Goal: Task Accomplishment & Management: Use online tool/utility

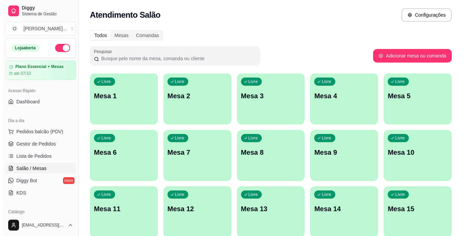
scroll to position [30, 0]
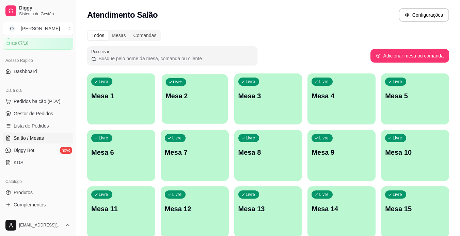
click at [216, 92] on p "Mesa 2" at bounding box center [194, 96] width 58 height 9
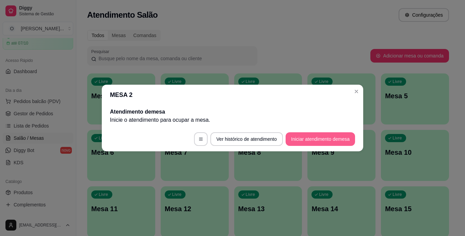
click at [311, 142] on button "Iniciar atendimento de mesa" at bounding box center [320, 139] width 69 height 14
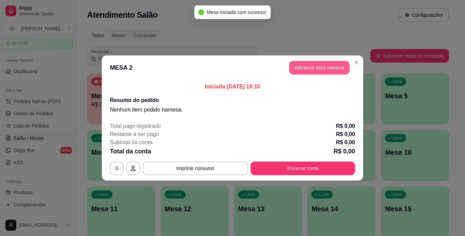
click at [299, 69] on button "Adicionar itens na mesa" at bounding box center [319, 68] width 61 height 14
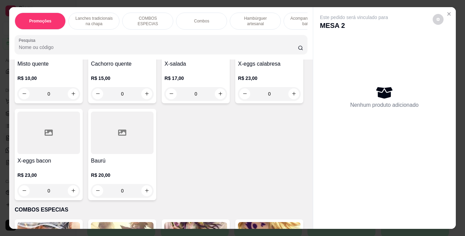
scroll to position [551, 0]
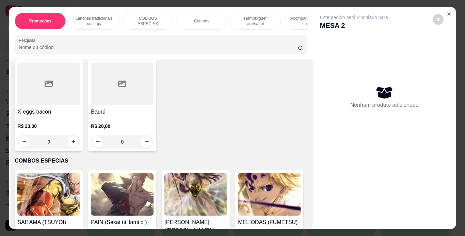
click at [145, 52] on div "0" at bounding box center [122, 45] width 63 height 14
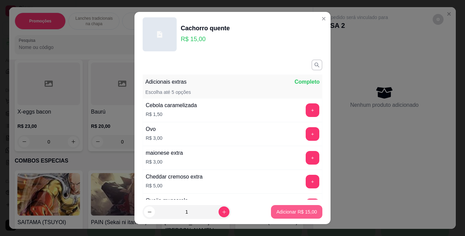
click at [279, 217] on button "Adicionar R$ 15,00" at bounding box center [296, 212] width 51 height 14
type input "1"
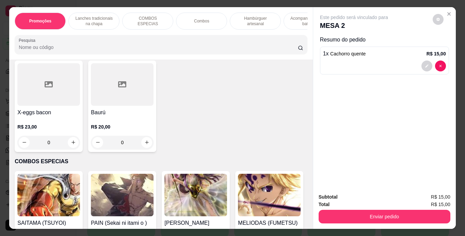
click at [217, 52] on div "0" at bounding box center [195, 46] width 63 height 14
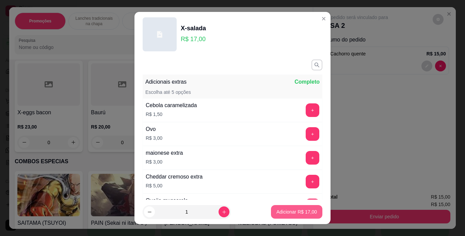
click at [284, 211] on p "Adicionar R$ 17,00" at bounding box center [297, 212] width 41 height 7
type input "1"
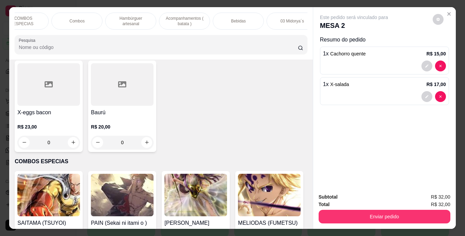
scroll to position [0, 125]
click at [188, 16] on p "Acompanhamentos ( batata )" at bounding box center [184, 21] width 40 height 11
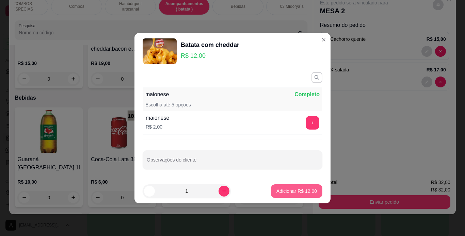
click at [277, 191] on p "Adicionar R$ 12,00" at bounding box center [297, 191] width 41 height 7
type input "1"
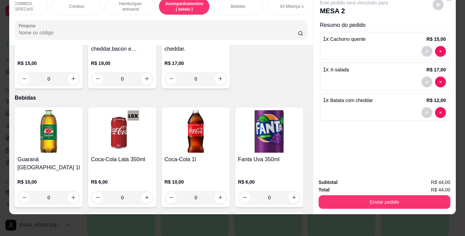
scroll to position [0, 0]
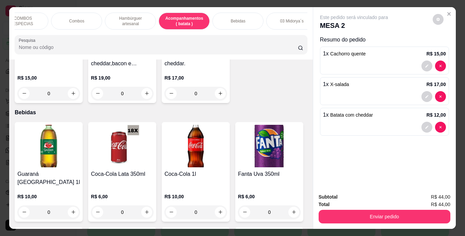
click at [252, 24] on div "Bebidas" at bounding box center [237, 21] width 51 height 17
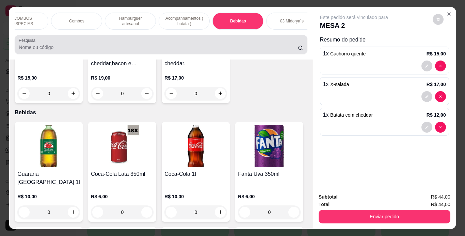
scroll to position [17, 0]
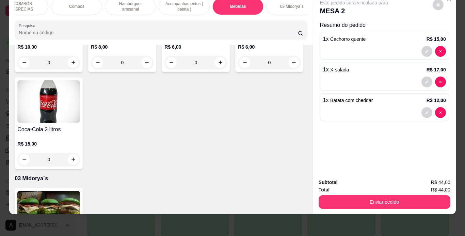
type input "1"
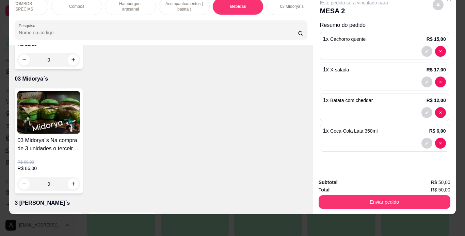
scroll to position [2113, 0]
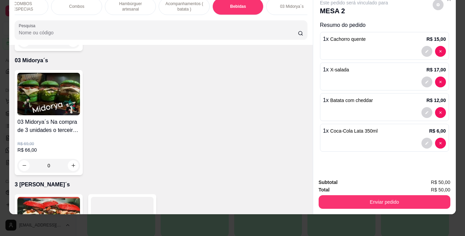
type input "1"
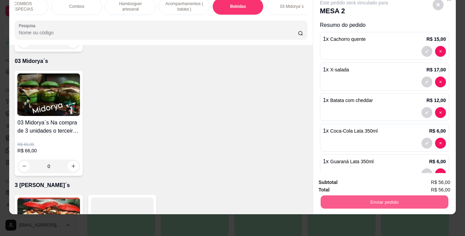
click at [340, 198] on button "Enviar pedido" at bounding box center [384, 202] width 128 height 13
click at [427, 178] on button "Enviar pedido" at bounding box center [432, 180] width 38 height 13
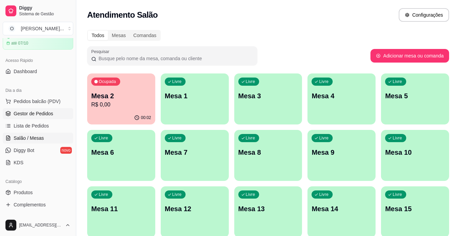
click at [26, 117] on link "Gestor de Pedidos" at bounding box center [38, 113] width 70 height 11
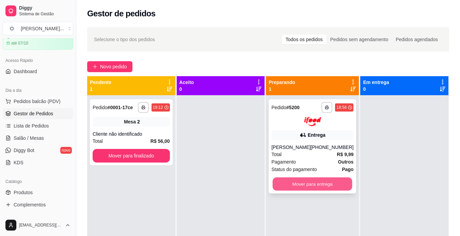
click at [296, 189] on button "Mover para entrega" at bounding box center [313, 183] width 80 height 13
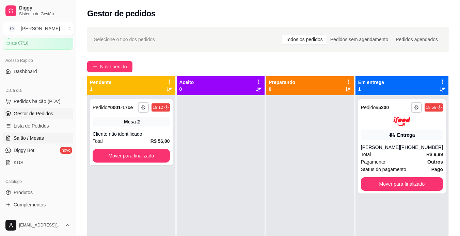
click at [48, 138] on link "Salão / Mesas" at bounding box center [38, 138] width 70 height 11
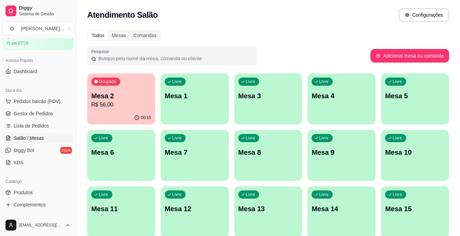
click at [147, 119] on p "00:15" at bounding box center [146, 117] width 10 height 5
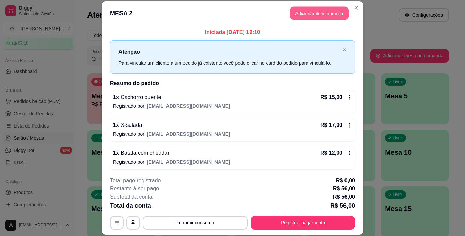
click at [319, 16] on button "Adicionar itens na mesa" at bounding box center [319, 13] width 59 height 13
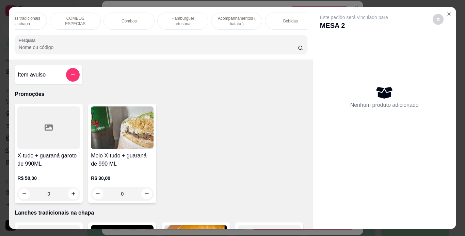
scroll to position [0, 76]
click at [271, 16] on div "Bebidas" at bounding box center [287, 21] width 51 height 17
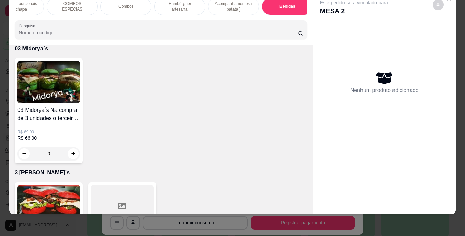
scroll to position [2179, 0]
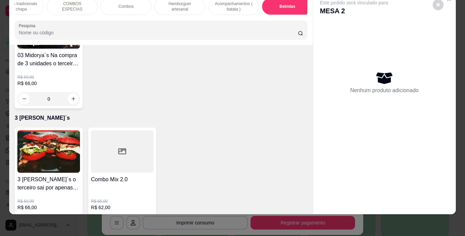
type input "1"
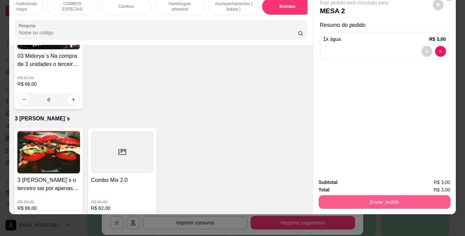
click at [352, 195] on button "Enviar pedido" at bounding box center [385, 202] width 132 height 14
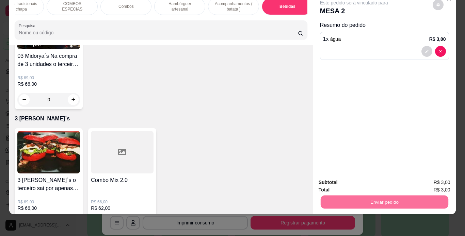
click at [436, 181] on button "Enviar pedido" at bounding box center [432, 180] width 37 height 13
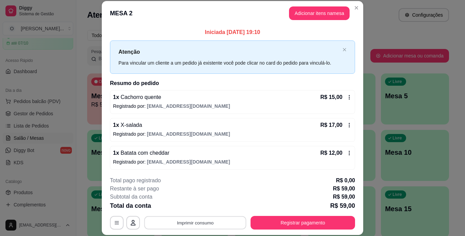
click at [198, 220] on button "Imprimir consumo" at bounding box center [195, 222] width 102 height 13
click at [196, 206] on button "IMPRESSORA" at bounding box center [195, 207] width 48 height 11
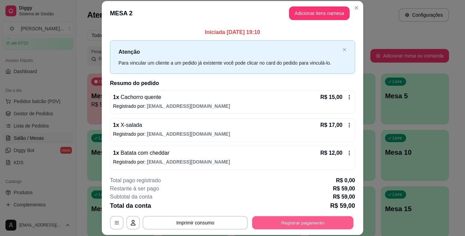
click at [270, 222] on button "Registrar pagamento" at bounding box center [302, 222] width 101 height 13
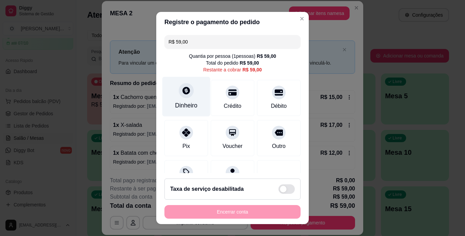
click at [186, 98] on div "Dinheiro" at bounding box center [186, 97] width 48 height 40
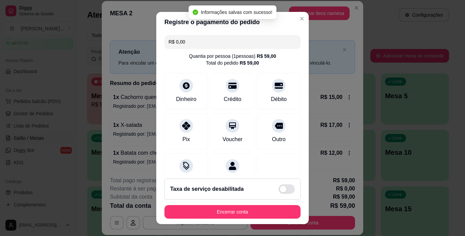
type input "R$ 0,00"
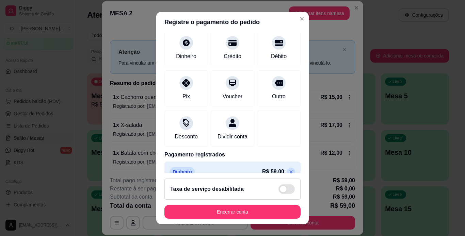
scroll to position [62, 0]
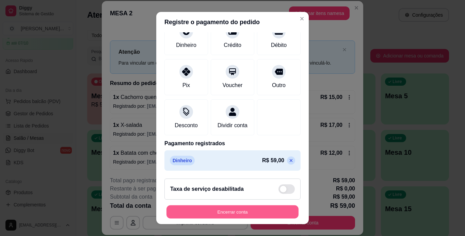
click at [252, 210] on button "Encerrar conta" at bounding box center [233, 212] width 132 height 13
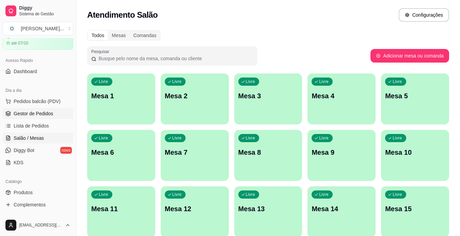
click at [58, 111] on link "Gestor de Pedidos" at bounding box center [38, 113] width 70 height 11
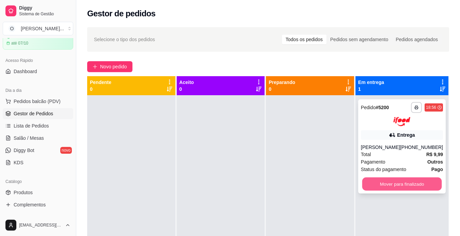
click at [384, 181] on button "Mover para finalizado" at bounding box center [402, 183] width 80 height 13
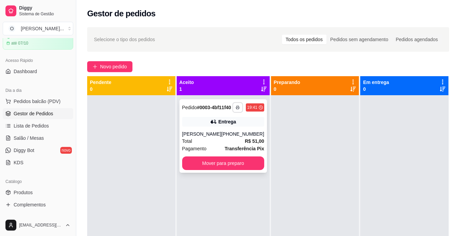
click at [236, 109] on icon "button" at bounding box center [238, 108] width 4 height 4
click at [214, 135] on button "IMPRESSORA" at bounding box center [215, 134] width 48 height 11
click at [218, 170] on button "Mover para preparo" at bounding box center [223, 164] width 82 height 14
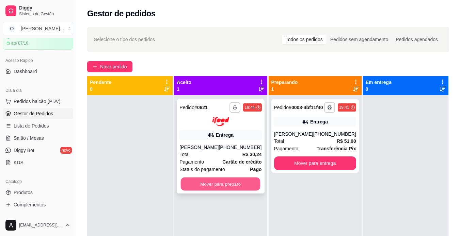
click at [241, 185] on button "Mover para preparo" at bounding box center [221, 183] width 80 height 13
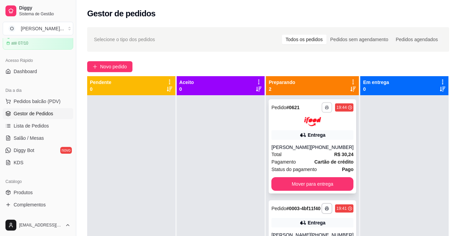
click at [326, 109] on rect "button" at bounding box center [327, 108] width 2 height 1
click at [313, 130] on button "IMPRESSORA" at bounding box center [304, 131] width 48 height 11
click at [110, 63] on span "Novo pedido" at bounding box center [113, 66] width 27 height 7
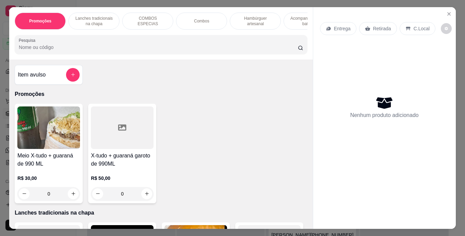
click at [379, 25] on p "Retirada" at bounding box center [382, 28] width 18 height 7
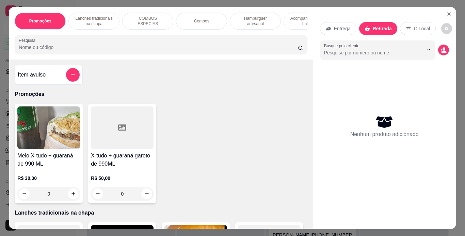
click at [105, 25] on div "Lanches tradicionais na chapa" at bounding box center [93, 21] width 51 height 17
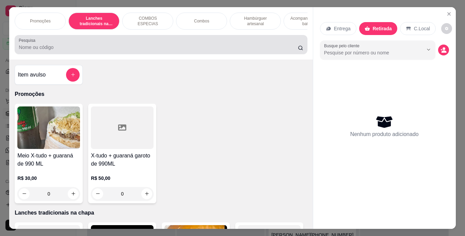
scroll to position [17, 0]
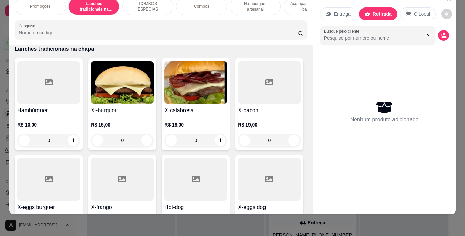
click at [69, 141] on div "0" at bounding box center [48, 141] width 63 height 14
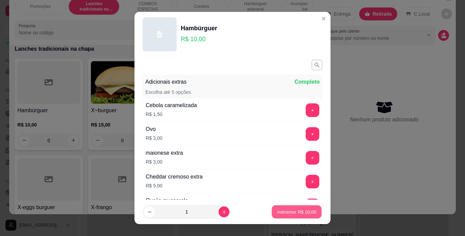
click at [284, 212] on p "Adicionar R$ 10,00" at bounding box center [297, 212] width 40 height 6
type input "1"
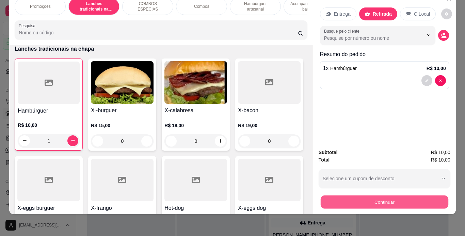
click at [359, 198] on button "Continuar" at bounding box center [384, 202] width 128 height 13
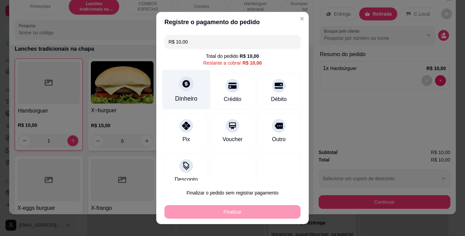
click at [179, 88] on div at bounding box center [186, 83] width 15 height 15
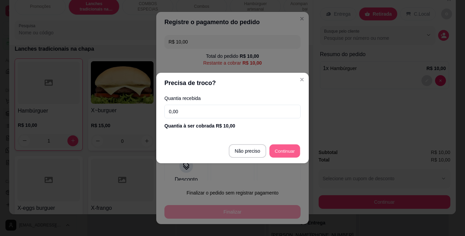
click at [238, 206] on button "Finalizar" at bounding box center [232, 212] width 136 height 14
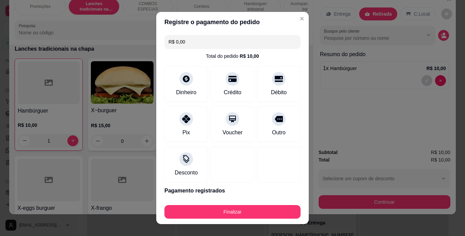
type input "R$ 0,00"
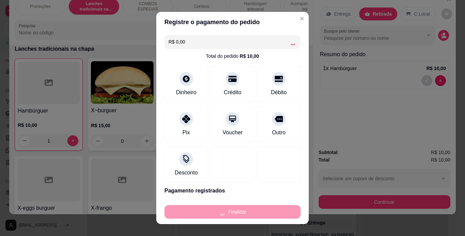
type input "0"
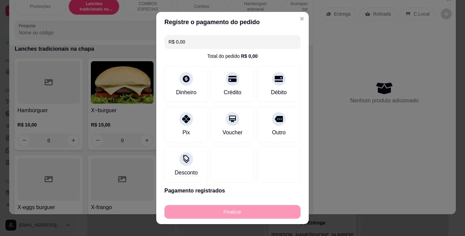
type input "-R$ 10,00"
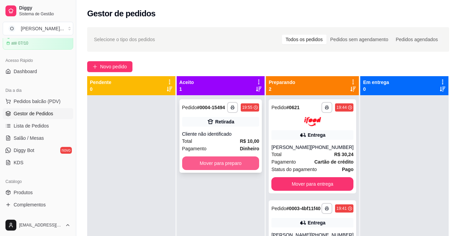
click at [227, 165] on button "Mover para preparo" at bounding box center [220, 164] width 77 height 14
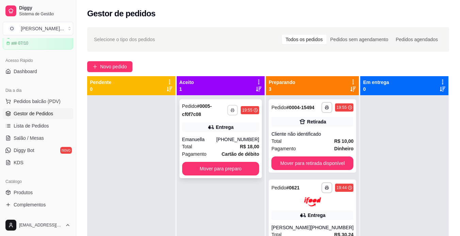
click at [231, 106] on button "button" at bounding box center [232, 110] width 11 height 11
click at [211, 134] on button "IMPRESSORA" at bounding box center [213, 134] width 48 height 11
click at [205, 166] on button "Mover para preparo" at bounding box center [220, 168] width 75 height 13
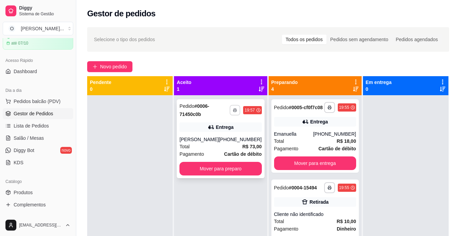
click at [233, 110] on icon "button" at bounding box center [235, 110] width 4 height 4
click at [211, 132] on button "IMPRESSORA" at bounding box center [213, 134] width 48 height 11
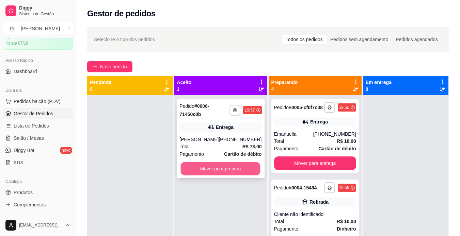
click at [224, 168] on button "Mover para preparo" at bounding box center [221, 168] width 80 height 13
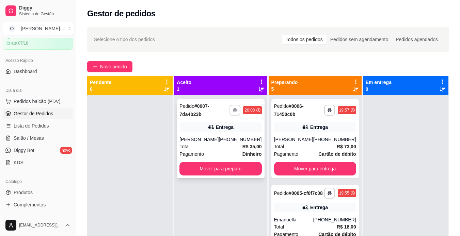
click at [233, 109] on icon "button" at bounding box center [235, 110] width 4 height 4
click at [217, 133] on button "IMPRESSORA" at bounding box center [213, 134] width 48 height 11
click at [151, 147] on div at bounding box center [129, 213] width 85 height 236
click at [219, 175] on button "Mover para preparo" at bounding box center [220, 169] width 82 height 14
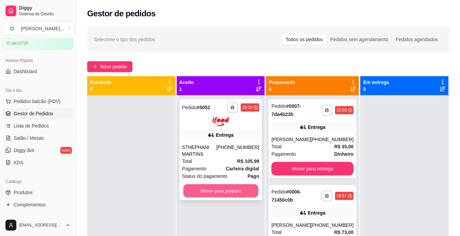
click at [242, 193] on button "Mover para preparo" at bounding box center [220, 190] width 75 height 13
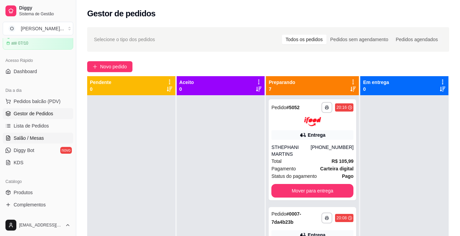
click at [35, 138] on span "Salão / Mesas" at bounding box center [29, 138] width 30 height 7
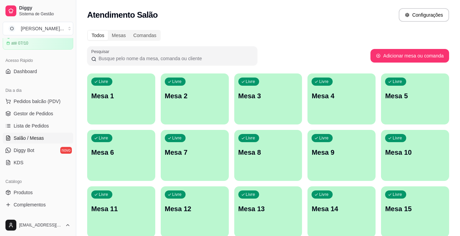
click at [393, 100] on p "Mesa 5" at bounding box center [415, 96] width 60 height 10
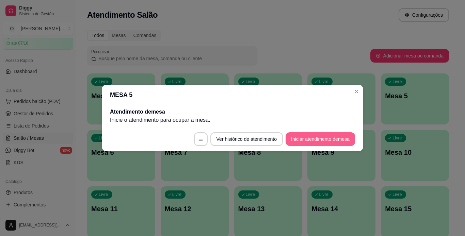
click at [319, 144] on button "Iniciar atendimento de mesa" at bounding box center [320, 139] width 69 height 14
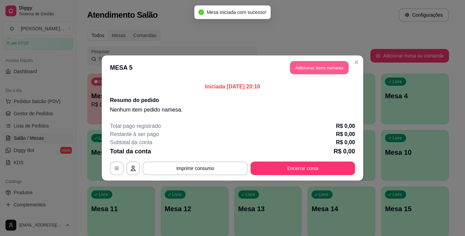
click at [307, 71] on button "Adicionar itens na mesa" at bounding box center [319, 67] width 59 height 13
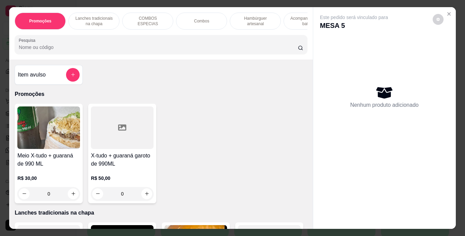
click at [185, 16] on div "Combos" at bounding box center [201, 21] width 51 height 17
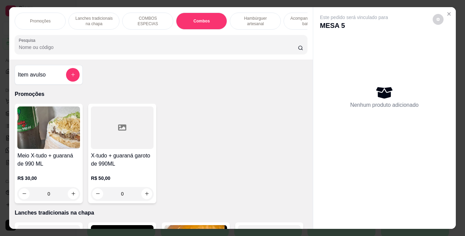
scroll to position [17, 0]
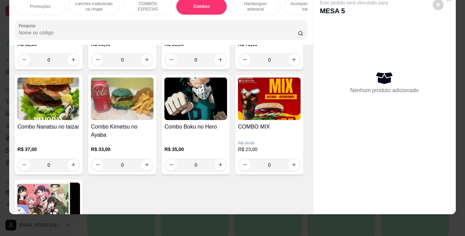
click at [146, 67] on div "0" at bounding box center [122, 60] width 63 height 14
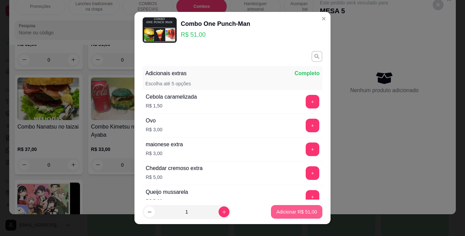
click at [287, 214] on p "Adicionar R$ 51,00" at bounding box center [297, 212] width 41 height 7
type input "1"
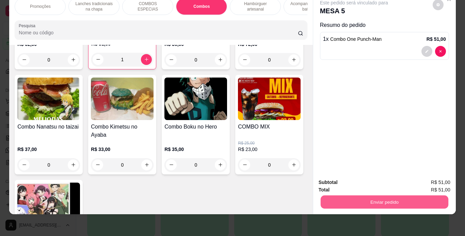
click at [368, 200] on button "Enviar pedido" at bounding box center [384, 202] width 128 height 13
click at [429, 179] on button "Enviar pedido" at bounding box center [432, 180] width 37 height 13
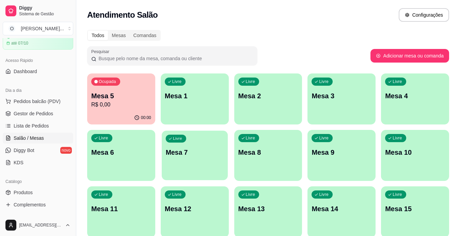
click at [185, 172] on div "Livre Mesa 7" at bounding box center [195, 152] width 66 height 42
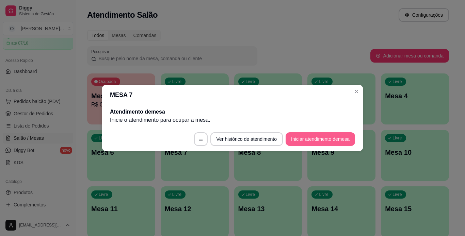
click at [306, 133] on button "Iniciar atendimento de mesa" at bounding box center [320, 139] width 69 height 14
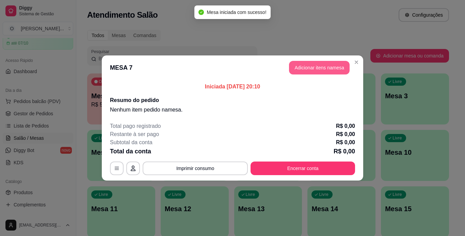
click at [301, 65] on button "Adicionar itens na mesa" at bounding box center [319, 68] width 61 height 14
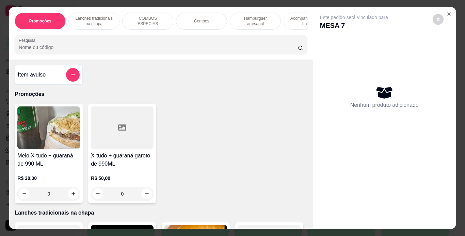
click at [178, 24] on div "Combos" at bounding box center [201, 21] width 51 height 17
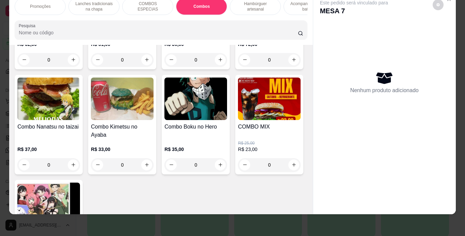
click at [144, 67] on div "0" at bounding box center [122, 60] width 63 height 14
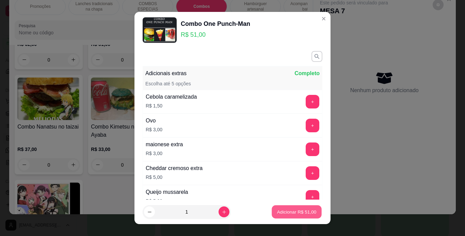
click at [278, 207] on button "Adicionar R$ 51,00" at bounding box center [297, 212] width 50 height 13
type input "1"
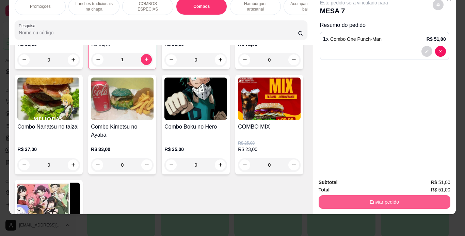
click at [353, 196] on button "Enviar pedido" at bounding box center [385, 202] width 132 height 14
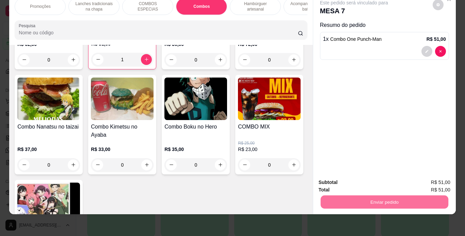
click at [448, 177] on button "Enviar pedido" at bounding box center [432, 180] width 38 height 13
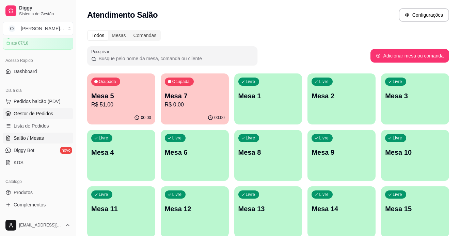
click at [20, 113] on span "Gestor de Pedidos" at bounding box center [34, 113] width 40 height 7
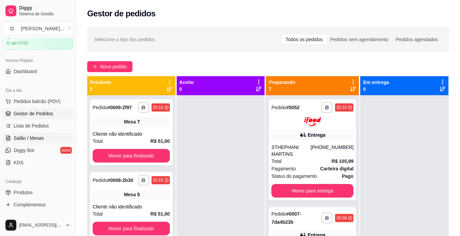
click at [48, 140] on link "Salão / Mesas" at bounding box center [38, 138] width 70 height 11
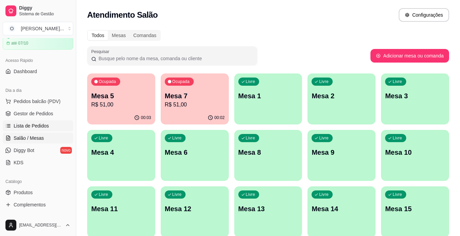
click at [39, 129] on span "Lista de Pedidos" at bounding box center [31, 126] width 35 height 7
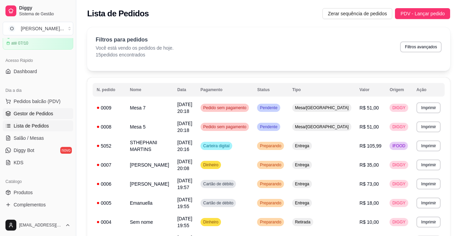
click at [31, 113] on span "Gestor de Pedidos" at bounding box center [34, 113] width 40 height 7
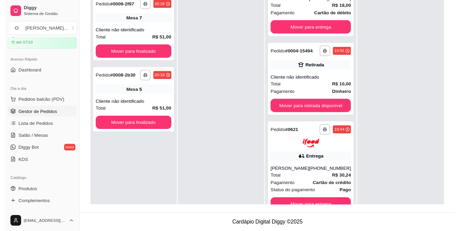
scroll to position [310, 0]
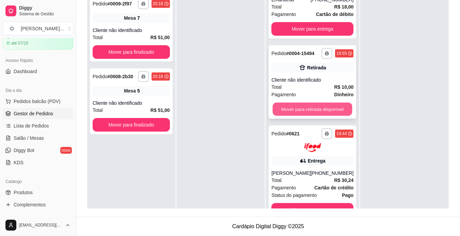
click at [324, 116] on button "Mover para retirada disponível" at bounding box center [313, 108] width 80 height 13
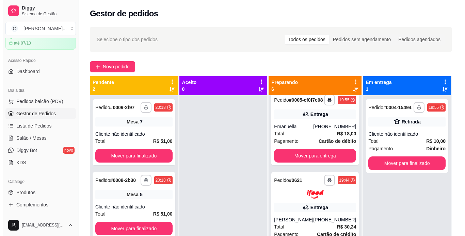
scroll to position [317, 0]
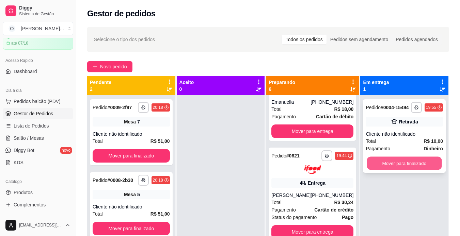
click at [380, 162] on button "Mover para finalizado" at bounding box center [404, 163] width 75 height 13
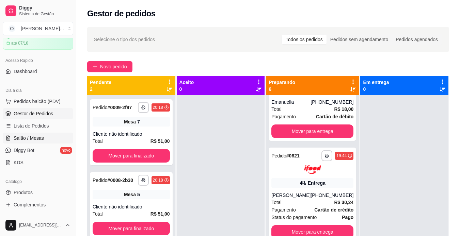
click at [49, 140] on link "Salão / Mesas" at bounding box center [38, 138] width 70 height 11
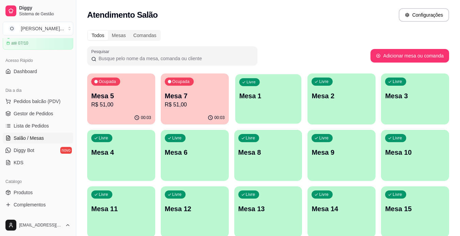
click at [251, 110] on div "Livre Mesa 1" at bounding box center [268, 95] width 66 height 42
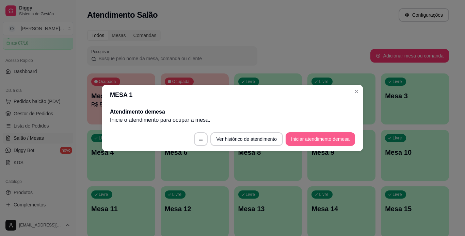
click at [302, 142] on button "Iniciar atendimento de mesa" at bounding box center [320, 139] width 69 height 14
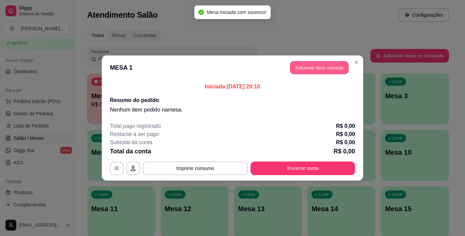
click at [310, 69] on button "Adicionar itens na mesa" at bounding box center [319, 67] width 59 height 13
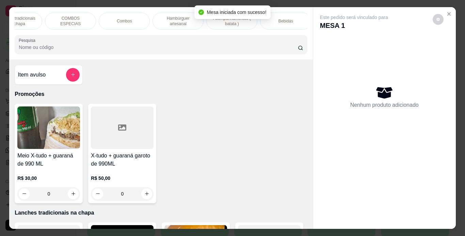
scroll to position [0, 78]
click at [280, 23] on div "Bebidas" at bounding box center [285, 21] width 51 height 17
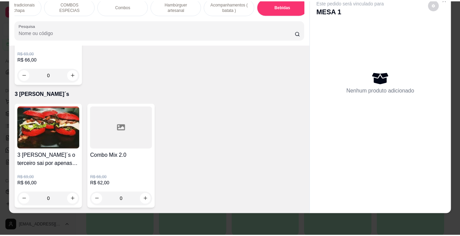
scroll to position [2290, 0]
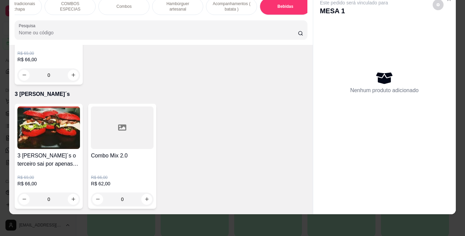
type input "1"
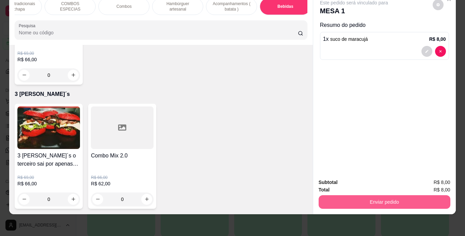
click at [348, 195] on button "Enviar pedido" at bounding box center [385, 202] width 132 height 14
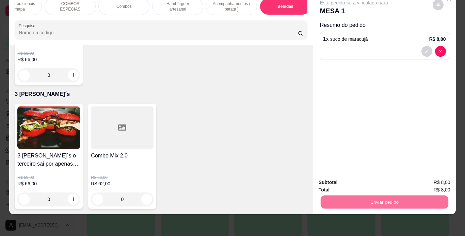
click at [428, 176] on button "Enviar pedido" at bounding box center [432, 180] width 37 height 13
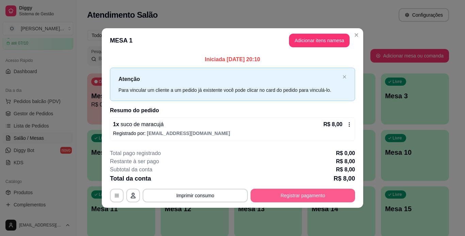
click at [259, 196] on button "Registrar pagamento" at bounding box center [303, 196] width 105 height 14
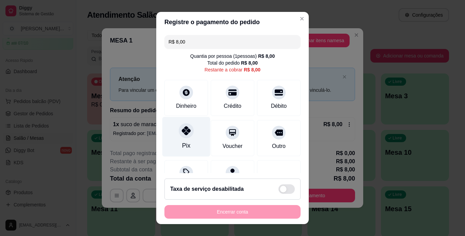
click at [188, 136] on div "Pix" at bounding box center [186, 137] width 48 height 40
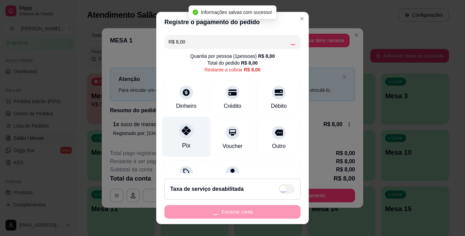
type input "R$ 0,00"
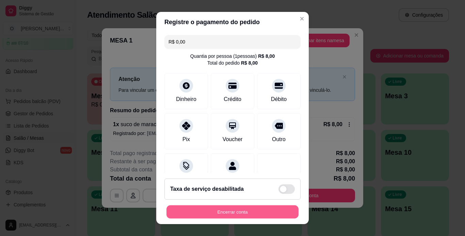
click at [226, 215] on button "Encerrar conta" at bounding box center [233, 212] width 132 height 13
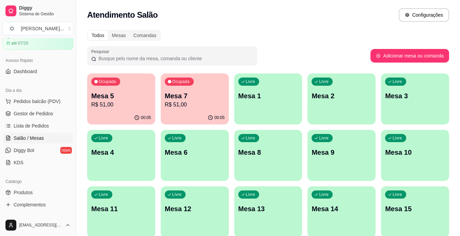
click at [324, 44] on div "Todos Mesas Comandas Pesquisar Adicionar mesa ou comanda Ocupada Mesa 5 R$ 51,0…" at bounding box center [268, 164] width 384 height 277
click at [45, 110] on link "Gestor de Pedidos" at bounding box center [38, 113] width 70 height 11
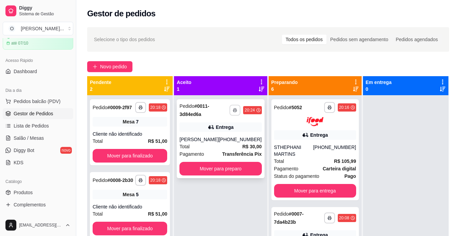
click at [237, 110] on button "button" at bounding box center [235, 110] width 11 height 11
click at [215, 134] on button "IMPRESSORA" at bounding box center [215, 134] width 48 height 11
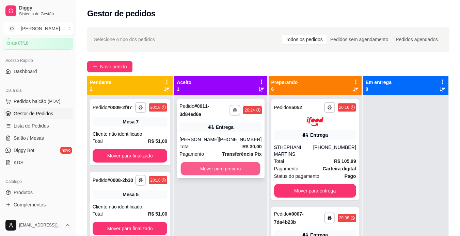
click at [210, 173] on button "Mover para preparo" at bounding box center [221, 168] width 80 height 13
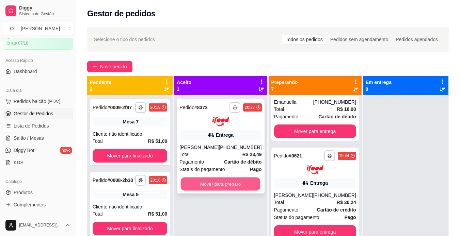
click at [230, 186] on button "Mover para preparo" at bounding box center [221, 183] width 80 height 13
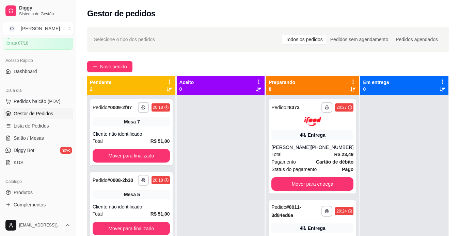
click at [230, 116] on div at bounding box center [221, 213] width 88 height 236
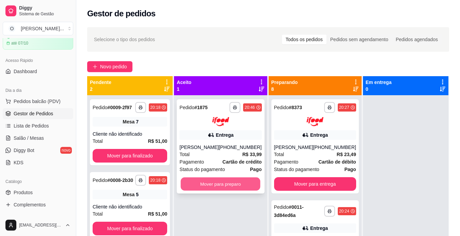
click at [212, 190] on button "Mover para preparo" at bounding box center [221, 183] width 80 height 13
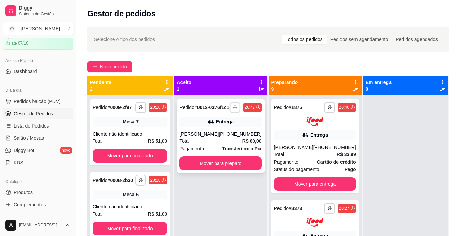
click at [233, 108] on button "button" at bounding box center [235, 107] width 11 height 11
click at [215, 138] on button "IMPRESSORA" at bounding box center [215, 134] width 48 height 11
click at [217, 170] on button "Mover para preparo" at bounding box center [220, 164] width 82 height 14
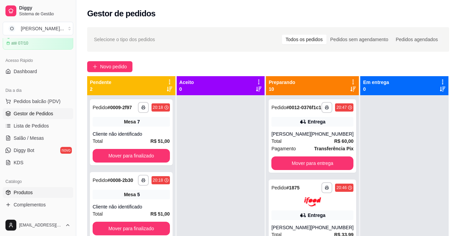
click at [22, 194] on span "Produtos" at bounding box center [23, 192] width 19 height 7
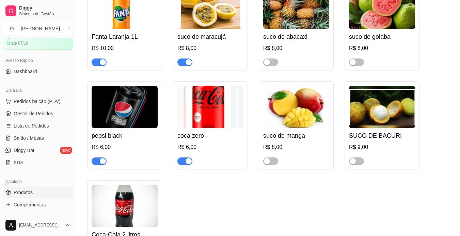
scroll to position [2471, 0]
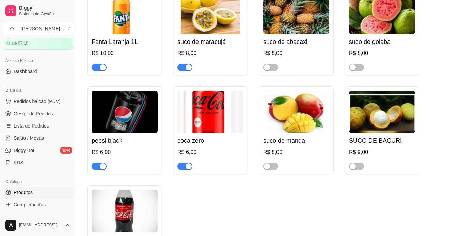
click at [187, 163] on div "button" at bounding box center [189, 166] width 6 height 6
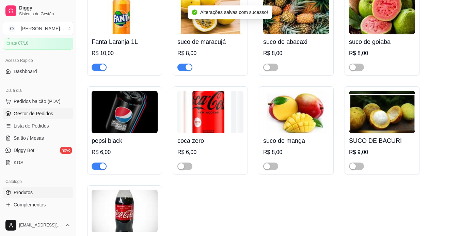
click at [33, 110] on link "Gestor de Pedidos" at bounding box center [38, 113] width 70 height 11
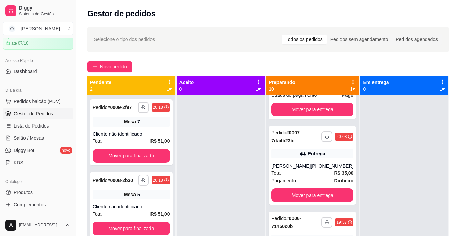
scroll to position [104, 0]
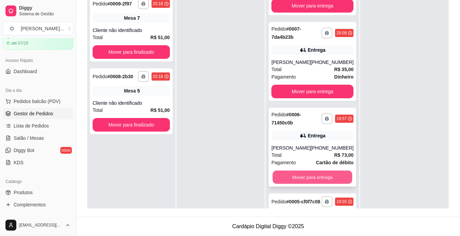
click at [306, 184] on button "Mover para entrega" at bounding box center [313, 177] width 80 height 13
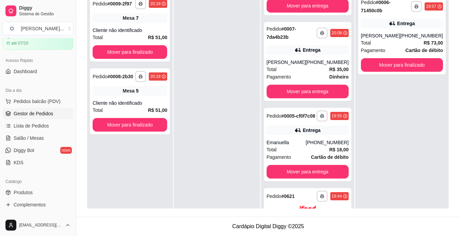
scroll to position [624, 0]
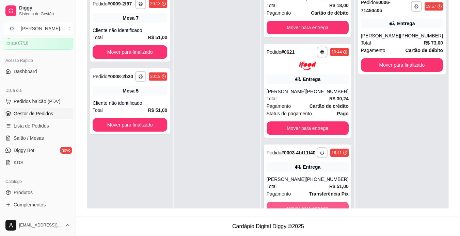
click at [312, 207] on button "Mover para entrega" at bounding box center [308, 209] width 82 height 14
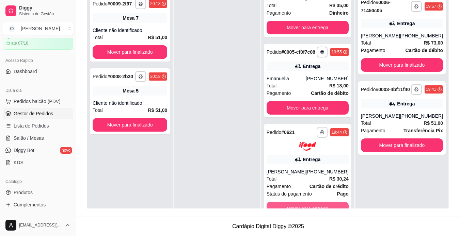
scroll to position [538, 0]
click at [312, 207] on button "Mover para entrega" at bounding box center [308, 209] width 82 height 14
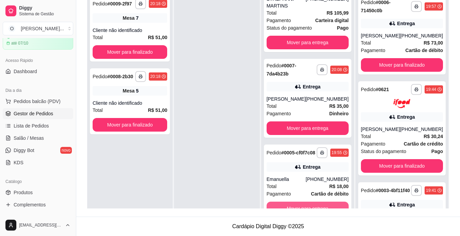
scroll to position [437, 0]
click at [312, 207] on button "Mover para entrega" at bounding box center [308, 209] width 82 height 14
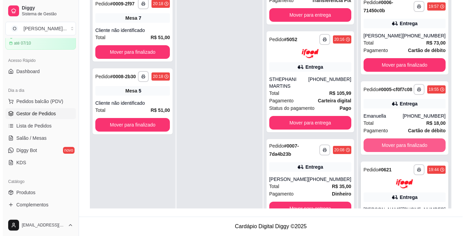
scroll to position [351, 0]
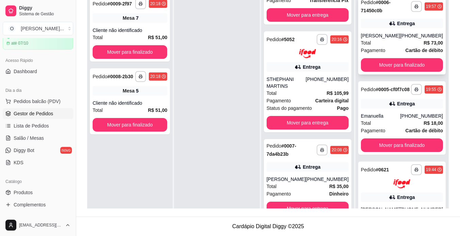
click at [413, 38] on div "[PHONE_NUMBER]" at bounding box center [421, 35] width 43 height 7
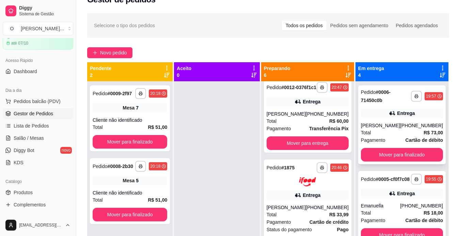
scroll to position [3, 0]
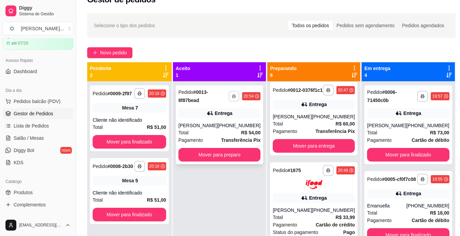
click at [232, 94] on button "button" at bounding box center [234, 96] width 11 height 11
click at [210, 120] on button "IMPRESSORA" at bounding box center [215, 120] width 48 height 11
click at [222, 156] on button "Mover para preparo" at bounding box center [219, 155] width 82 height 14
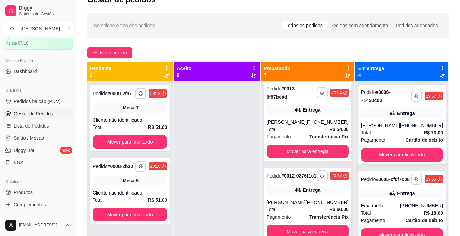
scroll to position [89, 0]
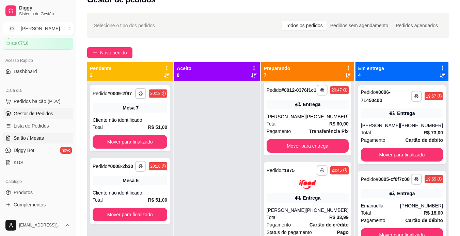
click at [43, 136] on span "Salão / Mesas" at bounding box center [29, 138] width 30 height 7
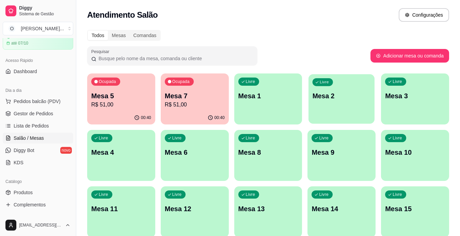
click at [331, 110] on div "Livre Mesa 2" at bounding box center [342, 95] width 66 height 42
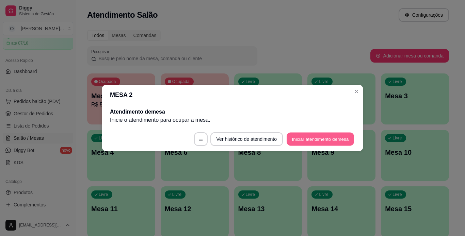
click at [309, 139] on button "Iniciar atendimento de mesa" at bounding box center [320, 139] width 67 height 13
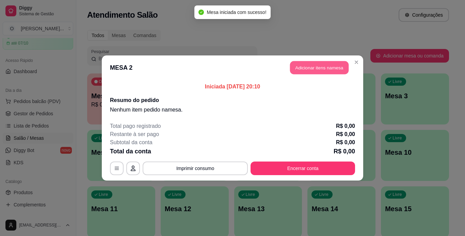
click at [315, 73] on button "Adicionar itens na mesa" at bounding box center [319, 67] width 59 height 13
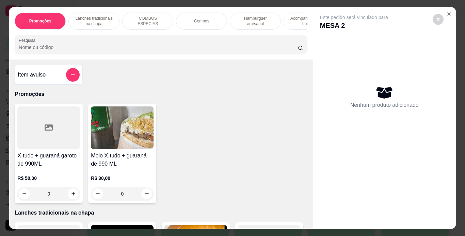
click at [106, 20] on p "Lanches tradicionais na chapa" at bounding box center [94, 21] width 40 height 11
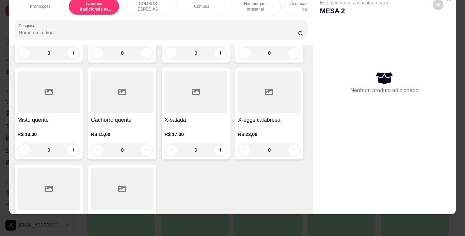
scroll to position [419, 0]
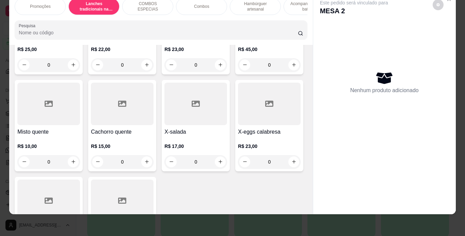
click at [164, 72] on div "0" at bounding box center [195, 65] width 63 height 14
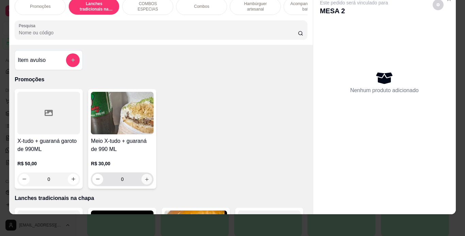
click at [144, 180] on icon "increase-product-quantity" at bounding box center [146, 179] width 5 height 5
type input "1"
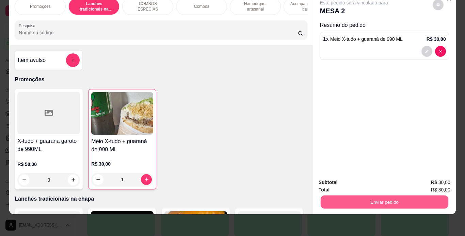
click at [339, 201] on button "Enviar pedido" at bounding box center [384, 202] width 128 height 13
click at [426, 183] on button "Enviar pedido" at bounding box center [432, 180] width 37 height 13
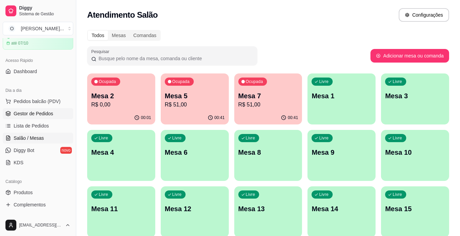
click at [36, 117] on link "Gestor de Pedidos" at bounding box center [38, 113] width 70 height 11
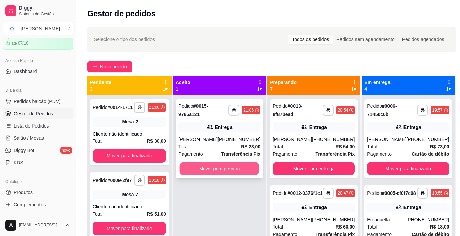
click at [233, 176] on button "Mover para preparo" at bounding box center [220, 168] width 80 height 13
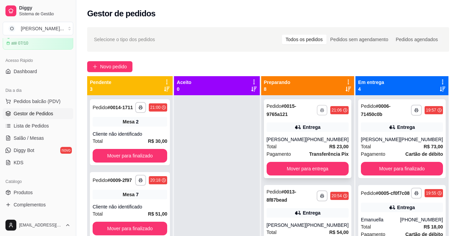
click at [320, 111] on button "button" at bounding box center [322, 110] width 11 height 11
click at [286, 139] on button "IMPRESSORA" at bounding box center [298, 134] width 49 height 11
click at [11, 135] on link "Salão / Mesas" at bounding box center [38, 138] width 70 height 11
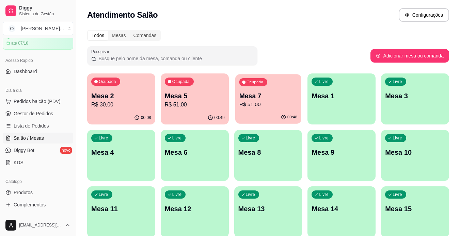
click at [261, 103] on p "R$ 51,00" at bounding box center [268, 105] width 58 height 8
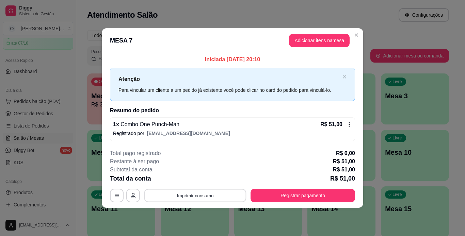
click at [205, 195] on button "Imprimir consumo" at bounding box center [195, 195] width 102 height 13
click at [208, 182] on button "IMPRESSORA" at bounding box center [197, 180] width 49 height 11
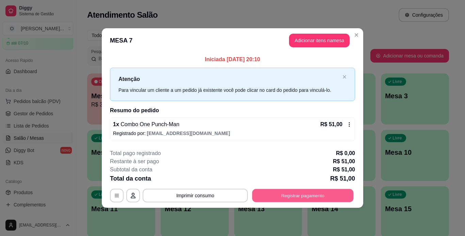
click at [281, 195] on button "Registrar pagamento" at bounding box center [302, 195] width 101 height 13
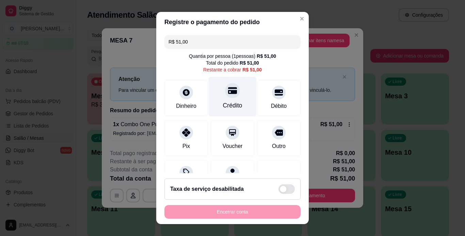
click at [228, 95] on icon at bounding box center [232, 90] width 9 height 9
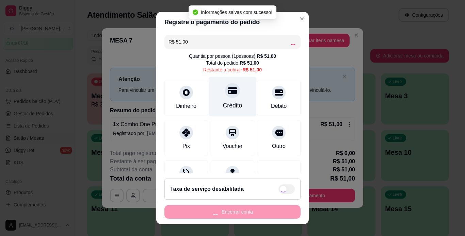
type input "R$ 0,00"
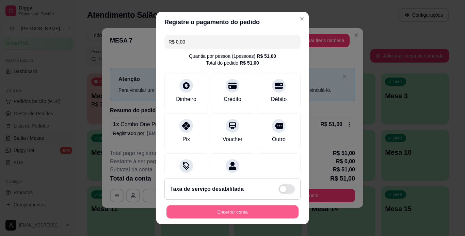
click at [218, 217] on button "Encerrar conta" at bounding box center [233, 212] width 132 height 13
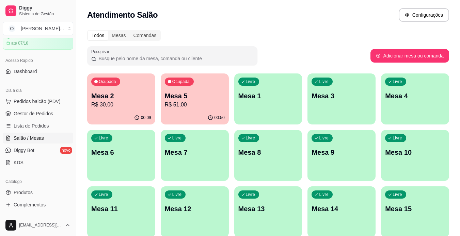
click at [171, 106] on p "R$ 51,00" at bounding box center [195, 105] width 60 height 8
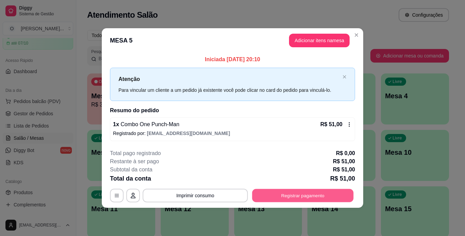
click at [270, 193] on button "Registrar pagamento" at bounding box center [302, 195] width 101 height 13
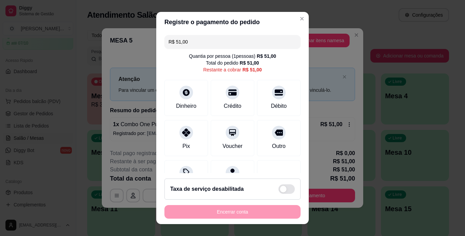
click at [227, 37] on input "R$ 51,00" at bounding box center [233, 42] width 128 height 14
click at [188, 105] on div "Dinheiro" at bounding box center [186, 105] width 22 height 9
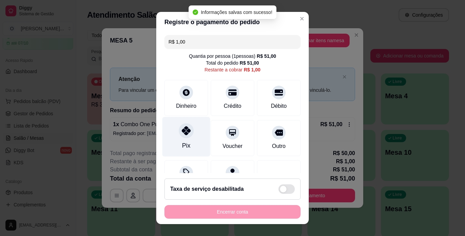
click at [182, 144] on div "Pix" at bounding box center [186, 145] width 8 height 9
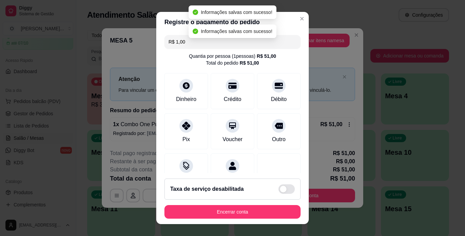
type input "R$ 0,00"
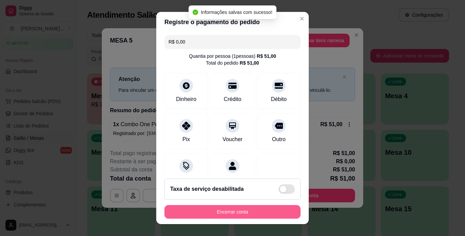
click at [210, 211] on button "Encerrar conta" at bounding box center [232, 212] width 136 height 14
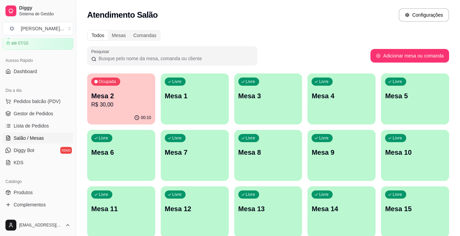
click at [284, 116] on div "button" at bounding box center [268, 120] width 68 height 8
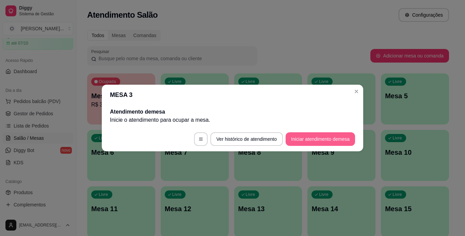
click at [318, 141] on button "Iniciar atendimento de mesa" at bounding box center [320, 139] width 69 height 14
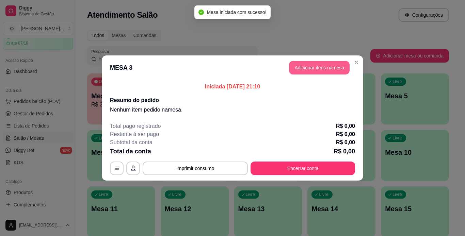
click at [315, 72] on button "Adicionar itens na mesa" at bounding box center [319, 68] width 61 height 14
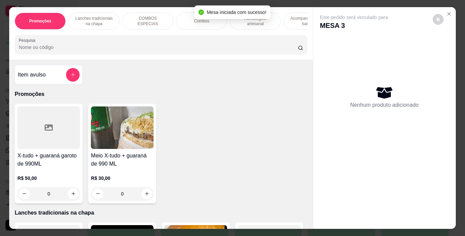
click at [102, 18] on p "Lanches tradicionais na chapa" at bounding box center [94, 21] width 40 height 11
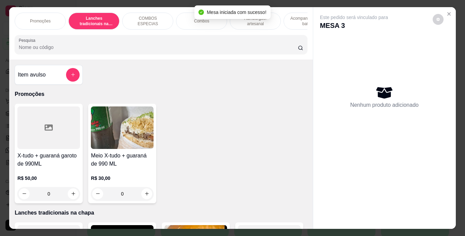
scroll to position [17, 0]
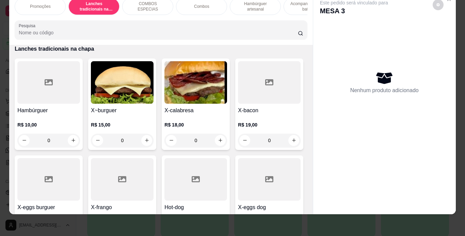
click at [71, 140] on div "0" at bounding box center [48, 141] width 63 height 14
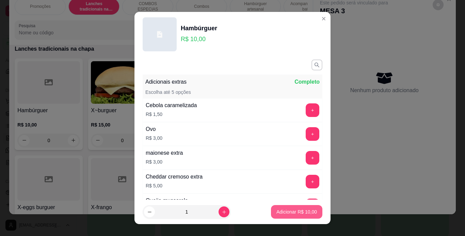
click at [282, 207] on button "Adicionar R$ 10,00" at bounding box center [296, 212] width 51 height 14
type input "1"
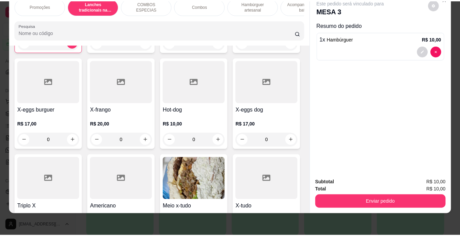
scroll to position [254, 0]
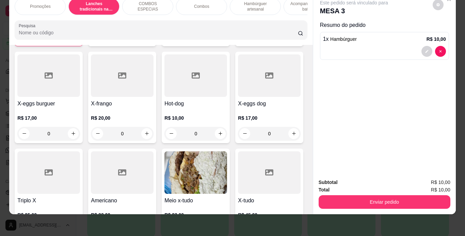
click at [238, 44] on div "0" at bounding box center [269, 37] width 63 height 14
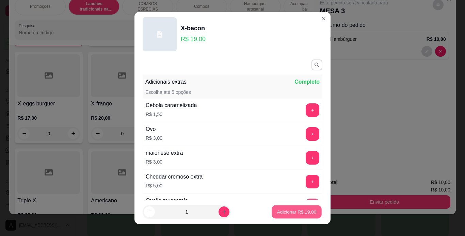
click at [272, 209] on button "Adicionar R$ 19,00" at bounding box center [297, 212] width 50 height 13
type input "1"
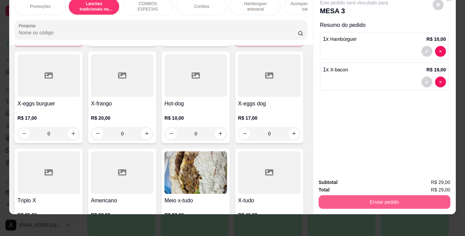
click at [329, 195] on button "Enviar pedido" at bounding box center [385, 202] width 132 height 14
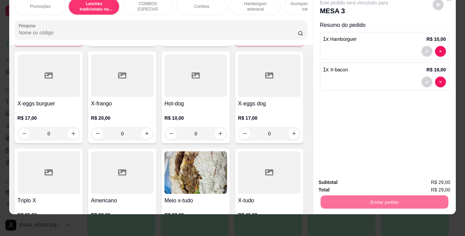
click at [427, 175] on button "Enviar pedido" at bounding box center [432, 180] width 37 height 13
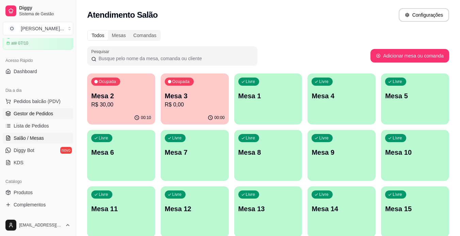
click at [29, 112] on span "Gestor de Pedidos" at bounding box center [34, 113] width 40 height 7
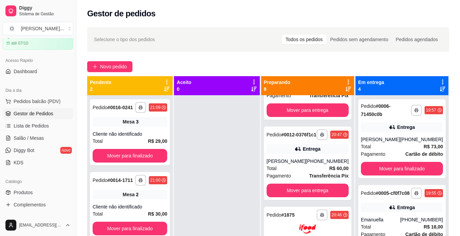
scroll to position [148, 0]
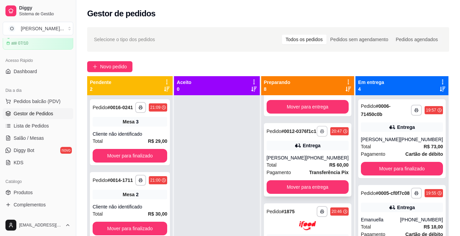
click at [317, 137] on button "button" at bounding box center [322, 131] width 11 height 11
click at [297, 165] on button "IMPRESSORA" at bounding box center [299, 164] width 48 height 11
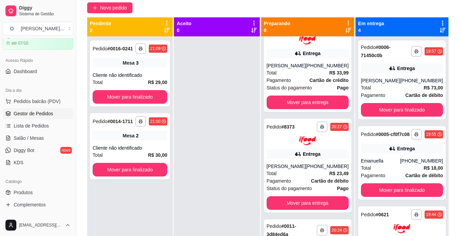
scroll to position [276, 0]
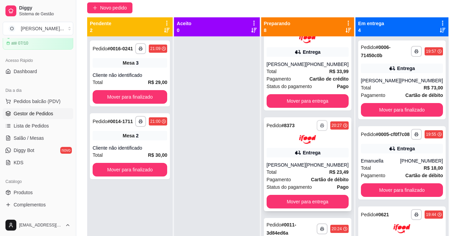
click at [317, 131] on button "button" at bounding box center [322, 125] width 11 height 11
click at [305, 161] on button "IMPRESSORA" at bounding box center [298, 161] width 49 height 11
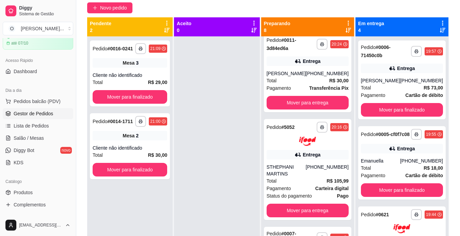
scroll to position [453, 0]
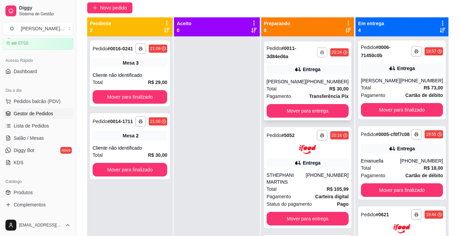
click at [320, 58] on button "button" at bounding box center [322, 52] width 11 height 11
click at [307, 91] on button "IMPRESSORA" at bounding box center [298, 88] width 49 height 11
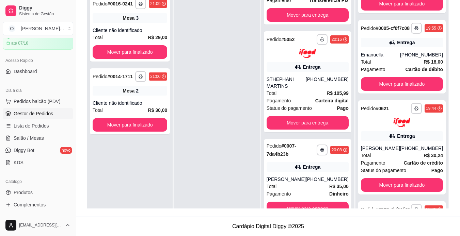
scroll to position [63, 0]
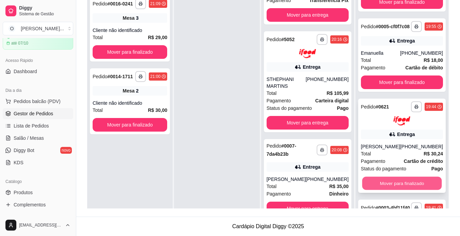
click at [403, 186] on button "Mover para finalizado" at bounding box center [402, 183] width 80 height 13
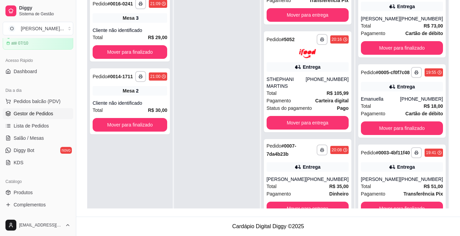
scroll to position [28, 0]
click at [402, 203] on button "Mover para finalizado" at bounding box center [402, 208] width 80 height 13
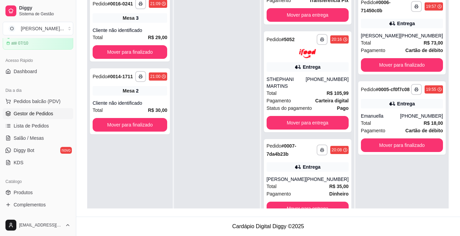
scroll to position [0, 0]
click at [407, 68] on button "Mover para finalizado" at bounding box center [402, 65] width 80 height 13
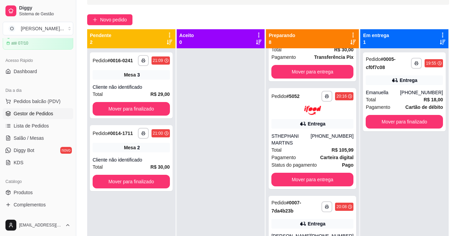
scroll to position [46, 0]
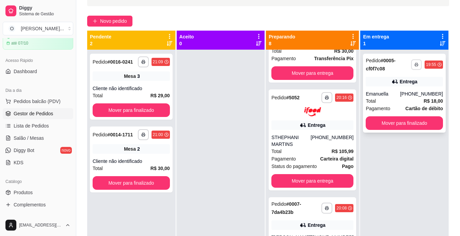
click at [411, 67] on button "button" at bounding box center [416, 64] width 11 height 11
click at [398, 92] on button "IMPRESSORA" at bounding box center [393, 88] width 48 height 11
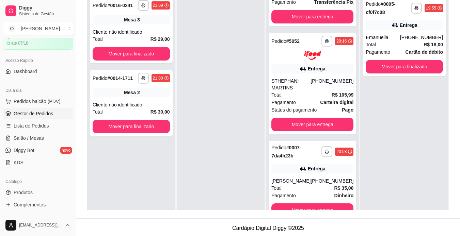
scroll to position [104, 0]
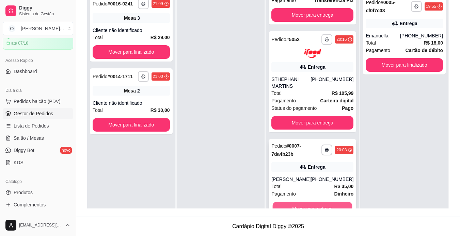
click at [308, 204] on button "Mover para entrega" at bounding box center [313, 208] width 80 height 13
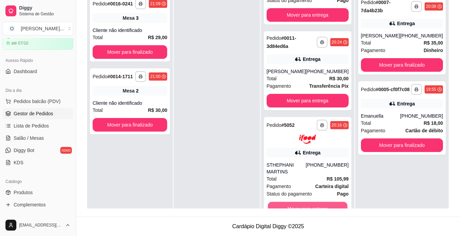
click at [308, 204] on button "Mover para entrega" at bounding box center [308, 208] width 80 height 13
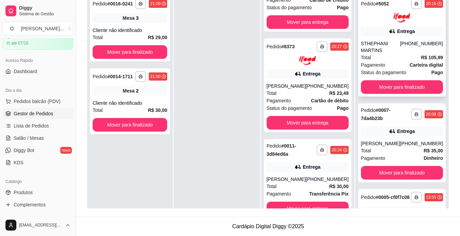
scroll to position [322, 0]
click at [306, 123] on button "Mover para entrega" at bounding box center [308, 122] width 80 height 13
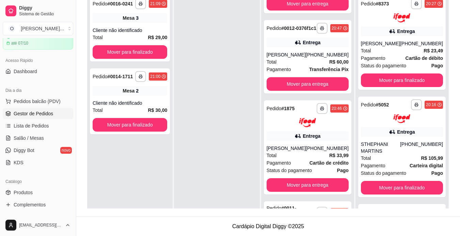
scroll to position [141, 0]
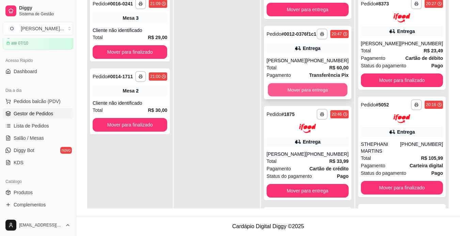
click at [332, 96] on button "Mover para entrega" at bounding box center [308, 89] width 80 height 13
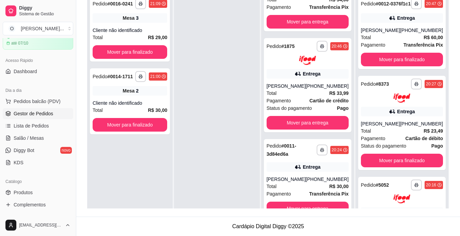
scroll to position [136, 0]
click at [300, 206] on button "Mover para entrega" at bounding box center [308, 208] width 80 height 13
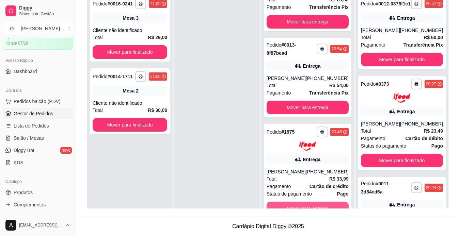
scroll to position [50, 0]
click at [231, 132] on div at bounding box center [216, 109] width 85 height 236
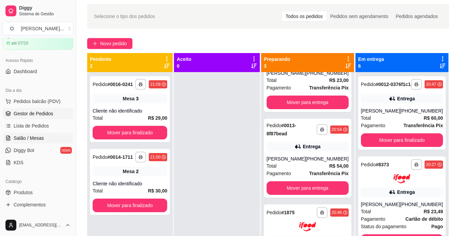
click at [20, 134] on link "Salão / Mesas" at bounding box center [38, 138] width 70 height 11
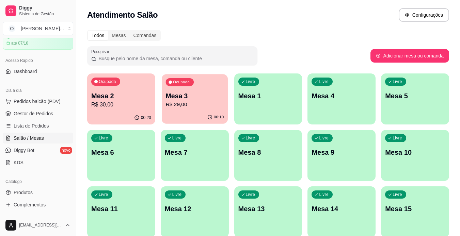
click at [202, 107] on p "R$ 29,00" at bounding box center [194, 105] width 58 height 8
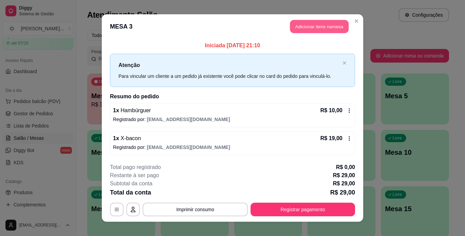
click at [315, 26] on button "Adicionar itens na mesa" at bounding box center [319, 26] width 59 height 13
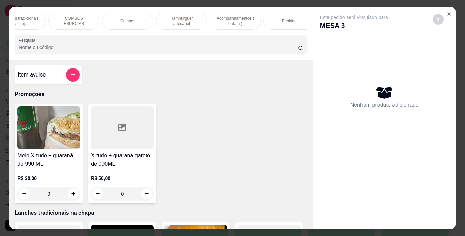
scroll to position [0, 82]
click at [279, 19] on p "Bebidas" at bounding box center [280, 20] width 15 height 5
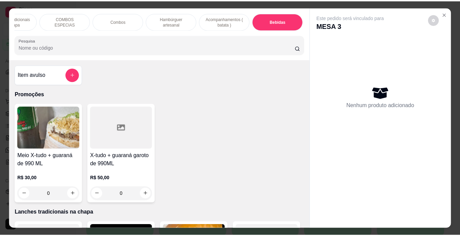
scroll to position [17, 0]
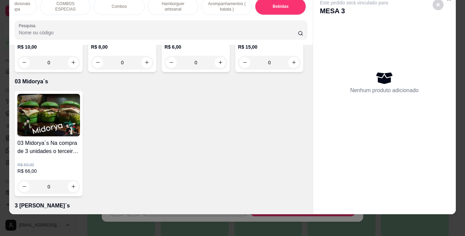
type input "1"
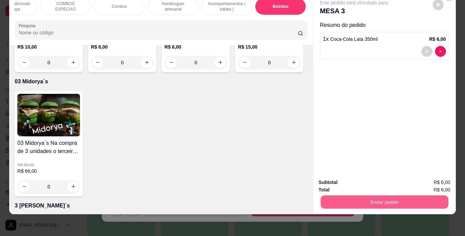
click at [328, 199] on button "Enviar pedido" at bounding box center [384, 202] width 128 height 13
click at [425, 178] on button "Enviar pedido" at bounding box center [432, 180] width 37 height 13
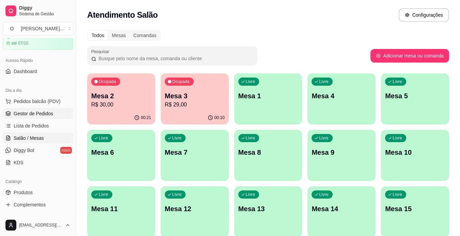
click at [36, 114] on span "Gestor de Pedidos" at bounding box center [34, 113] width 40 height 7
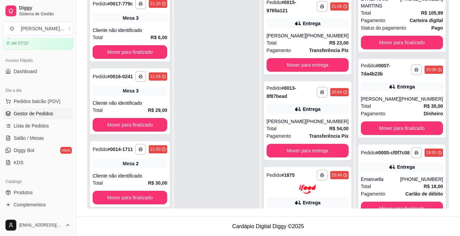
scroll to position [336, 0]
click at [400, 206] on button "Mover para finalizado" at bounding box center [402, 208] width 80 height 13
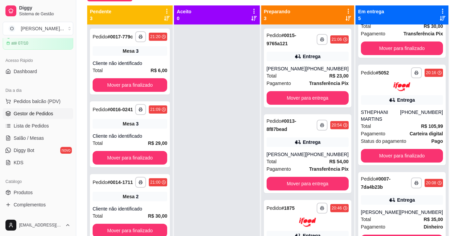
scroll to position [76, 0]
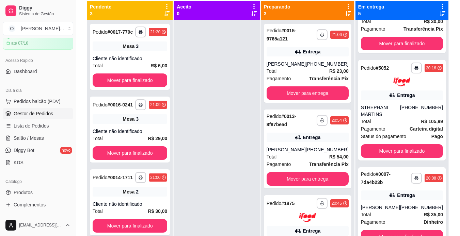
click at [444, 145] on div "**********" at bounding box center [403, 128] width 94 height 255
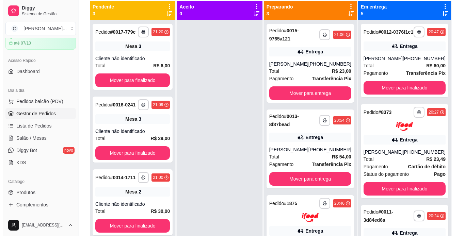
scroll to position [0, 0]
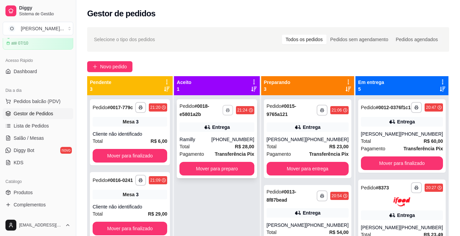
click at [230, 110] on icon "button" at bounding box center [227, 110] width 3 height 1
click at [215, 129] on button "IMPRESSORA" at bounding box center [214, 134] width 49 height 11
click at [219, 166] on button "Mover para preparo" at bounding box center [217, 168] width 73 height 13
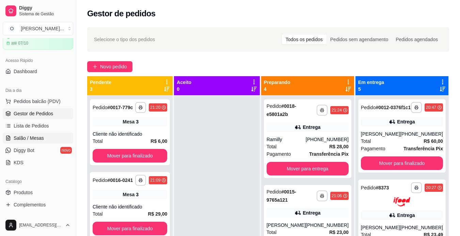
click at [17, 134] on link "Salão / Mesas" at bounding box center [38, 138] width 70 height 11
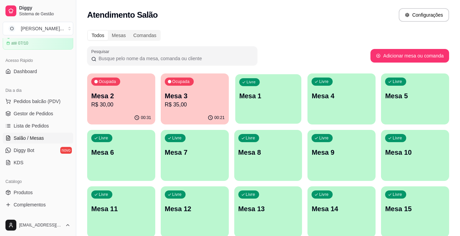
click at [287, 97] on p "Mesa 1" at bounding box center [268, 96] width 58 height 9
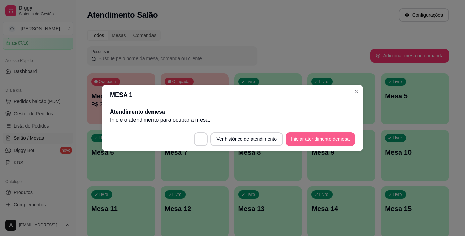
click at [321, 135] on button "Iniciar atendimento de mesa" at bounding box center [320, 139] width 69 height 14
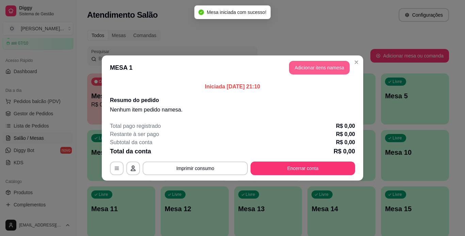
click at [303, 69] on button "Adicionar itens na mesa" at bounding box center [319, 68] width 61 height 14
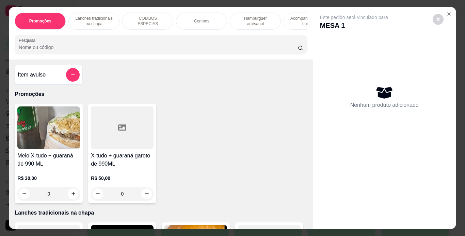
click at [84, 17] on p "Lanches tradicionais na chapa" at bounding box center [94, 21] width 40 height 11
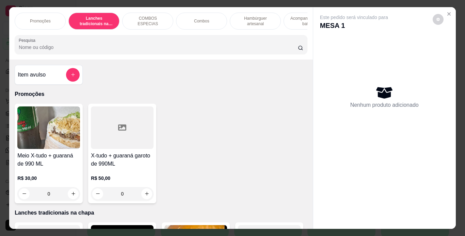
scroll to position [17, 0]
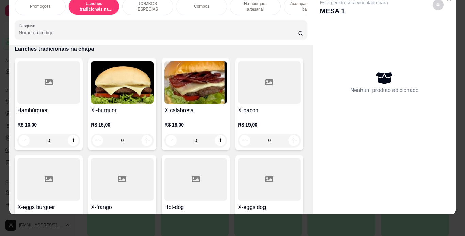
click at [147, 141] on div "0" at bounding box center [122, 141] width 63 height 14
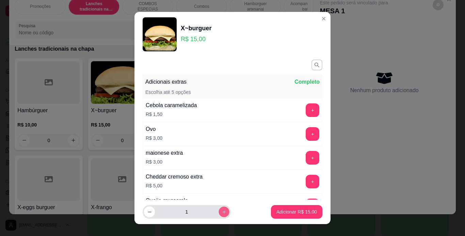
click at [222, 210] on icon "increase-product-quantity" at bounding box center [224, 212] width 5 height 5
type input "2"
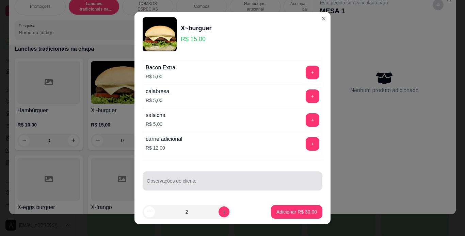
click at [243, 183] on input "Observações do cliente" at bounding box center [233, 183] width 172 height 7
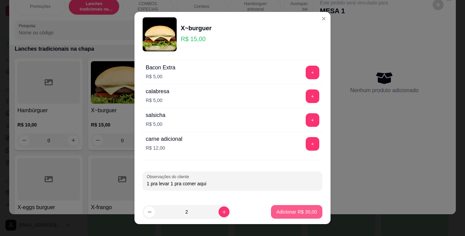
type input "1 pra levar 1 pra comer aqui"
click at [277, 209] on p "Adicionar R$ 30,00" at bounding box center [297, 212] width 40 height 6
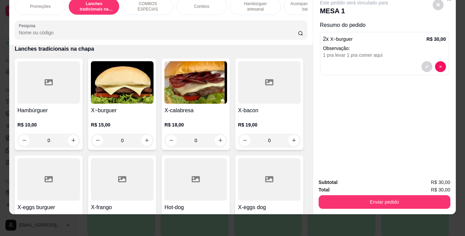
scroll to position [0, 0]
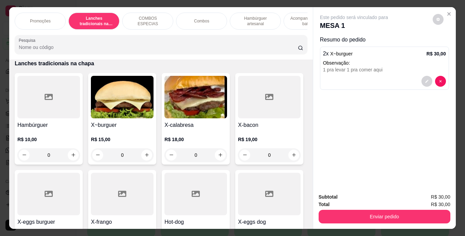
click at [239, 19] on p "Hambúrguer artesanal" at bounding box center [256, 21] width 40 height 11
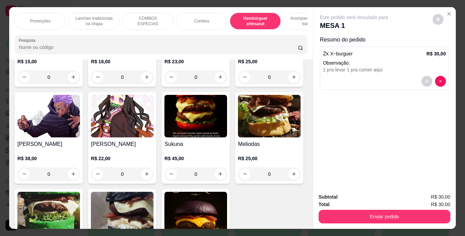
scroll to position [17, 0]
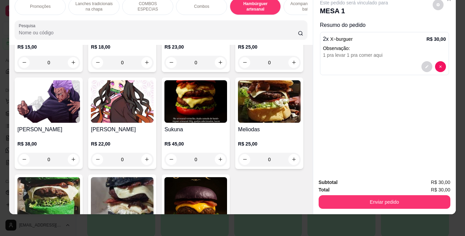
click at [142, 69] on div "0" at bounding box center [122, 63] width 63 height 14
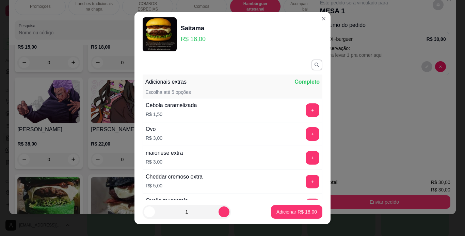
scroll to position [157, 0]
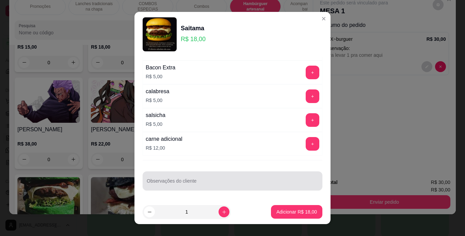
click at [210, 174] on div at bounding box center [233, 181] width 172 height 14
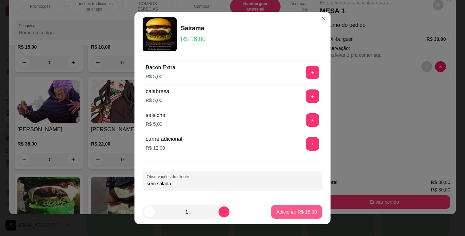
type input "sem salada"
click at [274, 217] on button "Adicionar R$ 18,00" at bounding box center [296, 212] width 51 height 14
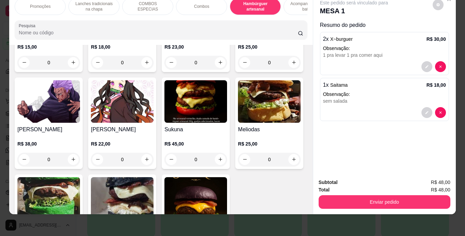
scroll to position [0, 0]
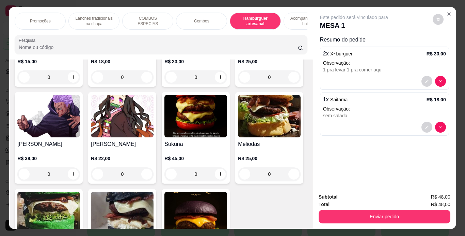
click at [303, 25] on div "Acompanhamentos ( batata )" at bounding box center [309, 21] width 51 height 17
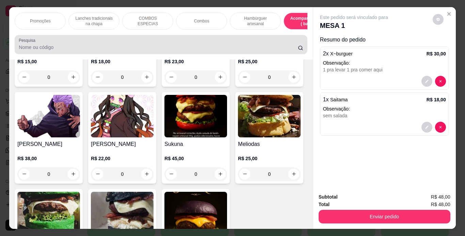
scroll to position [17, 0]
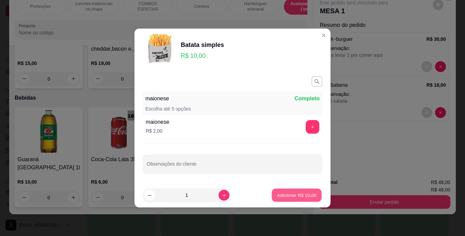
click at [303, 200] on button "Adicionar R$ 10,00" at bounding box center [297, 195] width 50 height 13
type input "1"
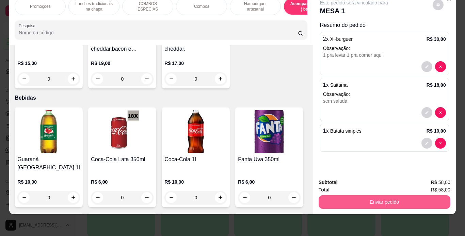
click at [358, 199] on button "Enviar pedido" at bounding box center [385, 202] width 132 height 14
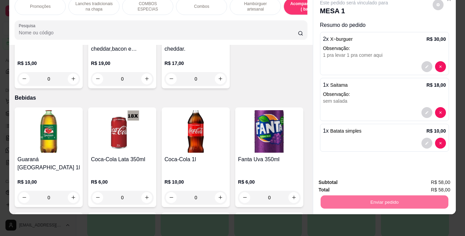
click at [428, 174] on button "Enviar pedido" at bounding box center [432, 180] width 38 height 13
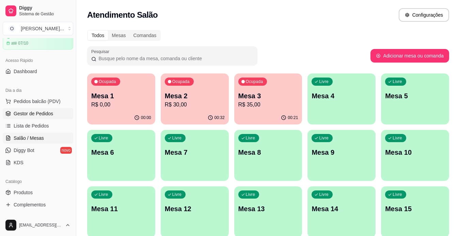
click at [63, 114] on link "Gestor de Pedidos" at bounding box center [38, 113] width 70 height 11
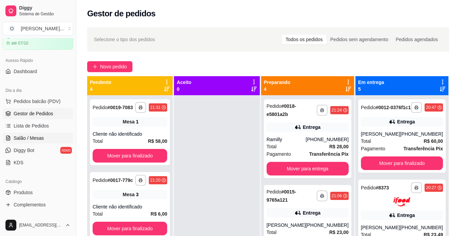
click at [31, 136] on span "Salão / Mesas" at bounding box center [29, 138] width 30 height 7
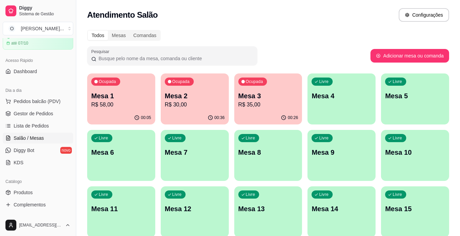
click at [258, 101] on p "R$ 35,00" at bounding box center [268, 105] width 60 height 8
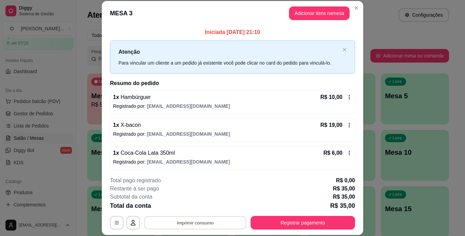
click at [207, 221] on button "Imprimir consumo" at bounding box center [195, 222] width 102 height 13
click at [204, 207] on button "IMPRESSORA" at bounding box center [195, 207] width 48 height 11
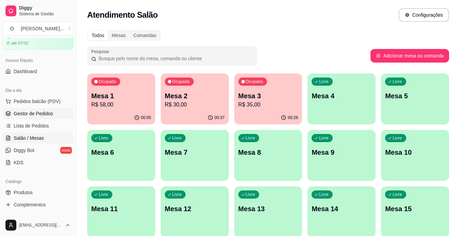
click at [45, 115] on span "Gestor de Pedidos" at bounding box center [34, 113] width 40 height 7
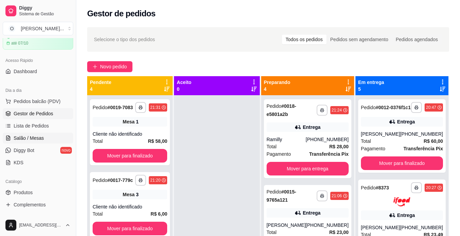
click at [16, 137] on span "Salão / Mesas" at bounding box center [29, 138] width 30 height 7
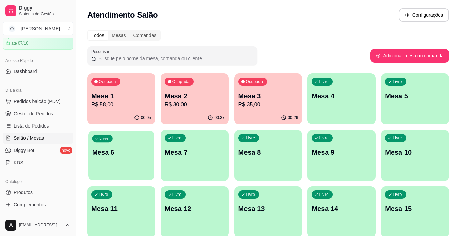
click at [143, 156] on p "Mesa 6" at bounding box center [121, 152] width 58 height 9
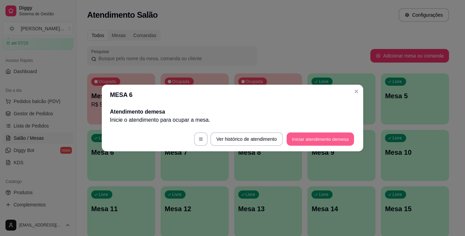
click at [300, 137] on button "Iniciar atendimento de mesa" at bounding box center [320, 139] width 67 height 13
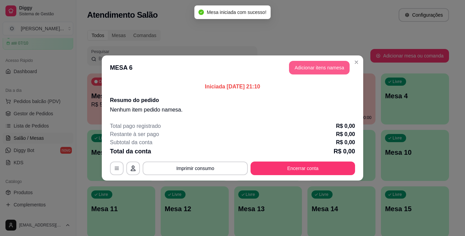
click at [302, 67] on button "Adicionar itens na mesa" at bounding box center [319, 68] width 61 height 14
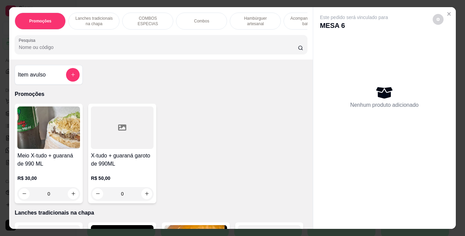
click at [189, 21] on div "Combos" at bounding box center [201, 21] width 51 height 17
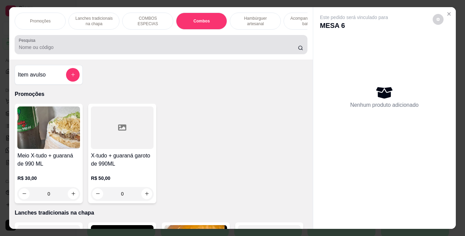
scroll to position [17, 0]
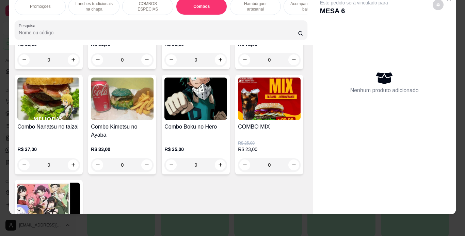
click at [218, 67] on div "0" at bounding box center [195, 60] width 63 height 14
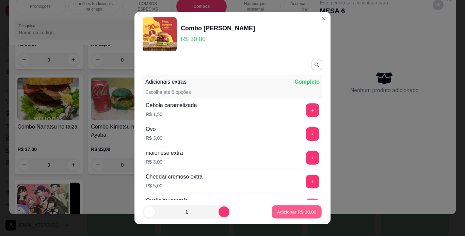
click at [277, 211] on p "Adicionar R$ 30,00" at bounding box center [297, 212] width 40 height 6
type input "1"
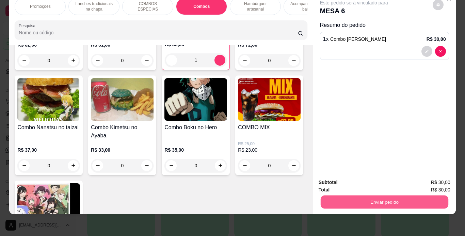
click at [327, 199] on button "Enviar pedido" at bounding box center [384, 202] width 128 height 13
click at [424, 180] on button "Enviar pedido" at bounding box center [432, 180] width 37 height 13
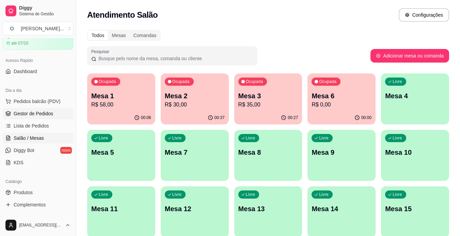
click at [54, 116] on link "Gestor de Pedidos" at bounding box center [38, 113] width 70 height 11
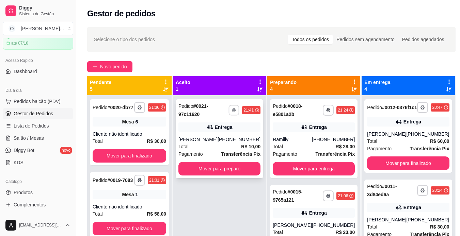
click at [235, 114] on button "button" at bounding box center [234, 110] width 11 height 11
click at [219, 136] on button "IMPRESSORA" at bounding box center [215, 134] width 48 height 11
click at [216, 168] on button "Mover para preparo" at bounding box center [219, 169] width 82 height 14
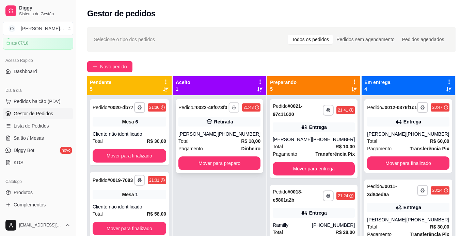
click at [234, 113] on button "button" at bounding box center [234, 107] width 11 height 11
click at [214, 132] on button "IMPRESSORA" at bounding box center [214, 134] width 49 height 11
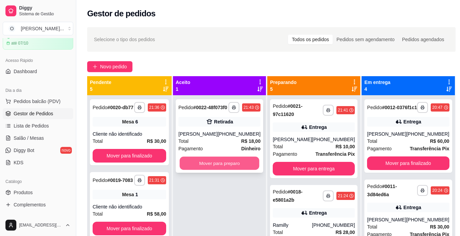
click at [217, 168] on button "Mover para preparo" at bounding box center [220, 163] width 80 height 13
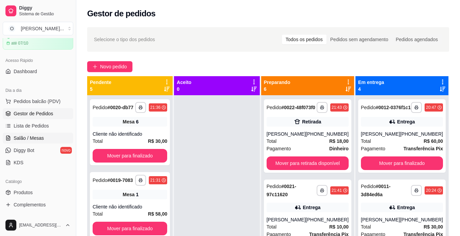
click at [53, 140] on link "Salão / Mesas" at bounding box center [38, 138] width 70 height 11
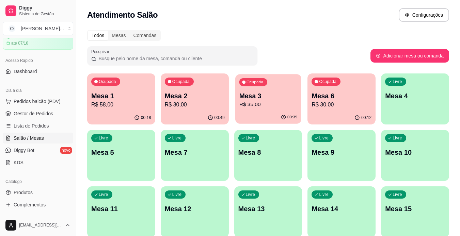
click at [259, 103] on p "R$ 35,00" at bounding box center [268, 105] width 58 height 8
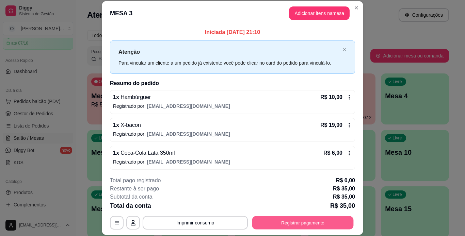
click at [271, 227] on button "Registrar pagamento" at bounding box center [302, 222] width 101 height 13
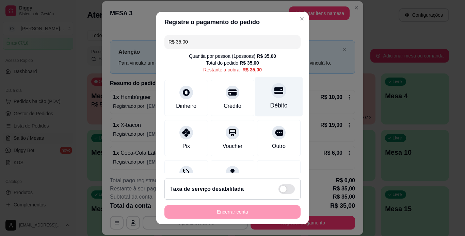
click at [274, 95] on icon at bounding box center [278, 90] width 9 height 9
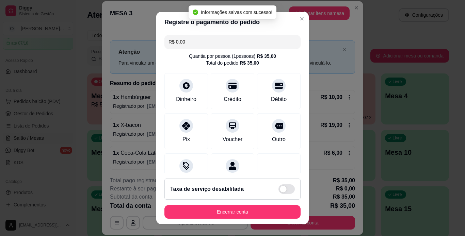
type input "R$ 0,00"
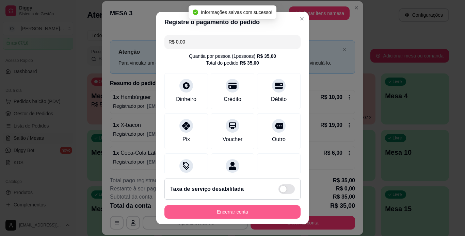
click at [246, 211] on button "Encerrar conta" at bounding box center [232, 212] width 136 height 14
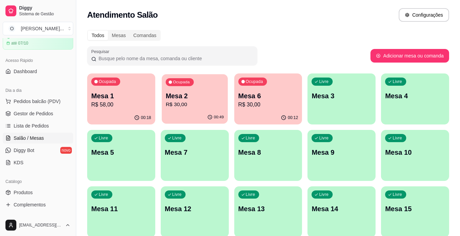
click at [205, 109] on div "Ocupada Mesa 2 R$ 30,00" at bounding box center [195, 92] width 66 height 37
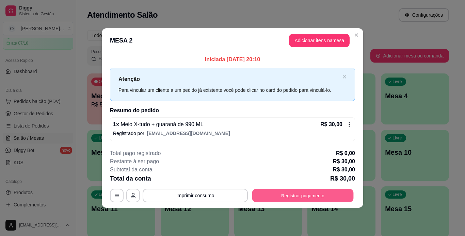
click at [303, 201] on button "Registrar pagamento" at bounding box center [302, 195] width 101 height 13
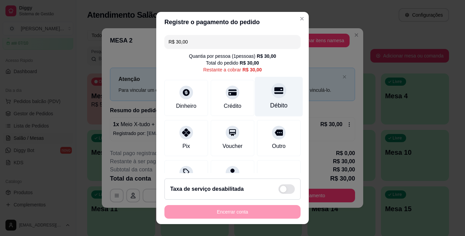
click at [278, 102] on div "Débito" at bounding box center [279, 97] width 48 height 40
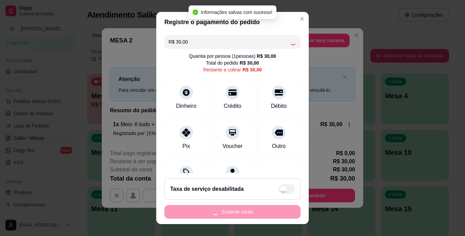
type input "R$ 0,00"
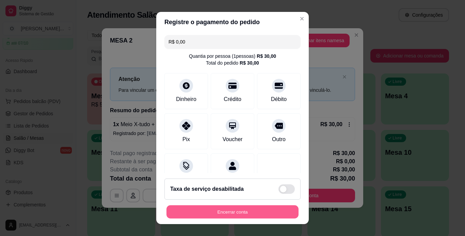
click at [246, 210] on button "Encerrar conta" at bounding box center [233, 212] width 132 height 13
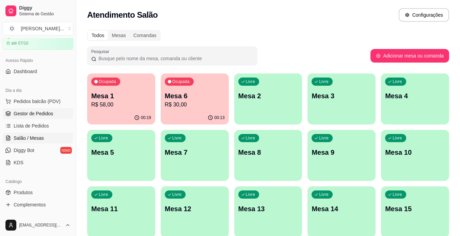
click at [49, 117] on span "Gestor de Pedidos" at bounding box center [34, 113] width 40 height 7
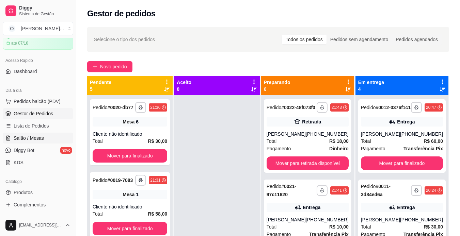
click at [50, 139] on link "Salão / Mesas" at bounding box center [38, 138] width 70 height 11
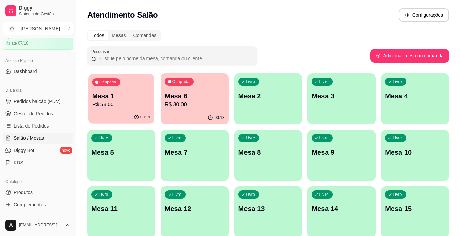
click at [130, 108] on p "R$ 58,00" at bounding box center [121, 105] width 58 height 8
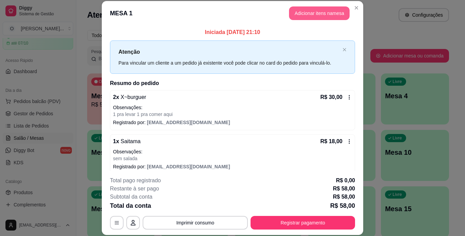
click at [327, 13] on button "Adicionar itens na mesa" at bounding box center [319, 13] width 61 height 14
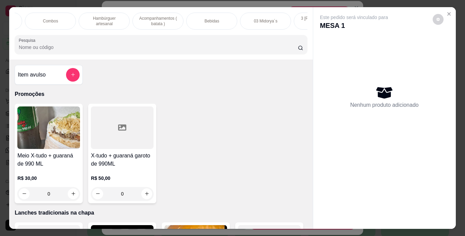
scroll to position [0, 154]
click at [214, 19] on p "Bebidas" at bounding box center [209, 20] width 15 height 5
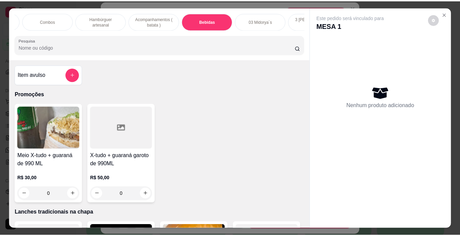
scroll to position [17, 0]
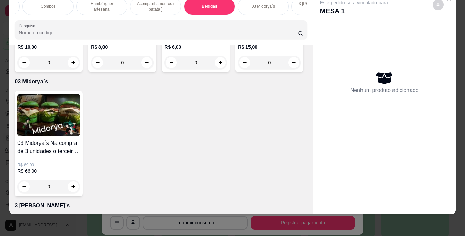
type input "1"
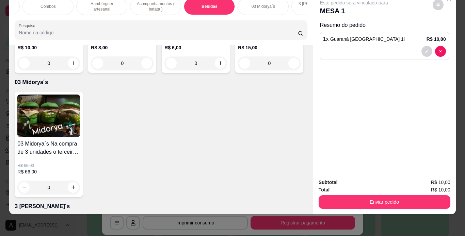
click at [350, 207] on div "Subtotal R$ 10,00 Total R$ 10,00 Enviar pedido" at bounding box center [384, 193] width 143 height 41
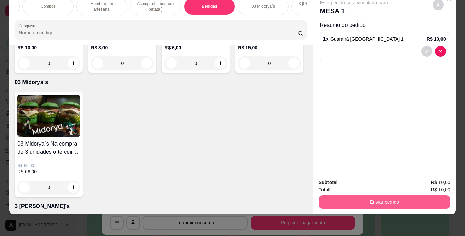
click at [353, 201] on button "Enviar pedido" at bounding box center [385, 202] width 132 height 14
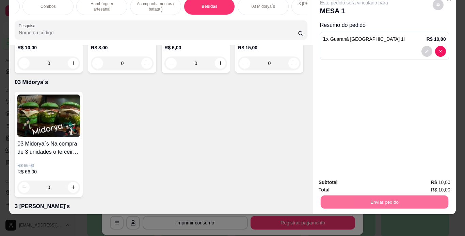
click at [432, 183] on button "Enviar pedido" at bounding box center [432, 180] width 38 height 13
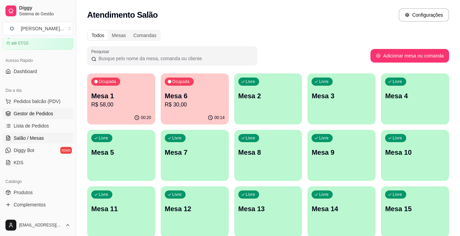
click at [59, 111] on link "Gestor de Pedidos" at bounding box center [38, 113] width 70 height 11
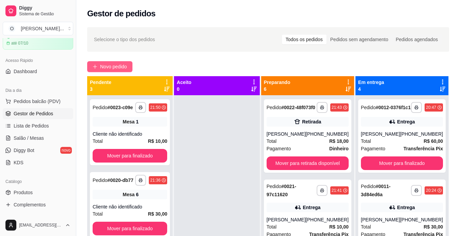
click at [112, 71] on button "Novo pedido" at bounding box center [109, 66] width 45 height 11
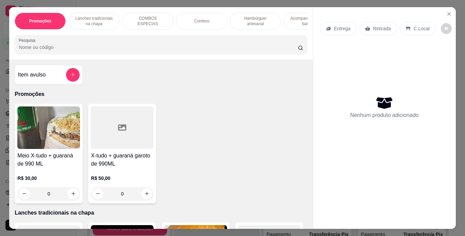
click at [343, 25] on p "Entrega" at bounding box center [342, 28] width 17 height 7
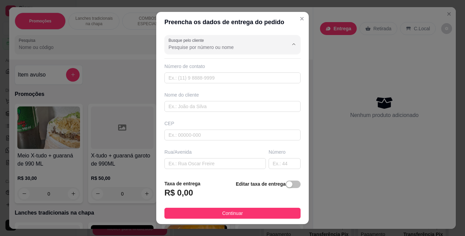
click at [239, 49] on input "Busque pelo cliente" at bounding box center [223, 47] width 109 height 7
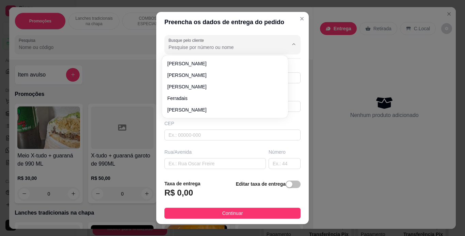
click at [259, 33] on div "Busque pelo cliente Número de contato Nome do cliente CEP Rua/[GEOGRAPHIC_DATA]…" at bounding box center [232, 103] width 153 height 143
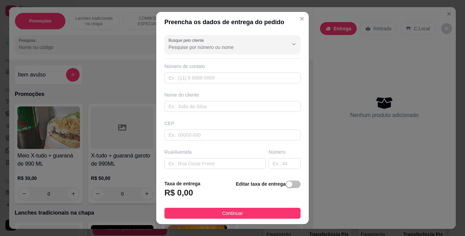
click at [207, 83] on div "Busque pelo cliente Número de contato Nome do cliente CEP Rua/[GEOGRAPHIC_DATA]…" at bounding box center [232, 103] width 153 height 143
click at [211, 77] on input "text" at bounding box center [232, 78] width 136 height 11
type input "[PHONE_NUMBER]"
click at [209, 107] on input "text" at bounding box center [232, 106] width 136 height 11
click at [210, 164] on input "text" at bounding box center [214, 163] width 101 height 11
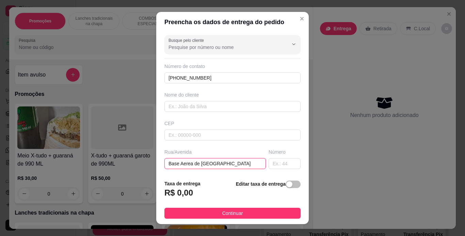
type input "Base Aerea de [GEOGRAPHIC_DATA]"
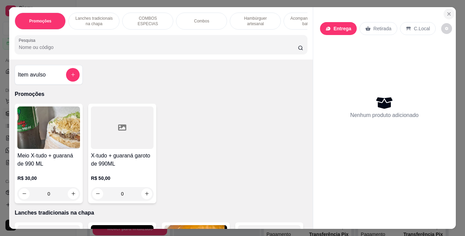
click at [446, 11] on icon "Close" at bounding box center [448, 13] width 5 height 5
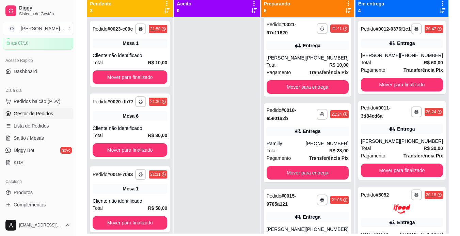
scroll to position [91, 0]
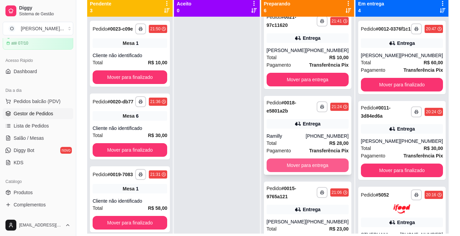
click at [316, 170] on button "Mover para entrega" at bounding box center [308, 166] width 82 height 14
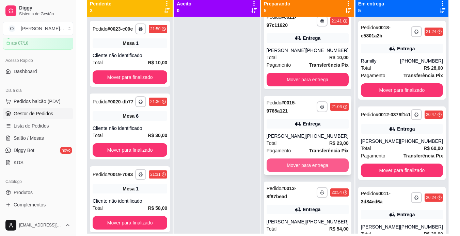
drag, startPoint x: 316, startPoint y: 170, endPoint x: 308, endPoint y: 180, distance: 13.6
click at [308, 175] on div "**********" at bounding box center [308, 135] width 88 height 79
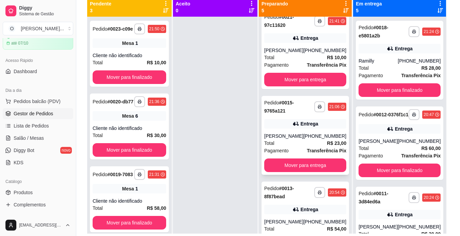
click at [308, 180] on div "Passagem Santo Amaro, n. 110, maracangalha - 66110210 Ao lado da [DEMOGRAPHIC_D…" at bounding box center [230, 183] width 184 height 17
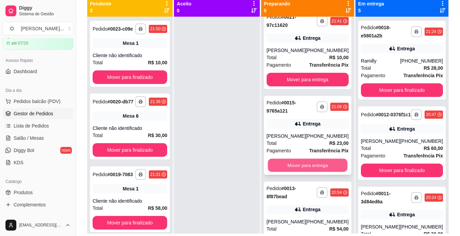
click at [298, 172] on button "Mover para entrega" at bounding box center [308, 165] width 80 height 13
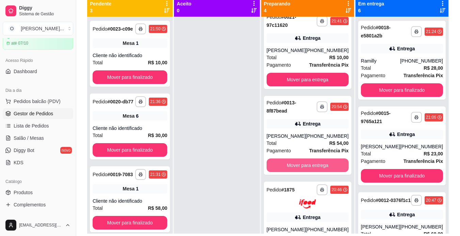
click at [298, 172] on button "Mover para entrega" at bounding box center [308, 166] width 82 height 14
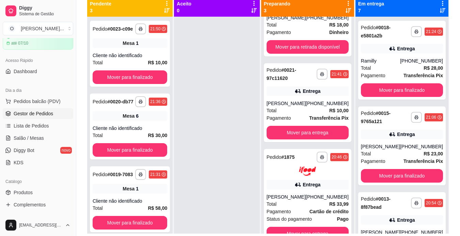
scroll to position [43, 0]
click at [295, 229] on button "Mover para entrega" at bounding box center [308, 233] width 80 height 13
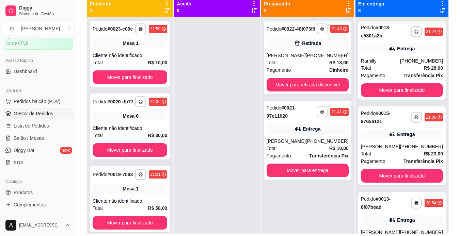
scroll to position [0, 0]
click at [31, 141] on span "Salão / Mesas" at bounding box center [29, 138] width 30 height 7
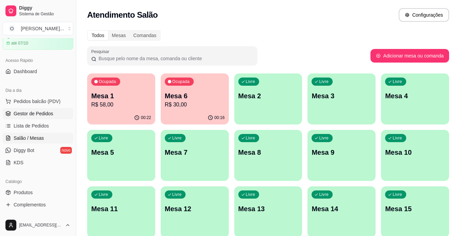
click at [40, 114] on span "Gestor de Pedidos" at bounding box center [34, 113] width 40 height 7
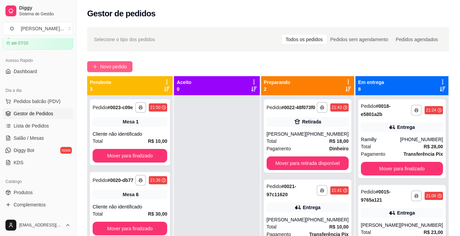
click at [116, 67] on span "Novo pedido" at bounding box center [113, 66] width 27 height 7
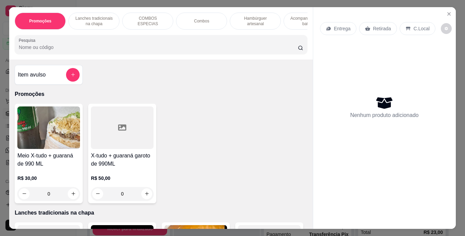
click at [344, 22] on div "Entrega" at bounding box center [338, 28] width 36 height 13
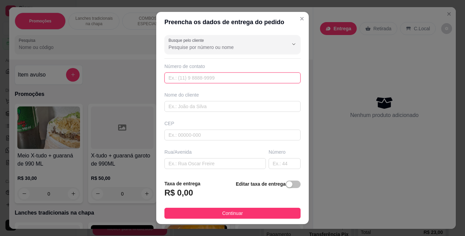
click at [221, 79] on input "text" at bounding box center [232, 78] width 136 height 11
type input "[PHONE_NUMBER]"
click at [214, 104] on input "text" at bounding box center [232, 106] width 136 height 11
type input "Ronilson"
click at [195, 166] on input "text" at bounding box center [214, 163] width 101 height 11
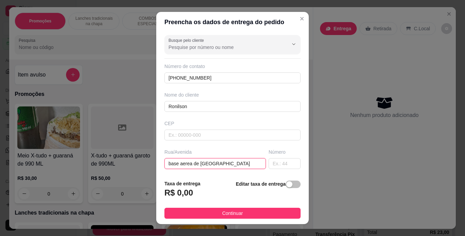
type input "base aerea de [GEOGRAPHIC_DATA]"
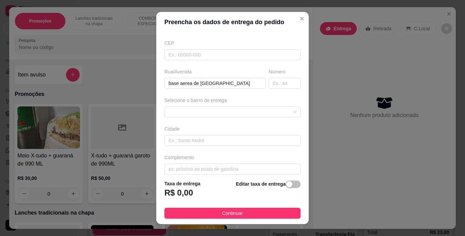
scroll to position [84, 0]
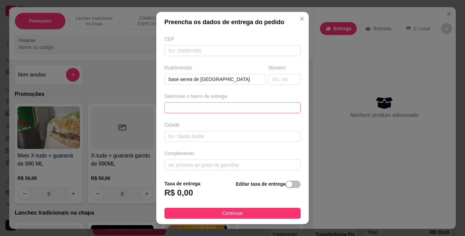
click at [257, 107] on div "67003141de867a0a4c317967 6700316dde867a0a4c31796a maracangalha - [GEOGRAPHIC_DA…" at bounding box center [232, 107] width 136 height 11
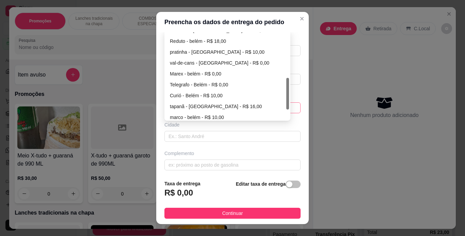
scroll to position [128, 0]
drag, startPoint x: 285, startPoint y: 51, endPoint x: 284, endPoint y: 98, distance: 46.7
click at [286, 98] on div at bounding box center [287, 95] width 3 height 32
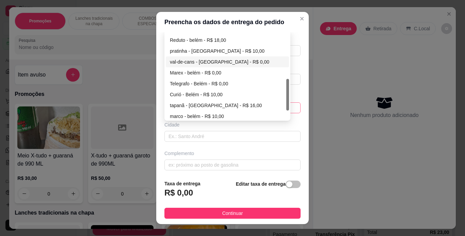
click at [220, 63] on div "val-de-cans - [GEOGRAPHIC_DATA] - R$ 0,00" at bounding box center [227, 61] width 115 height 7
type input "[GEOGRAPHIC_DATA]"
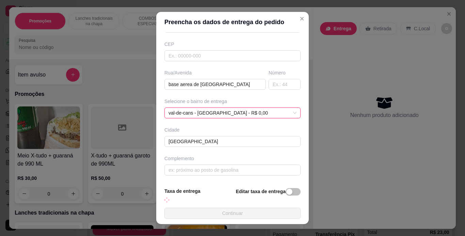
scroll to position [79, 0]
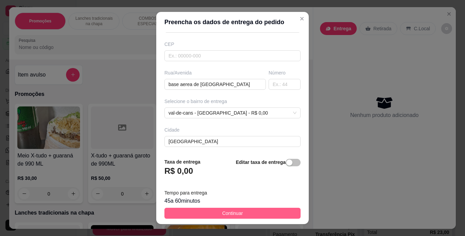
click at [227, 215] on span "Continuar" at bounding box center [232, 213] width 21 height 7
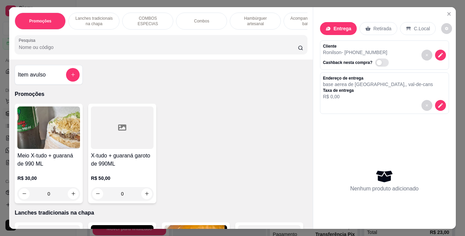
click at [111, 16] on p "Lanches tradicionais na chapa" at bounding box center [94, 21] width 40 height 11
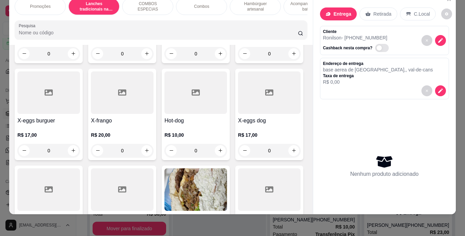
scroll to position [242, 0]
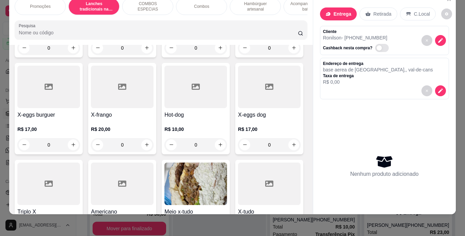
click at [238, 55] on div "0" at bounding box center [269, 48] width 63 height 14
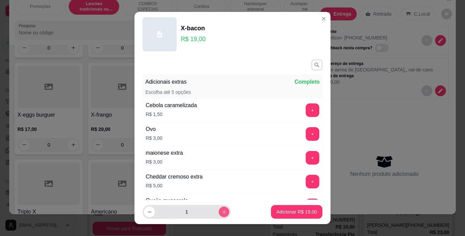
click at [222, 212] on icon "increase-product-quantity" at bounding box center [223, 211] width 3 height 3
type input "3"
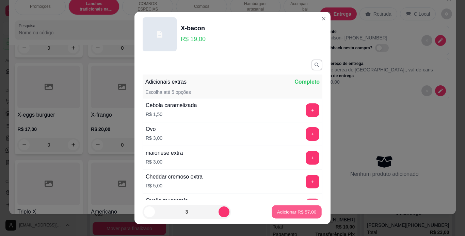
click at [288, 210] on p "Adicionar R$ 57,00" at bounding box center [297, 212] width 40 height 6
type input "3"
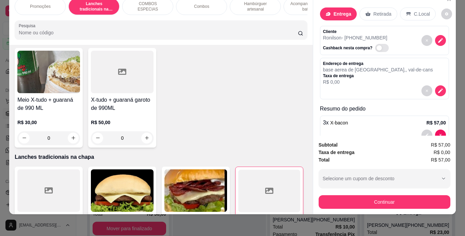
scroll to position [23, 0]
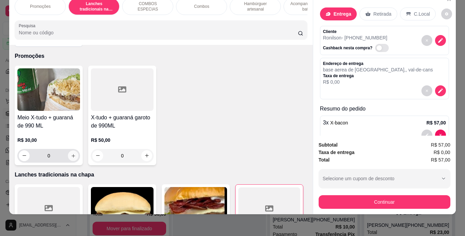
click at [71, 153] on button "increase-product-quantity" at bounding box center [73, 156] width 11 height 11
type input "1"
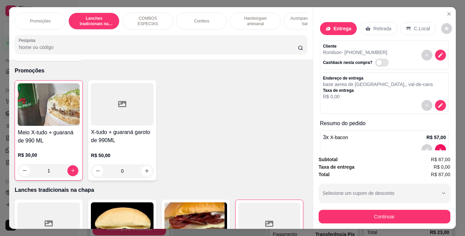
scroll to position [0, 60]
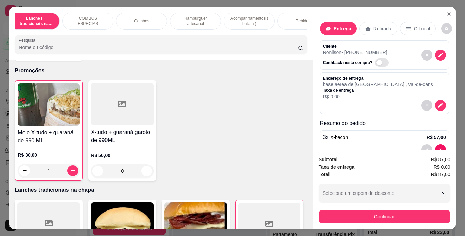
click at [280, 19] on div "Bebidas" at bounding box center [303, 21] width 51 height 17
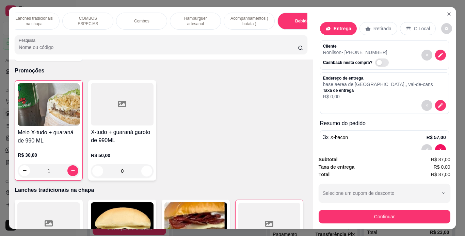
scroll to position [17, 0]
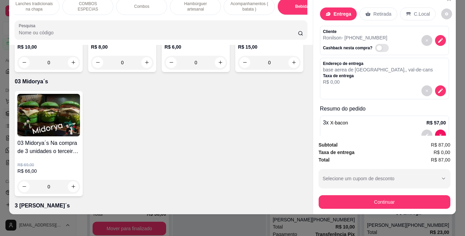
type input "3"
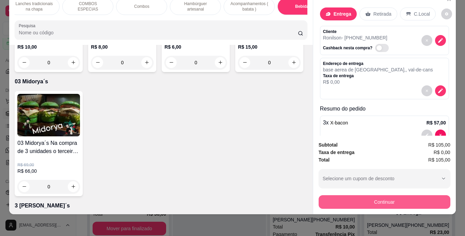
click at [364, 199] on button "Continuar" at bounding box center [385, 202] width 132 height 14
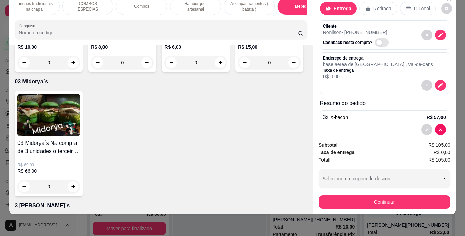
scroll to position [0, 0]
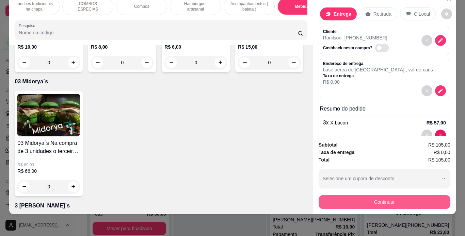
click at [367, 195] on button "Continuar" at bounding box center [385, 202] width 132 height 14
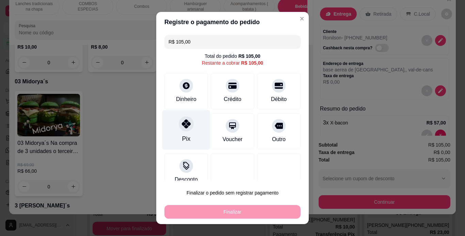
click at [187, 133] on div "Pix" at bounding box center [186, 130] width 48 height 40
type input "R$ 0,00"
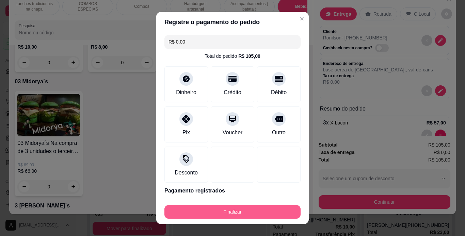
click at [207, 214] on button "Finalizar" at bounding box center [232, 212] width 136 height 14
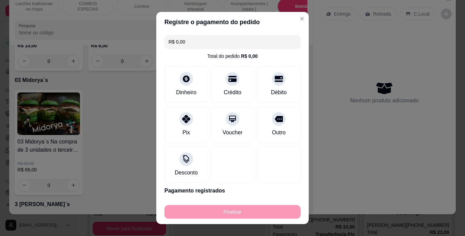
type input "0"
type input "-R$ 105,00"
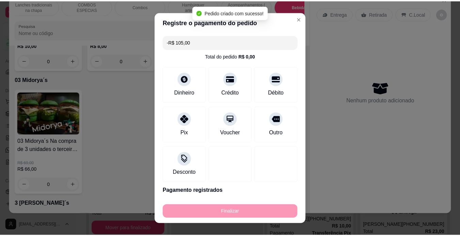
scroll to position [1994, 0]
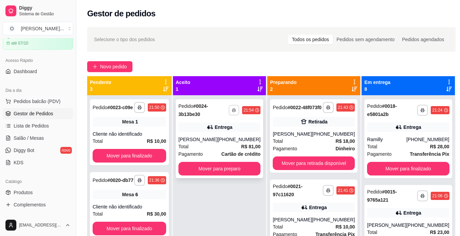
click at [234, 114] on button "button" at bounding box center [234, 110] width 11 height 11
click at [218, 132] on button "IMPRESSORA" at bounding box center [214, 134] width 49 height 11
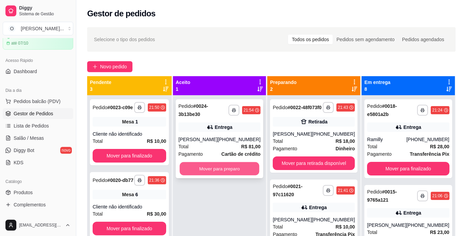
click at [216, 169] on button "Mover para preparo" at bounding box center [220, 168] width 80 height 13
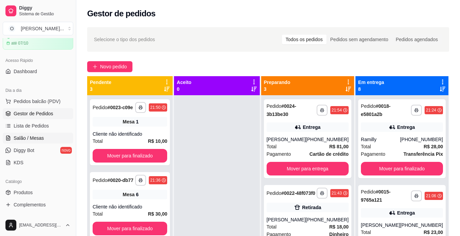
click at [37, 143] on link "Salão / Mesas" at bounding box center [38, 138] width 70 height 11
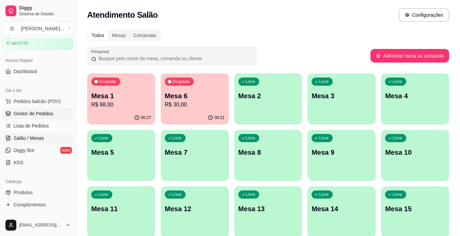
click at [29, 115] on span "Gestor de Pedidos" at bounding box center [34, 113] width 40 height 7
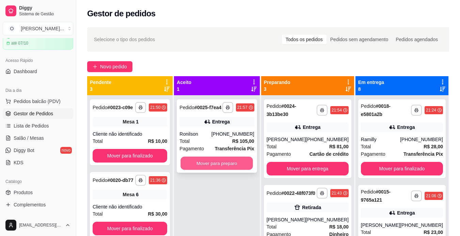
click at [221, 165] on button "Mover para preparo" at bounding box center [217, 163] width 73 height 13
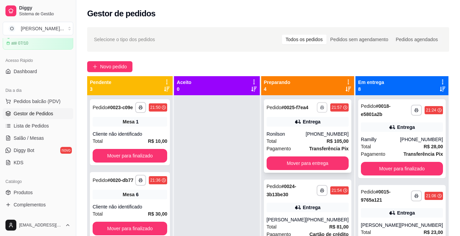
click at [320, 108] on icon "button" at bounding box center [321, 107] width 3 height 1
click at [298, 130] on button "IMPRESSORA" at bounding box center [299, 131] width 49 height 11
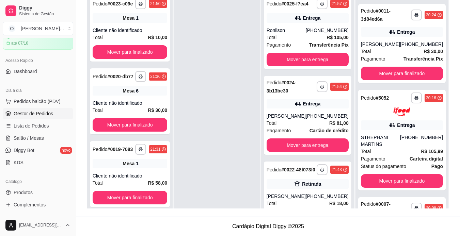
scroll to position [515, 0]
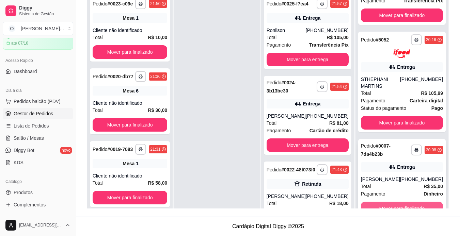
click at [413, 206] on button "Mover para finalizado" at bounding box center [402, 209] width 82 height 14
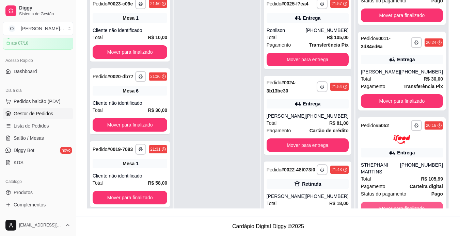
scroll to position [415, 0]
click at [413, 206] on button "Mover para finalizado" at bounding box center [402, 209] width 82 height 14
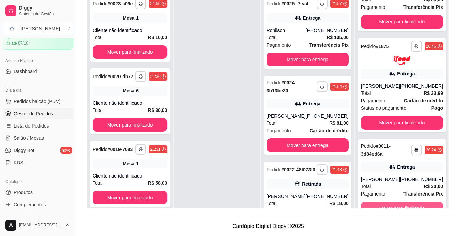
scroll to position [307, 0]
click at [413, 206] on button "Mover para finalizado" at bounding box center [402, 208] width 80 height 13
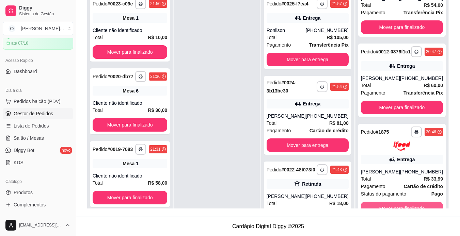
scroll to position [222, 0]
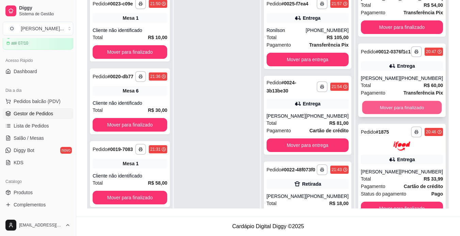
click at [384, 105] on button "Mover para finalizado" at bounding box center [402, 107] width 80 height 13
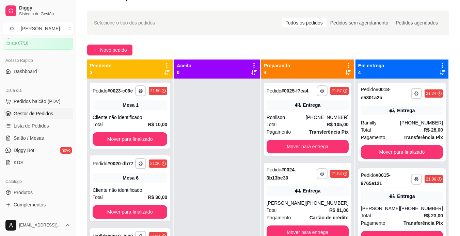
scroll to position [0, 0]
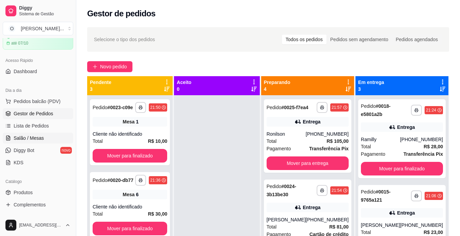
click at [32, 142] on link "Salão / Mesas" at bounding box center [38, 138] width 70 height 11
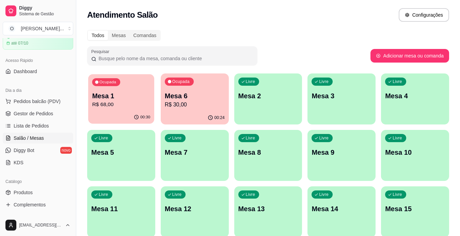
click at [141, 107] on p "R$ 68,00" at bounding box center [121, 105] width 58 height 8
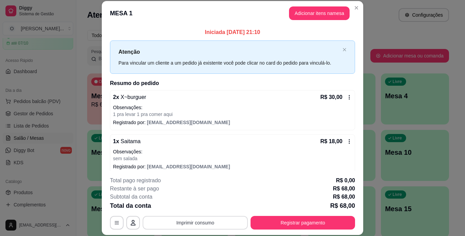
click at [195, 218] on button "Imprimir consumo" at bounding box center [195, 223] width 105 height 14
click at [204, 208] on button "IMPRESSORA" at bounding box center [194, 207] width 49 height 11
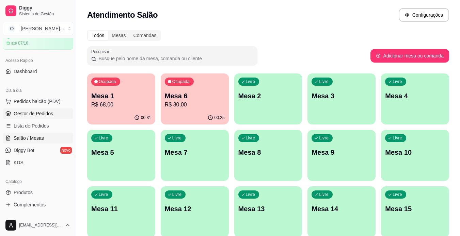
click at [43, 112] on span "Gestor de Pedidos" at bounding box center [34, 113] width 40 height 7
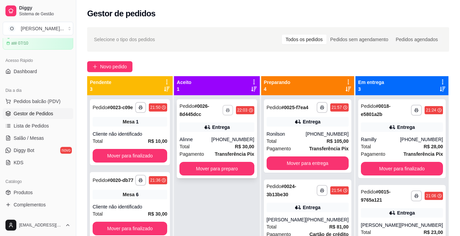
click at [227, 112] on button "button" at bounding box center [227, 110] width 11 height 11
click at [211, 131] on button "IMPRESSORA" at bounding box center [213, 134] width 48 height 11
click at [24, 140] on span "Salão / Mesas" at bounding box center [29, 138] width 30 height 7
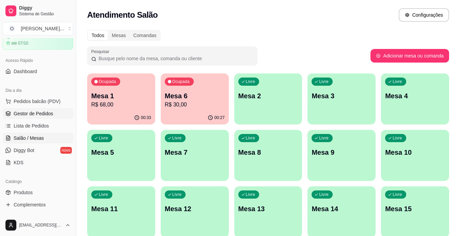
click at [46, 112] on span "Gestor de Pedidos" at bounding box center [34, 113] width 40 height 7
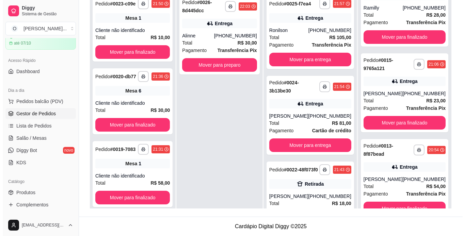
scroll to position [35, 0]
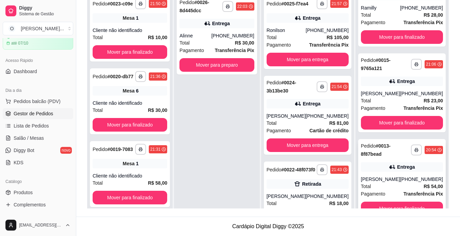
click at [413, 186] on div "Total R$ 54,00" at bounding box center [402, 186] width 82 height 7
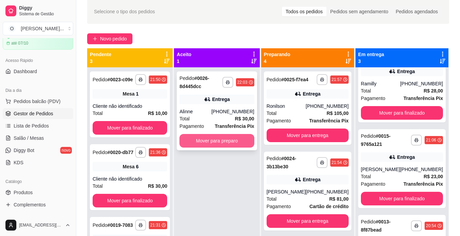
click at [212, 140] on button "Mover para preparo" at bounding box center [216, 141] width 75 height 14
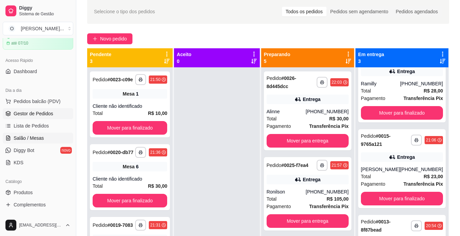
click at [47, 139] on link "Salão / Mesas" at bounding box center [38, 138] width 70 height 11
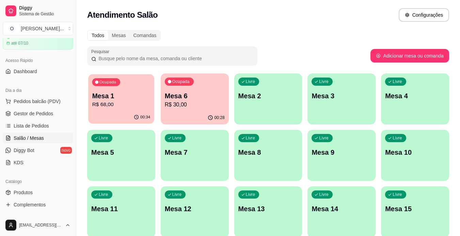
click at [129, 101] on p "R$ 68,00" at bounding box center [121, 105] width 58 height 8
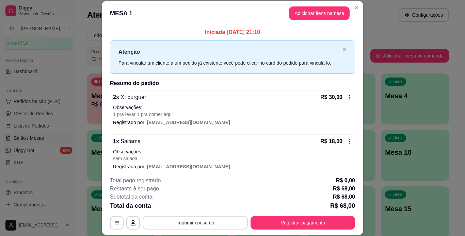
click at [173, 221] on button "Imprimir consumo" at bounding box center [195, 223] width 105 height 14
click at [204, 206] on button "IMPRESSORA" at bounding box center [194, 207] width 49 height 11
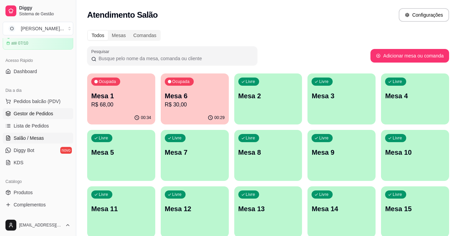
click at [41, 118] on link "Gestor de Pedidos" at bounding box center [38, 113] width 70 height 11
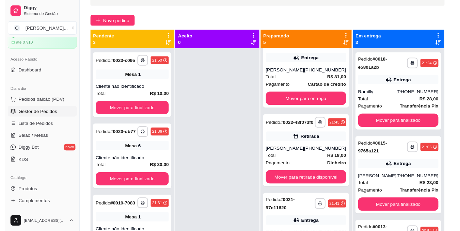
scroll to position [104, 0]
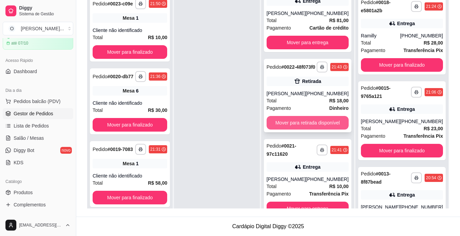
click at [311, 121] on button "Mover para retirada disponível" at bounding box center [308, 123] width 82 height 14
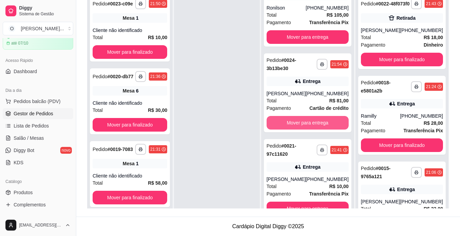
scroll to position [114, 0]
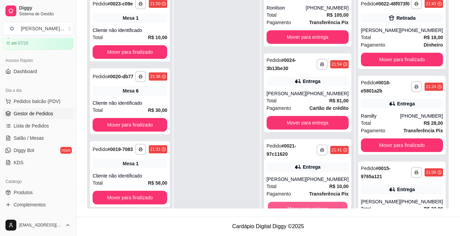
click at [297, 206] on button "Mover para entrega" at bounding box center [308, 208] width 80 height 13
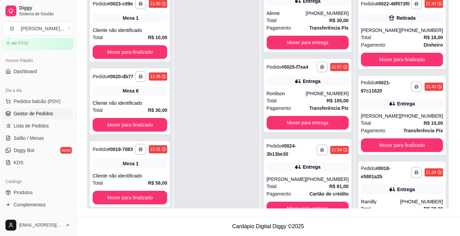
scroll to position [0, 0]
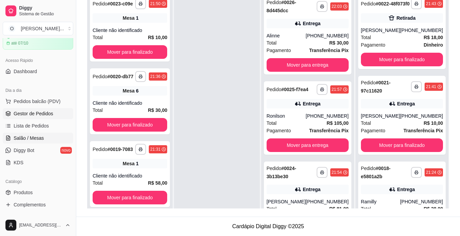
click at [31, 140] on span "Salão / Mesas" at bounding box center [29, 138] width 30 height 7
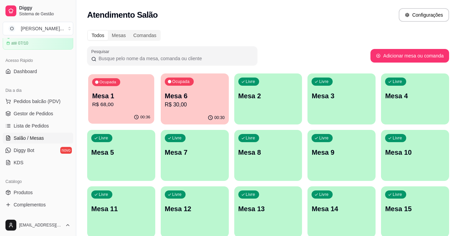
click at [124, 109] on div "Ocupada Mesa 1 R$ 68,00" at bounding box center [121, 92] width 66 height 37
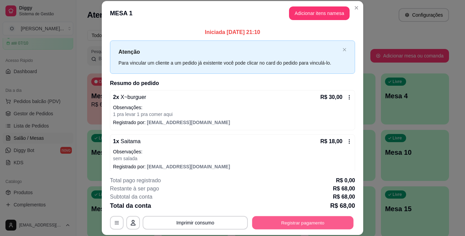
click at [272, 222] on button "Registrar pagamento" at bounding box center [302, 222] width 101 height 13
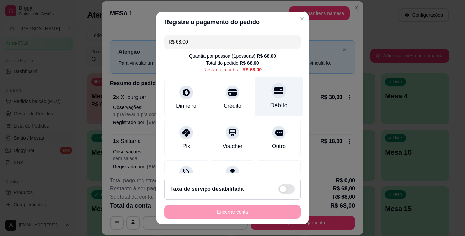
click at [280, 99] on div "Débito" at bounding box center [279, 97] width 48 height 40
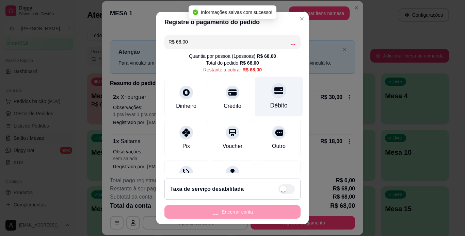
type input "R$ 0,00"
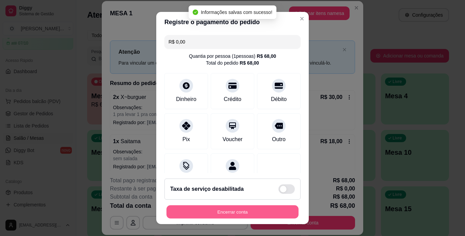
click at [208, 216] on button "Encerrar conta" at bounding box center [233, 212] width 132 height 13
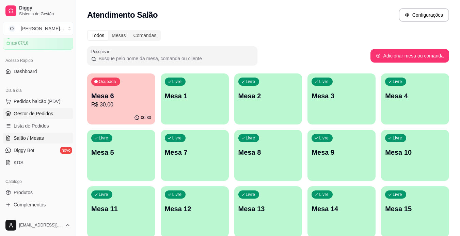
click at [43, 115] on span "Gestor de Pedidos" at bounding box center [34, 113] width 40 height 7
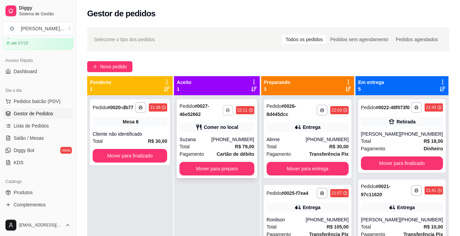
click at [231, 112] on button "button" at bounding box center [227, 110] width 11 height 11
click at [218, 138] on button "IMPRESSORA" at bounding box center [215, 134] width 48 height 11
click at [220, 168] on button "Mover para preparo" at bounding box center [217, 168] width 73 height 13
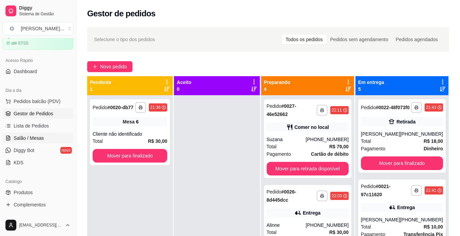
click at [18, 140] on span "Salão / Mesas" at bounding box center [29, 138] width 30 height 7
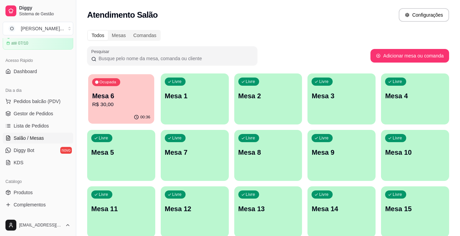
click at [131, 124] on div "Ocupada Mesa 6 R$ 30,00 00:36 Livre Mesa 1 Livre Mesa 2 Livre Mesa 3 Livre Mesa…" at bounding box center [268, 184] width 362 height 221
click at [131, 115] on div "00:36" at bounding box center [121, 117] width 66 height 13
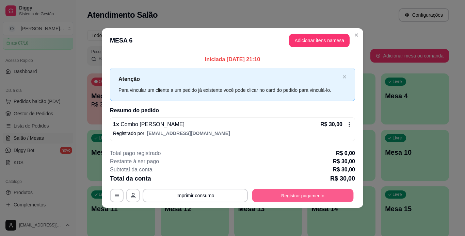
click at [270, 198] on button "Registrar pagamento" at bounding box center [302, 195] width 101 height 13
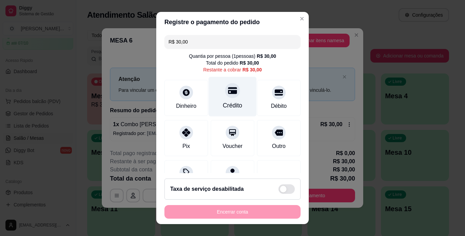
click at [223, 104] on div "Crédito" at bounding box center [232, 105] width 19 height 9
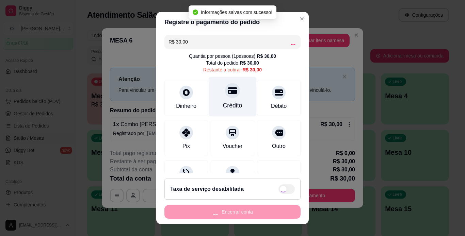
type input "R$ 0,00"
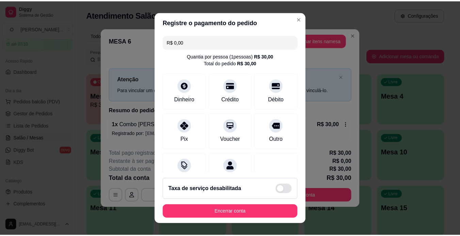
scroll to position [62, 0]
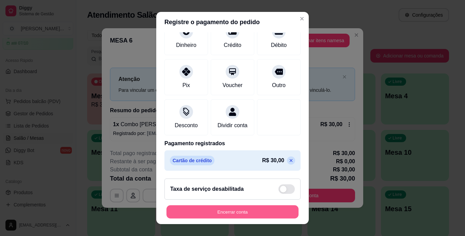
click at [229, 214] on button "Encerrar conta" at bounding box center [233, 212] width 132 height 13
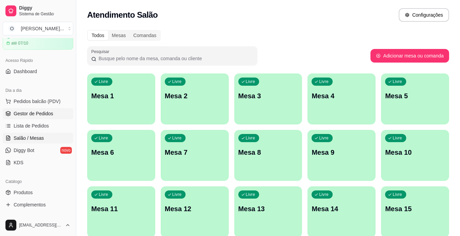
click at [32, 117] on span "Gestor de Pedidos" at bounding box center [34, 113] width 40 height 7
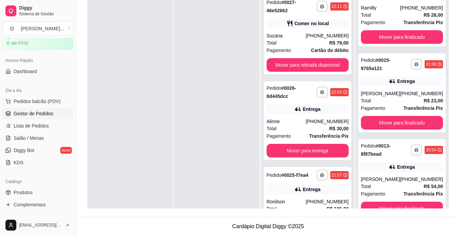
scroll to position [206, 0]
click at [407, 206] on button "Mover para finalizado" at bounding box center [402, 208] width 80 height 13
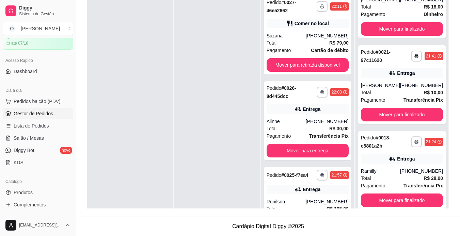
scroll to position [26, 0]
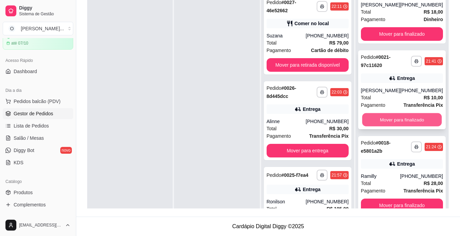
click at [398, 127] on button "Mover para finalizado" at bounding box center [402, 119] width 80 height 13
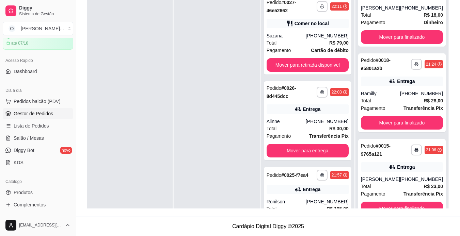
scroll to position [35, 0]
click at [401, 204] on button "Mover para finalizado" at bounding box center [402, 208] width 80 height 13
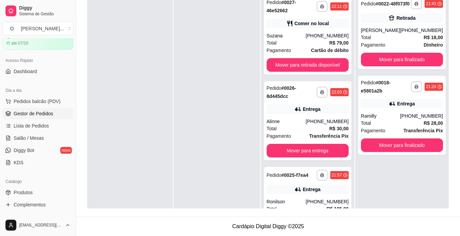
scroll to position [0, 0]
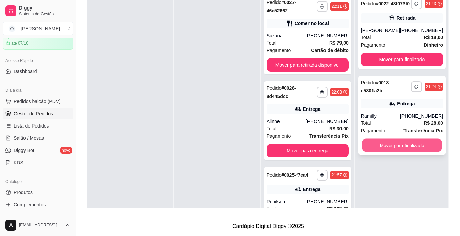
click at [412, 152] on button "Mover para finalizado" at bounding box center [402, 145] width 80 height 13
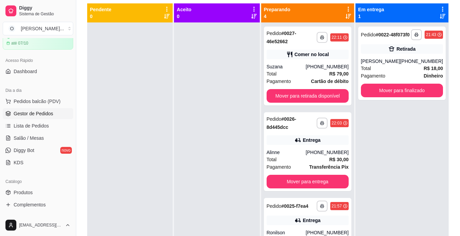
scroll to position [72, 0]
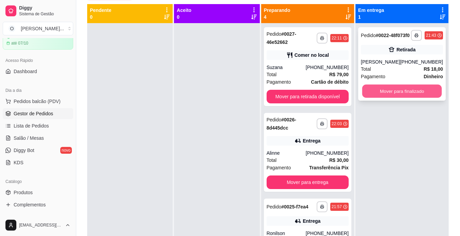
click at [405, 98] on button "Mover para finalizado" at bounding box center [402, 91] width 80 height 13
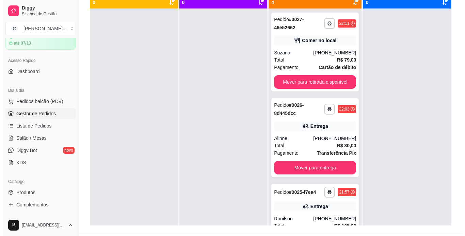
scroll to position [0, 0]
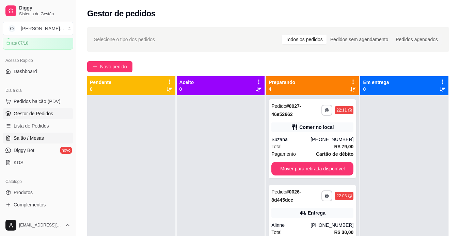
click at [50, 138] on link "Salão / Mesas" at bounding box center [38, 138] width 70 height 11
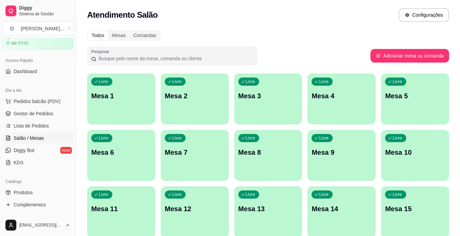
click at [289, 102] on div "Livre Mesa 3" at bounding box center [268, 95] width 68 height 43
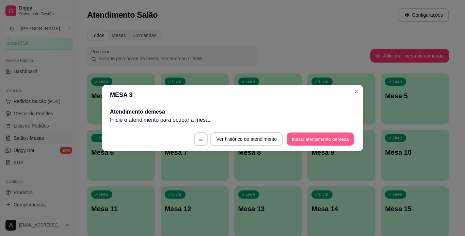
click at [295, 136] on button "Iniciar atendimento de mesa" at bounding box center [320, 139] width 67 height 13
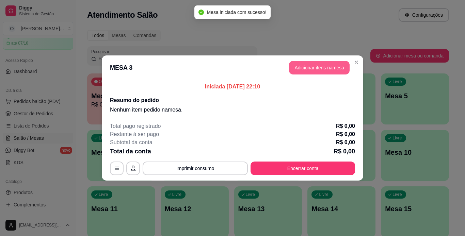
click at [304, 72] on button "Adicionar itens na mesa" at bounding box center [319, 68] width 61 height 14
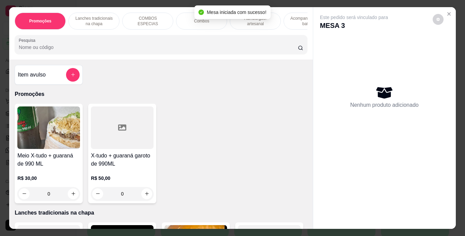
click at [88, 21] on p "Lanches tradicionais na chapa" at bounding box center [94, 21] width 40 height 11
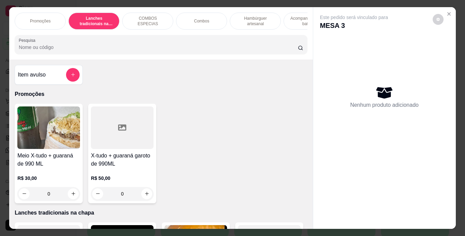
scroll to position [17, 0]
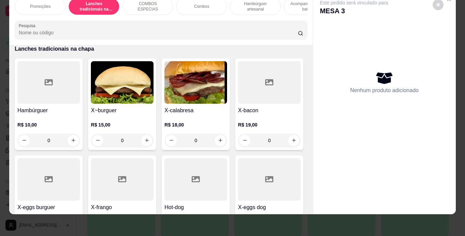
click at [73, 142] on div "0" at bounding box center [48, 141] width 63 height 14
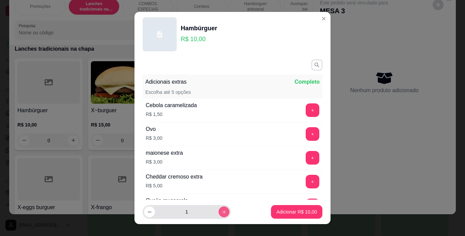
click at [222, 214] on icon "increase-product-quantity" at bounding box center [224, 212] width 5 height 5
type input "2"
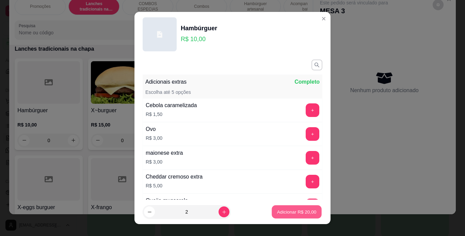
click at [272, 214] on button "Adicionar R$ 20,00" at bounding box center [297, 212] width 50 height 13
type input "2"
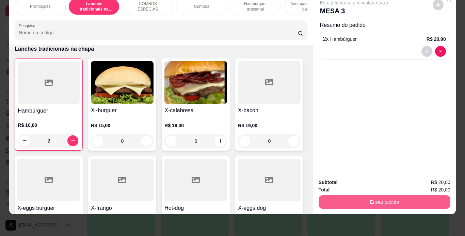
click at [342, 198] on button "Enviar pedido" at bounding box center [385, 202] width 132 height 14
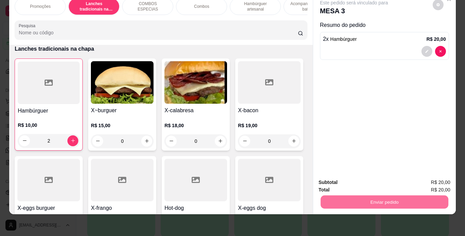
click at [428, 176] on button "Enviar pedido" at bounding box center [432, 180] width 37 height 13
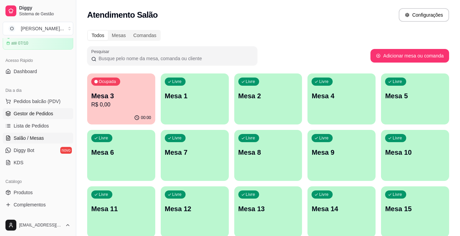
click at [63, 111] on link "Gestor de Pedidos" at bounding box center [38, 113] width 70 height 11
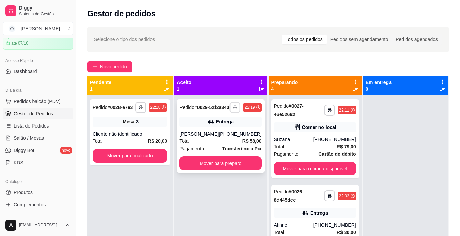
click at [233, 110] on icon "button" at bounding box center [235, 108] width 4 height 4
click at [214, 133] on button "IMPRESSORA" at bounding box center [213, 134] width 48 height 11
click at [212, 167] on button "Mover para preparo" at bounding box center [220, 164] width 82 height 14
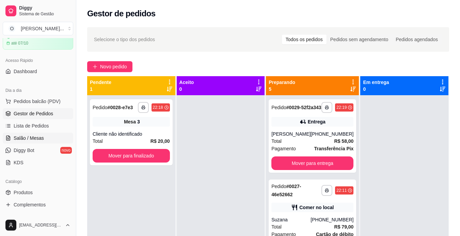
click at [28, 140] on span "Salão / Mesas" at bounding box center [29, 138] width 30 height 7
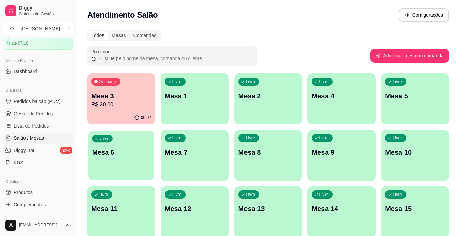
click at [121, 156] on p "Mesa 6" at bounding box center [121, 152] width 58 height 9
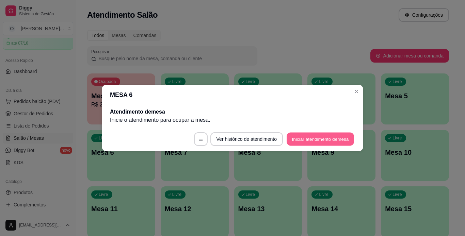
click at [317, 141] on button "Iniciar atendimento de mesa" at bounding box center [320, 139] width 67 height 13
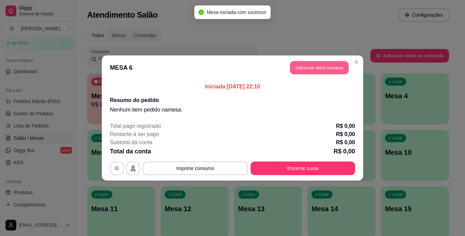
click at [309, 69] on button "Adicionar itens na mesa" at bounding box center [319, 67] width 59 height 13
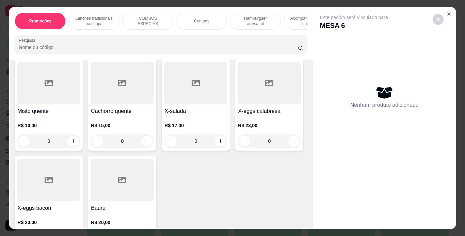
scroll to position [473, 0]
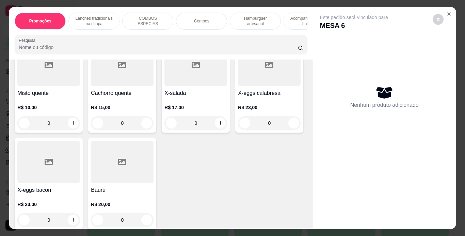
click at [164, 33] on div "0" at bounding box center [195, 26] width 63 height 14
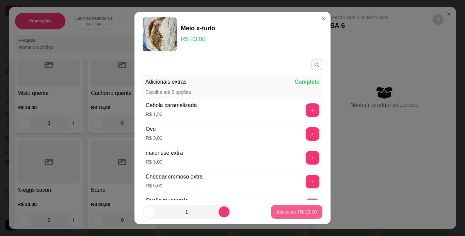
click at [291, 211] on p "Adicionar R$ 23,00" at bounding box center [297, 212] width 41 height 7
type input "1"
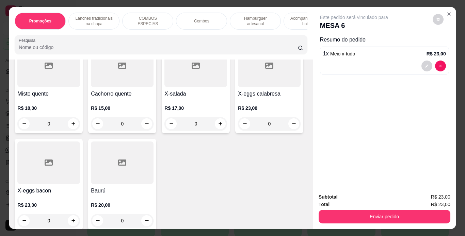
click at [104, 19] on p "Lanches tradicionais na chapa" at bounding box center [94, 21] width 40 height 11
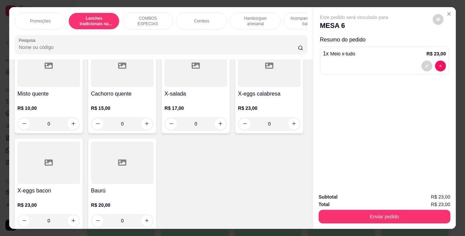
scroll to position [17, 0]
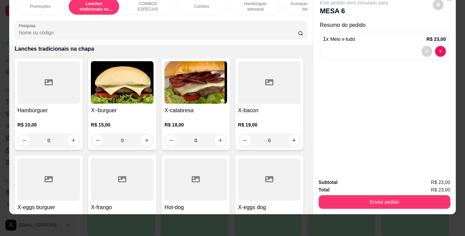
click at [220, 141] on div "0" at bounding box center [195, 141] width 63 height 14
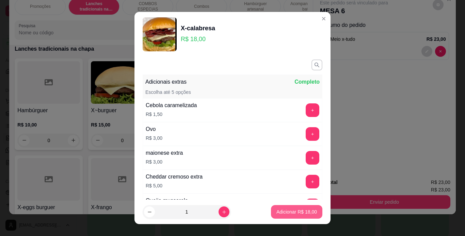
click at [296, 212] on p "Adicionar R$ 18,00" at bounding box center [297, 212] width 41 height 7
type input "1"
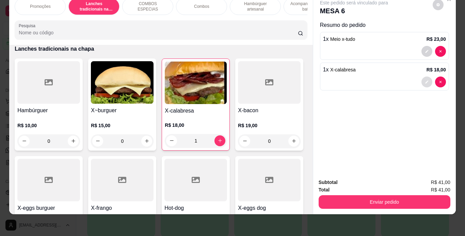
click at [425, 80] on icon "decrease-product-quantity" at bounding box center [426, 81] width 3 height 3
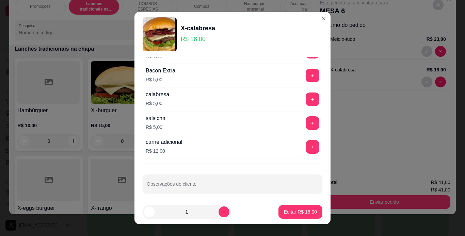
scroll to position [157, 0]
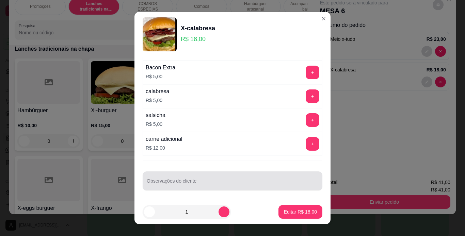
click at [251, 176] on div at bounding box center [233, 181] width 172 height 14
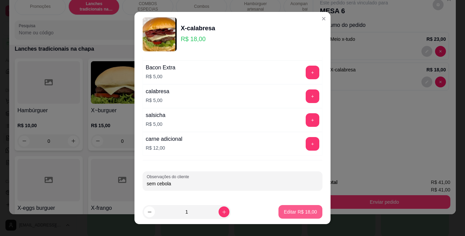
type input "sem cebola"
click at [298, 217] on button "Editar R$ 18,00" at bounding box center [301, 212] width 44 height 14
type input "0"
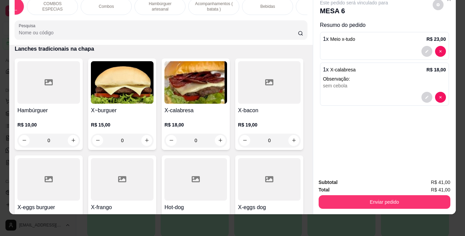
scroll to position [0, 124]
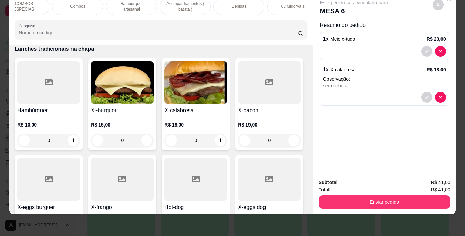
click at [246, 2] on div "Bebidas" at bounding box center [239, 6] width 51 height 17
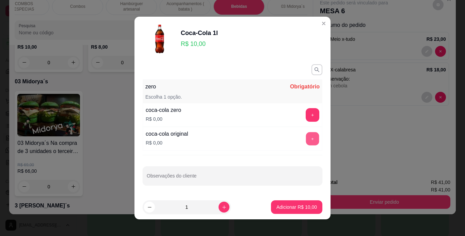
click at [306, 139] on button "+" at bounding box center [312, 138] width 13 height 13
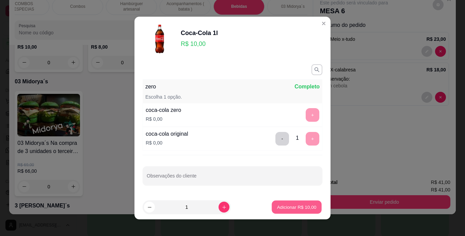
click at [283, 204] on button "Adicionar R$ 10,00" at bounding box center [297, 207] width 50 height 13
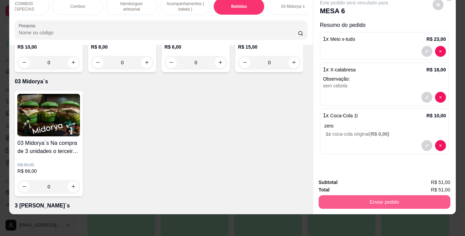
click at [356, 198] on button "Enviar pedido" at bounding box center [385, 202] width 132 height 14
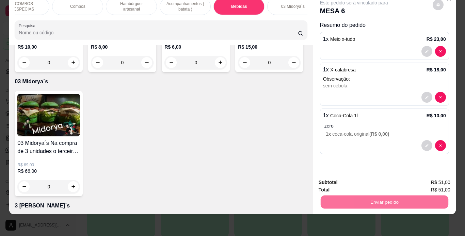
click at [431, 179] on button "Enviar pedido" at bounding box center [432, 180] width 37 height 13
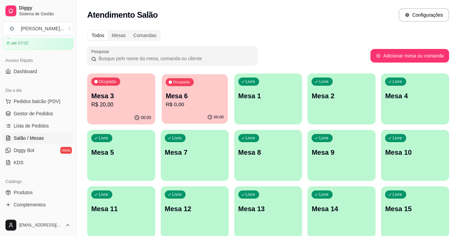
click at [172, 108] on p "R$ 0,00" at bounding box center [194, 105] width 58 height 8
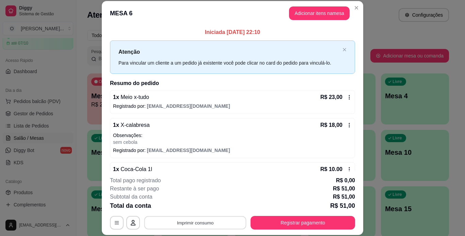
click at [151, 223] on button "Imprimir consumo" at bounding box center [195, 222] width 102 height 13
click at [186, 209] on button "IMPRESSORA" at bounding box center [195, 207] width 48 height 11
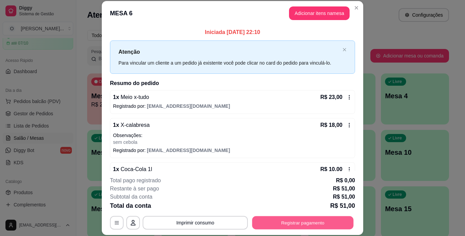
click at [267, 225] on button "Registrar pagamento" at bounding box center [302, 222] width 101 height 13
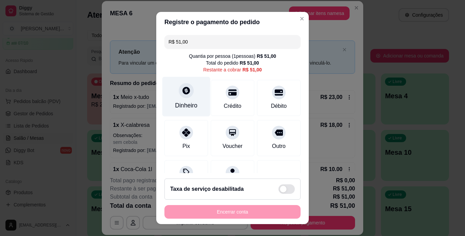
click at [181, 96] on div at bounding box center [186, 90] width 15 height 15
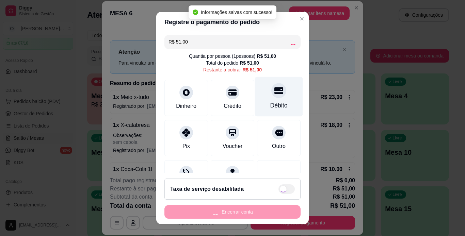
type input "R$ 0,00"
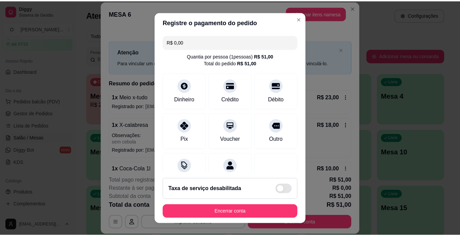
scroll to position [62, 0]
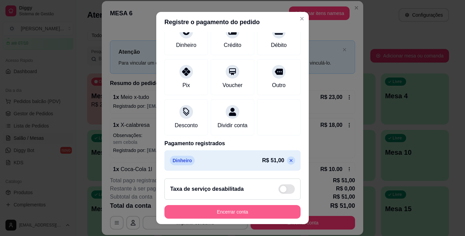
click at [225, 216] on button "Encerrar conta" at bounding box center [232, 212] width 136 height 14
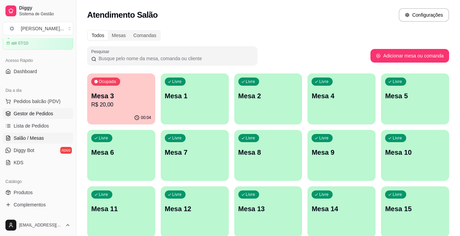
click at [43, 113] on span "Gestor de Pedidos" at bounding box center [34, 113] width 40 height 7
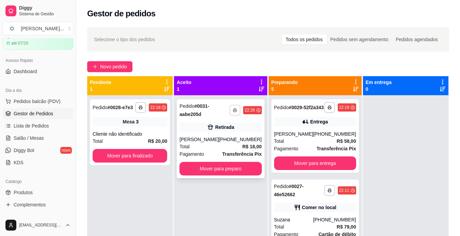
click at [230, 112] on button "button" at bounding box center [235, 110] width 11 height 11
click at [204, 137] on button "IMPRESSORA" at bounding box center [213, 134] width 48 height 11
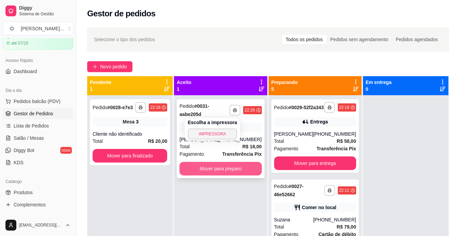
click at [211, 170] on button "Mover para preparo" at bounding box center [220, 169] width 82 height 14
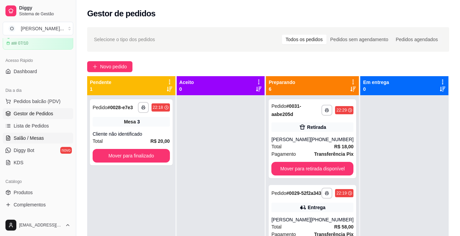
click at [49, 138] on link "Salão / Mesas" at bounding box center [38, 138] width 70 height 11
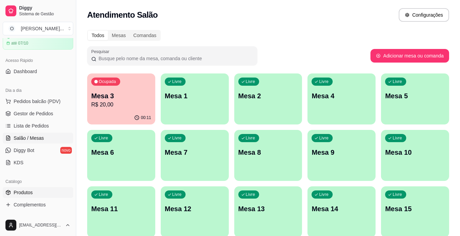
click at [27, 194] on span "Produtos" at bounding box center [23, 192] width 19 height 7
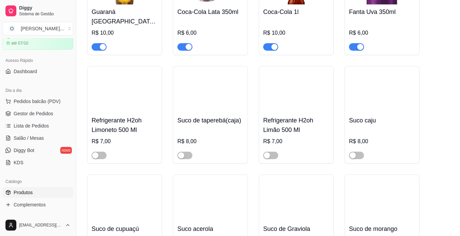
scroll to position [2066, 0]
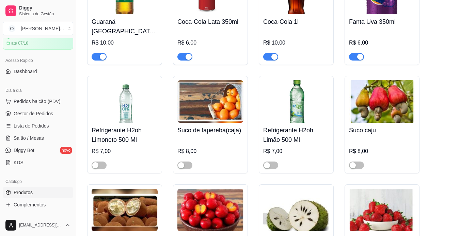
click at [361, 54] on div "button" at bounding box center [360, 57] width 6 height 6
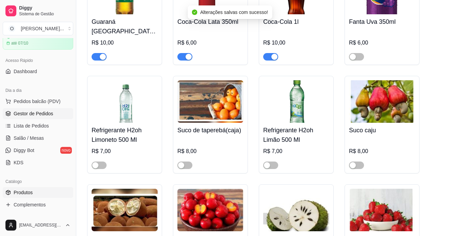
click at [35, 114] on span "Gestor de Pedidos" at bounding box center [34, 113] width 40 height 7
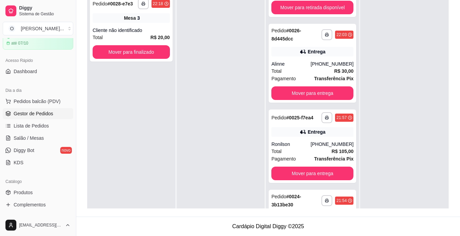
scroll to position [280, 0]
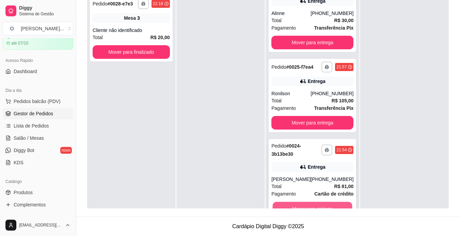
click at [326, 204] on button "Mover para entrega" at bounding box center [313, 208] width 80 height 13
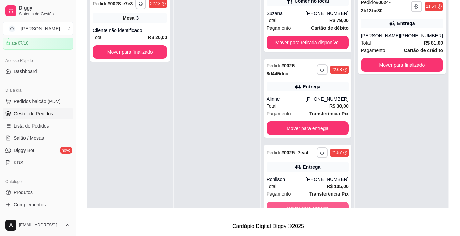
scroll to position [194, 0]
click at [326, 204] on button "Mover para entrega" at bounding box center [308, 208] width 80 height 13
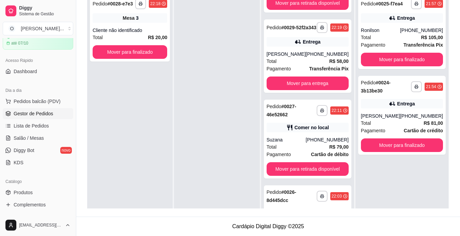
scroll to position [114, 0]
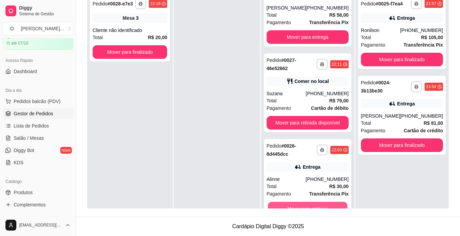
click at [326, 206] on button "Mover para entrega" at bounding box center [308, 208] width 80 height 13
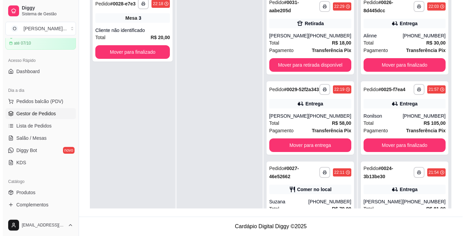
scroll to position [0, 0]
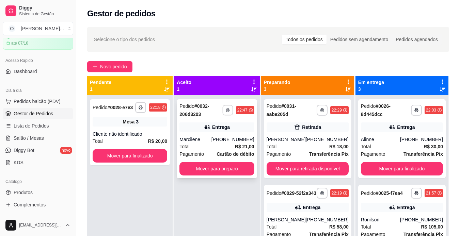
click at [229, 111] on rect "button" at bounding box center [228, 111] width 2 height 1
click at [216, 137] on button "IMPRESSORA" at bounding box center [213, 134] width 48 height 11
click at [221, 168] on button "Mover para preparo" at bounding box center [217, 168] width 73 height 13
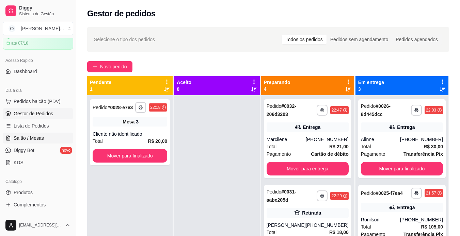
click at [54, 138] on link "Salão / Mesas" at bounding box center [38, 138] width 70 height 11
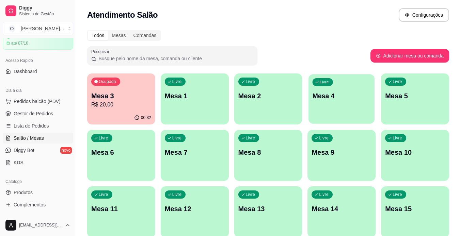
click at [327, 107] on div "Livre Mesa 4" at bounding box center [342, 95] width 66 height 42
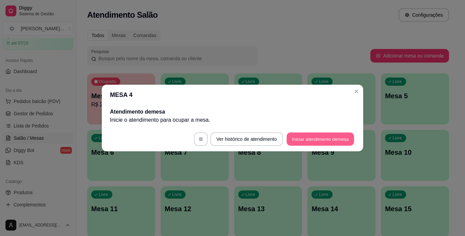
click at [303, 141] on button "Iniciar atendimento de mesa" at bounding box center [320, 139] width 67 height 13
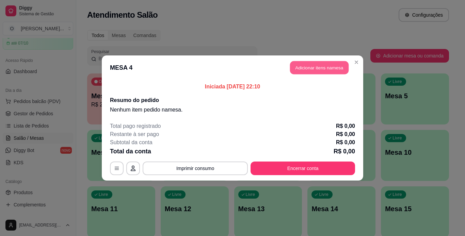
click at [322, 71] on button "Adicionar itens na mesa" at bounding box center [319, 67] width 59 height 13
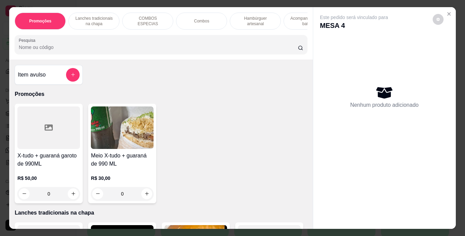
click at [143, 14] on div "COMBOS ESPECIAS" at bounding box center [147, 21] width 51 height 17
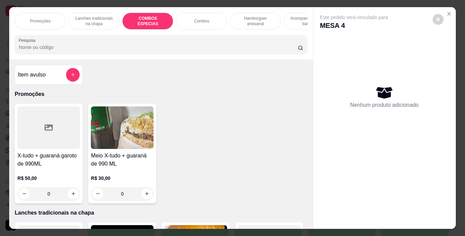
scroll to position [17, 0]
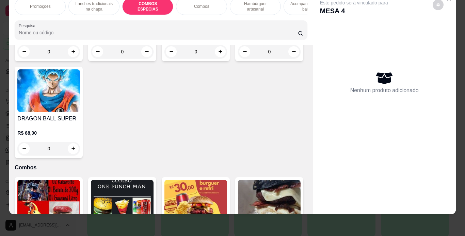
click at [209, 2] on div "Combos" at bounding box center [201, 6] width 51 height 17
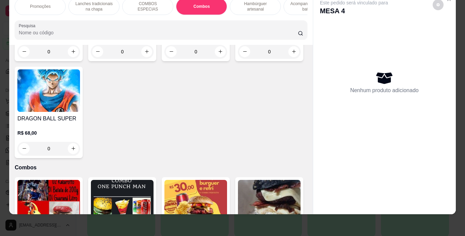
scroll to position [953, 0]
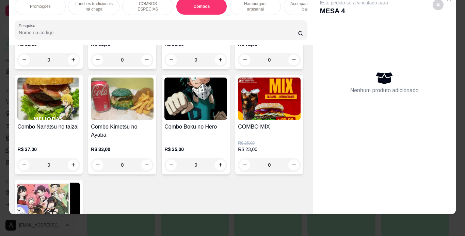
click at [74, 67] on div "0" at bounding box center [48, 60] width 63 height 14
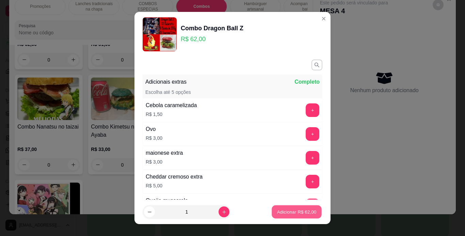
click at [273, 207] on button "Adicionar R$ 62,00" at bounding box center [297, 212] width 50 height 13
type input "1"
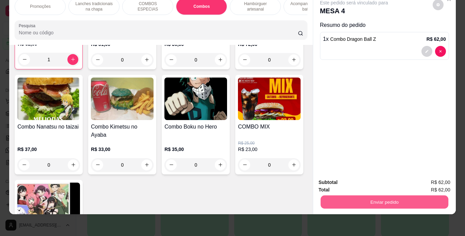
click at [339, 196] on button "Enviar pedido" at bounding box center [384, 202] width 128 height 13
click at [426, 184] on button "Enviar pedido" at bounding box center [432, 180] width 37 height 13
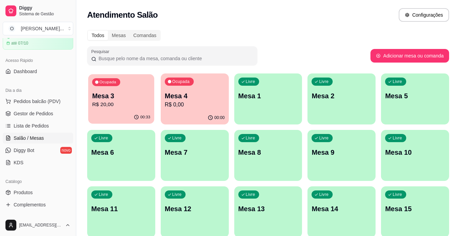
click at [148, 88] on div "Ocupada Mesa 3 R$ 20,00" at bounding box center [121, 92] width 66 height 37
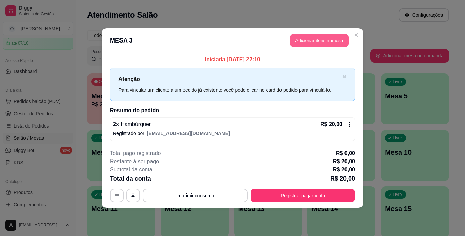
click at [309, 35] on button "Adicionar itens na mesa" at bounding box center [319, 40] width 59 height 13
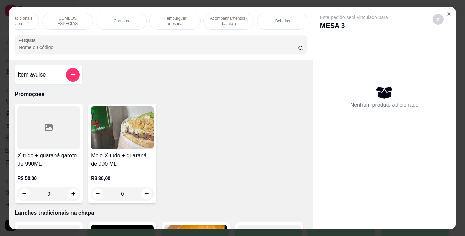
scroll to position [0, 81]
click at [269, 14] on div "Bebidas" at bounding box center [281, 21] width 51 height 17
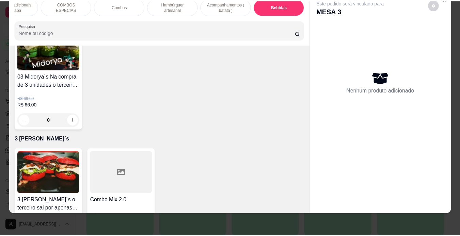
scroll to position [2103, 0]
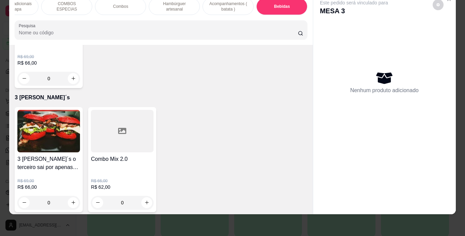
type input "1"
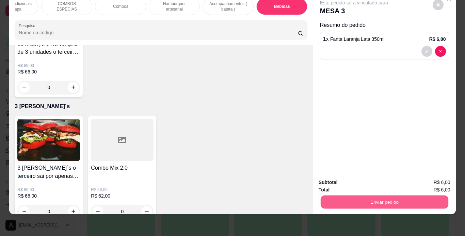
click at [341, 197] on button "Enviar pedido" at bounding box center [384, 202] width 128 height 13
click at [433, 184] on button "Enviar pedido" at bounding box center [432, 180] width 37 height 13
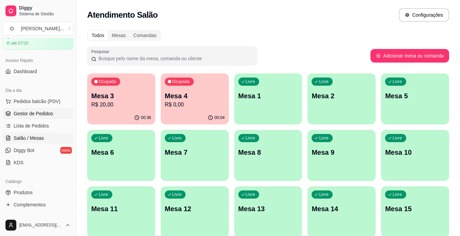
click at [33, 116] on span "Gestor de Pedidos" at bounding box center [34, 113] width 40 height 7
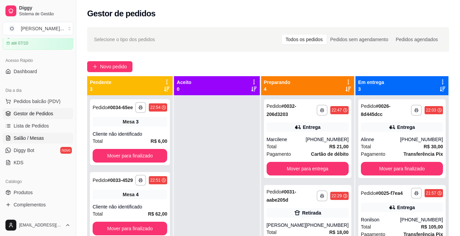
click at [25, 137] on span "Salão / Mesas" at bounding box center [29, 138] width 30 height 7
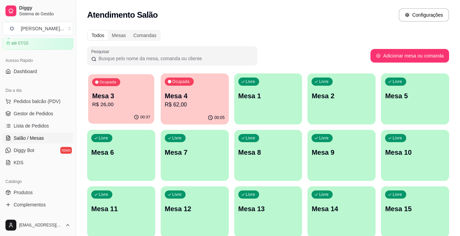
click at [108, 106] on p "R$ 26,00" at bounding box center [121, 105] width 58 height 8
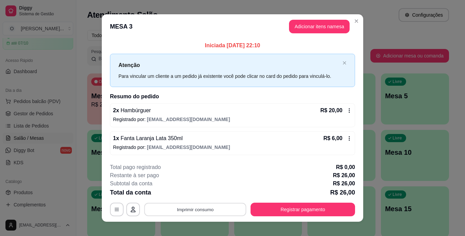
click at [205, 213] on button "Imprimir consumo" at bounding box center [195, 209] width 102 height 13
click at [202, 192] on button "IMPRESSORA" at bounding box center [194, 194] width 49 height 11
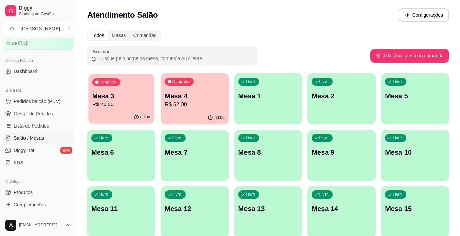
click at [136, 101] on p "R$ 26,00" at bounding box center [121, 105] width 58 height 8
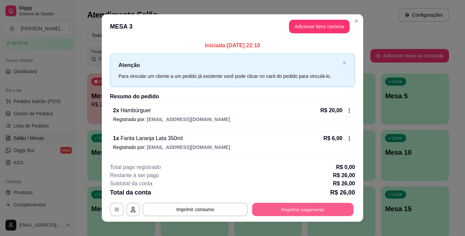
click at [278, 205] on button "Registrar pagamento" at bounding box center [302, 209] width 101 height 13
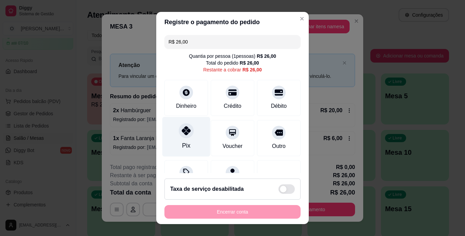
click at [182, 137] on div at bounding box center [186, 130] width 15 height 15
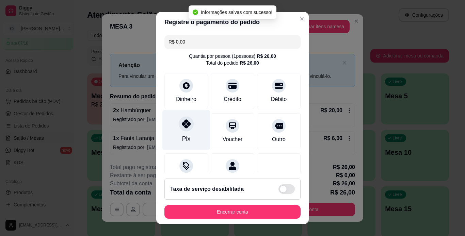
type input "R$ 0,00"
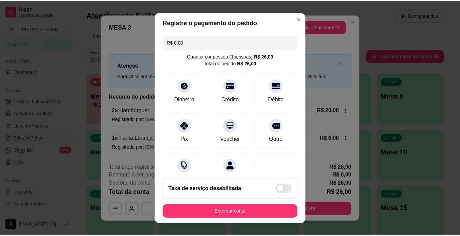
scroll to position [62, 0]
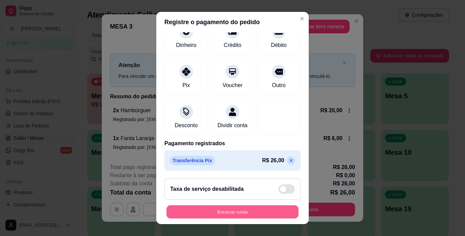
click at [210, 214] on button "Encerrar conta" at bounding box center [233, 212] width 132 height 13
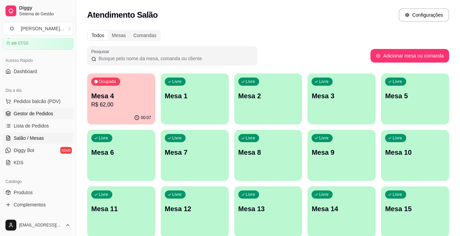
click at [47, 110] on span "Gestor de Pedidos" at bounding box center [34, 113] width 40 height 7
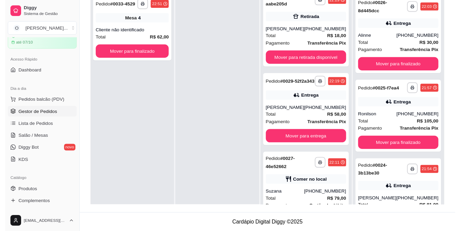
scroll to position [114, 0]
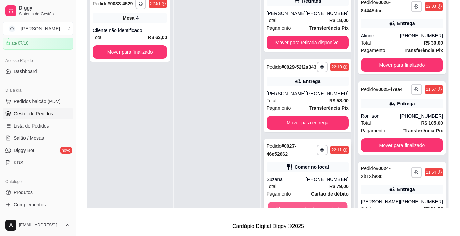
click at [310, 208] on button "Mover para retirada disponível" at bounding box center [308, 208] width 80 height 13
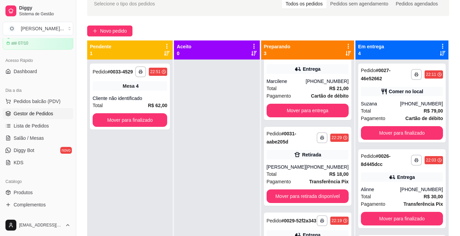
scroll to position [28, 0]
click at [399, 129] on button "Mover para finalizado" at bounding box center [402, 133] width 80 height 13
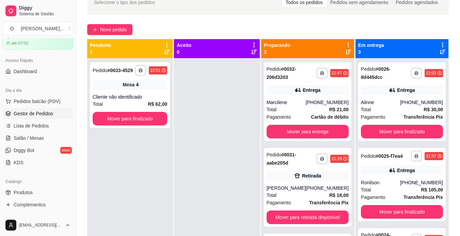
scroll to position [47, 0]
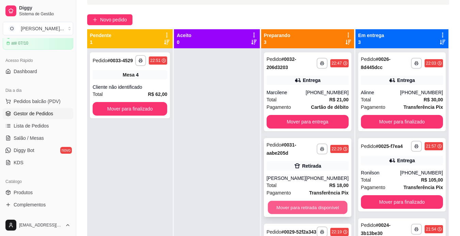
click at [279, 210] on button "Mover para retirada disponível" at bounding box center [308, 207] width 80 height 13
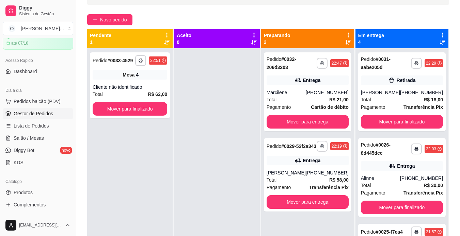
scroll to position [0, 0]
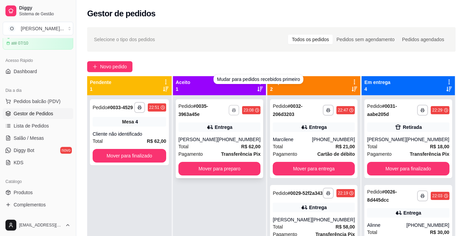
click at [233, 111] on rect "button" at bounding box center [234, 111] width 2 height 1
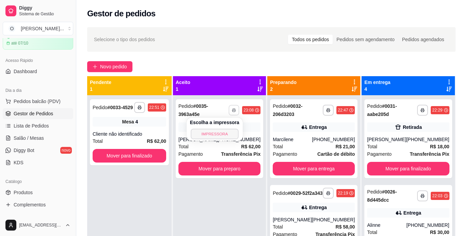
click at [219, 137] on button "IMPRESSORA" at bounding box center [215, 134] width 48 height 11
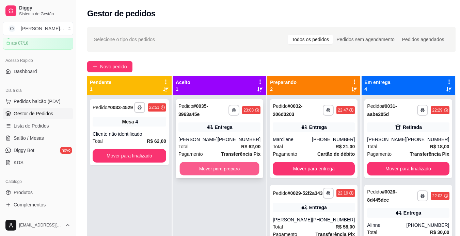
click at [213, 168] on button "Mover para preparo" at bounding box center [220, 168] width 80 height 13
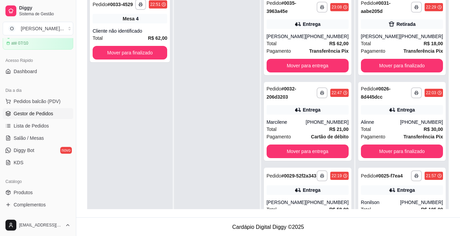
scroll to position [104, 0]
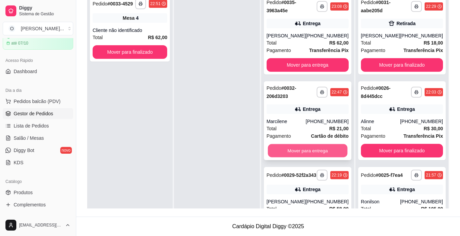
click at [307, 152] on button "Mover para entrega" at bounding box center [308, 150] width 80 height 13
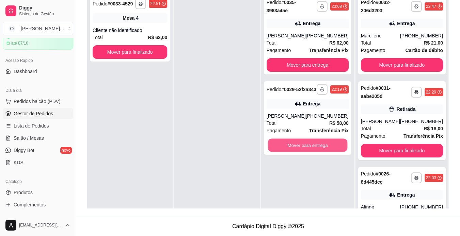
click at [307, 152] on button "Mover para entrega" at bounding box center [308, 145] width 80 height 13
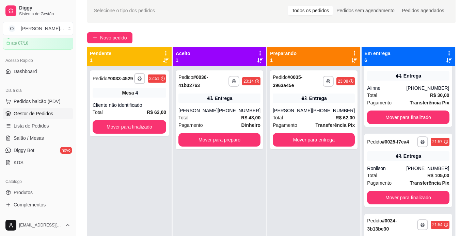
scroll to position [26, 0]
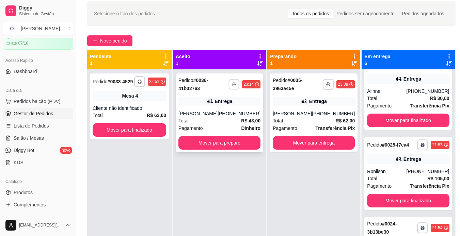
click at [232, 84] on icon "button" at bounding box center [234, 84] width 4 height 4
click at [220, 107] on button "IMPRESSORA" at bounding box center [215, 108] width 48 height 11
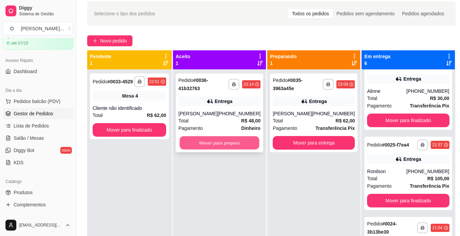
click at [226, 143] on button "Mover para preparo" at bounding box center [220, 143] width 80 height 13
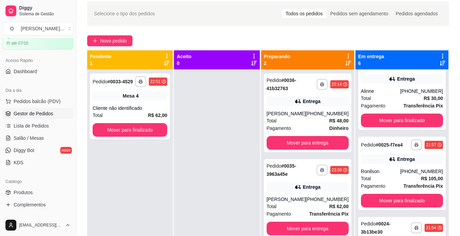
scroll to position [104, 0]
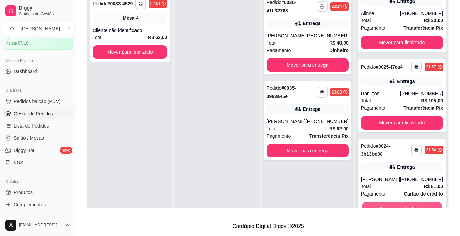
click at [411, 208] on button "Mover para finalizado" at bounding box center [402, 208] width 80 height 13
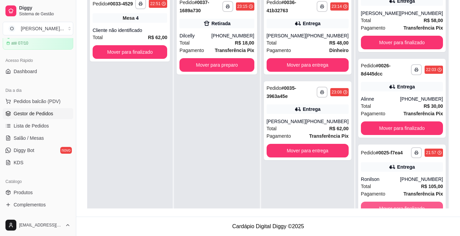
scroll to position [200, 0]
click at [230, 7] on icon "button" at bounding box center [228, 6] width 4 height 4
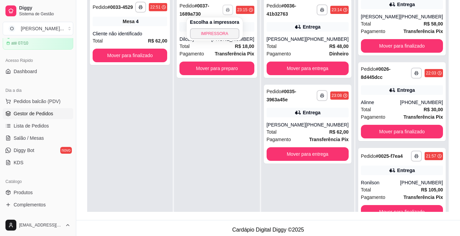
scroll to position [100, 0]
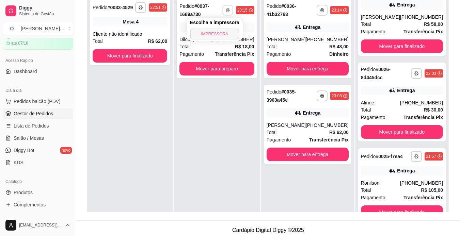
click at [216, 36] on button "IMPRESSORA" at bounding box center [214, 34] width 49 height 11
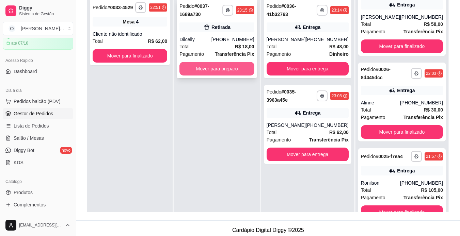
click at [229, 72] on button "Mover para preparo" at bounding box center [216, 69] width 75 height 14
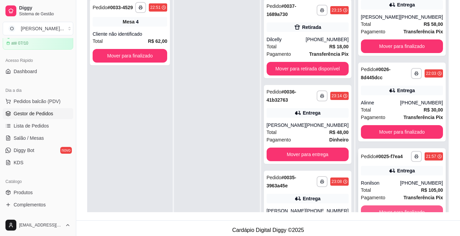
click at [382, 211] on button "Mover para finalizado" at bounding box center [402, 213] width 82 height 14
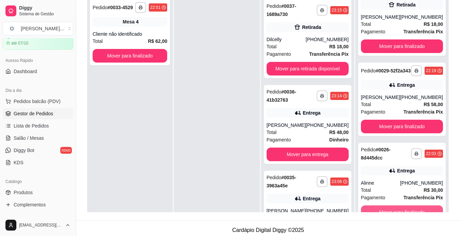
scroll to position [114, 0]
click at [382, 211] on button "Mover para finalizado" at bounding box center [402, 212] width 80 height 13
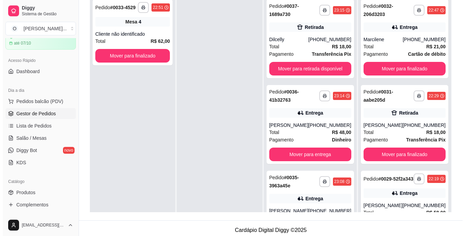
scroll to position [0, 0]
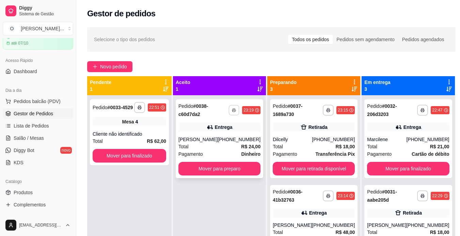
click at [233, 111] on icon "button" at bounding box center [233, 110] width 3 height 1
click at [219, 131] on button "IMPRESSORA" at bounding box center [213, 134] width 48 height 11
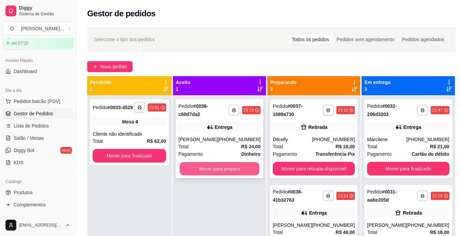
click at [219, 166] on button "Mover para preparo" at bounding box center [220, 168] width 80 height 13
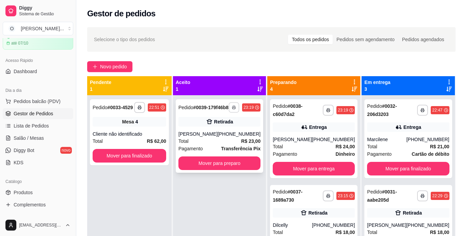
click at [232, 109] on icon "button" at bounding box center [234, 108] width 4 height 4
click at [212, 136] on button "IMPRESSORA" at bounding box center [213, 134] width 48 height 11
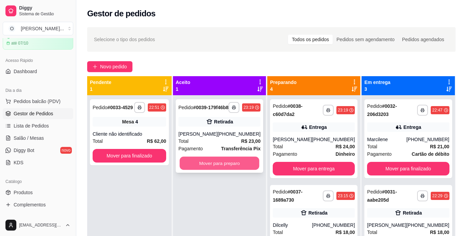
click at [212, 166] on button "Mover para preparo" at bounding box center [220, 163] width 80 height 13
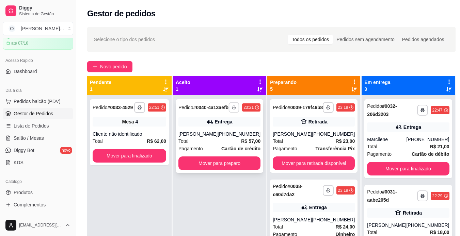
click at [230, 108] on button "button" at bounding box center [234, 107] width 11 height 11
click at [218, 137] on button "IMPRESSORA" at bounding box center [213, 134] width 48 height 11
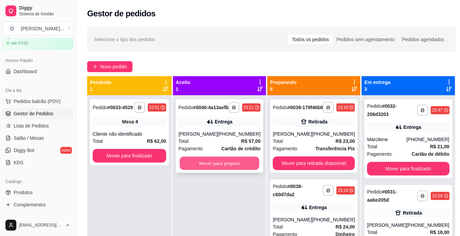
click at [241, 169] on button "Mover para preparo" at bounding box center [220, 163] width 80 height 13
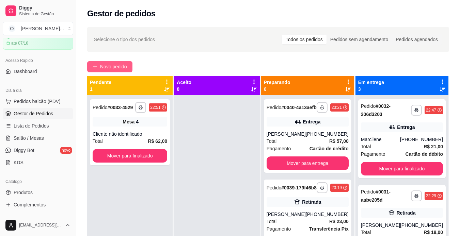
click at [96, 67] on icon "plus" at bounding box center [95, 66] width 5 height 5
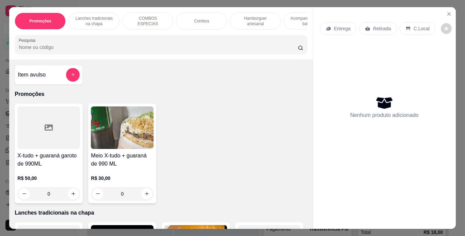
click at [104, 16] on p "Lanches tradicionais na chapa" at bounding box center [94, 21] width 40 height 11
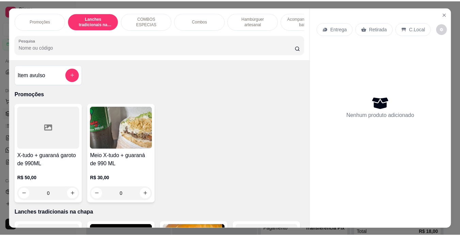
scroll to position [17, 0]
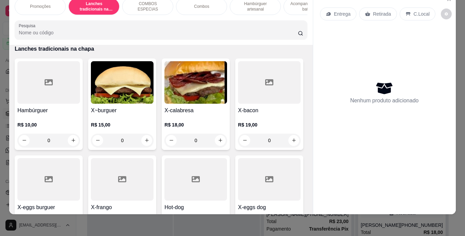
click at [215, 145] on div "0" at bounding box center [195, 141] width 63 height 14
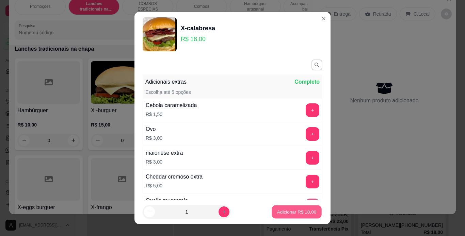
click at [277, 213] on p "Adicionar R$ 18,00" at bounding box center [297, 212] width 40 height 6
type input "1"
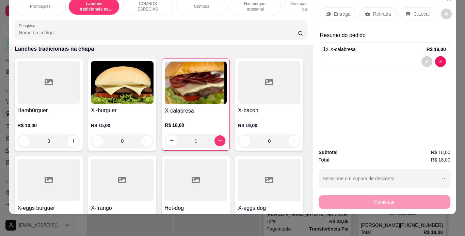
click at [368, 10] on div "Retirada" at bounding box center [378, 13] width 38 height 13
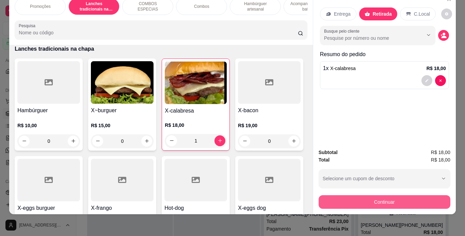
click at [364, 196] on button "Continuar" at bounding box center [385, 202] width 132 height 14
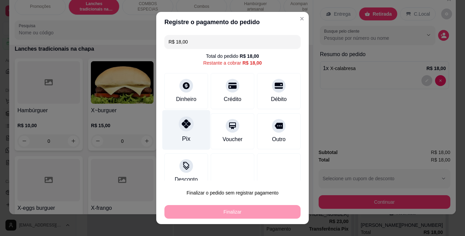
click at [183, 130] on div at bounding box center [186, 123] width 15 height 15
type input "R$ 0,00"
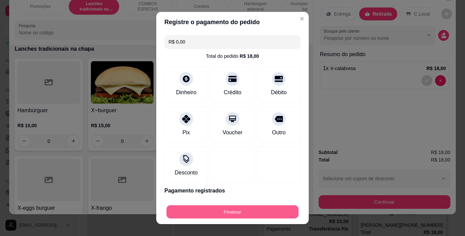
click at [192, 208] on button "Finalizar" at bounding box center [233, 212] width 132 height 13
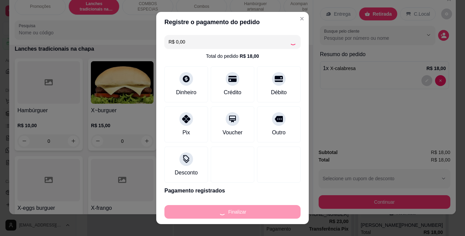
type input "0"
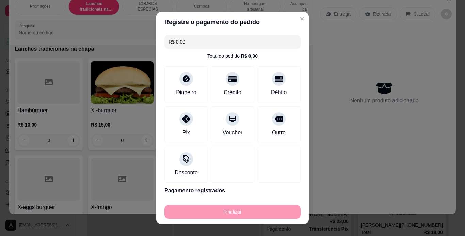
type input "-R$ 18,00"
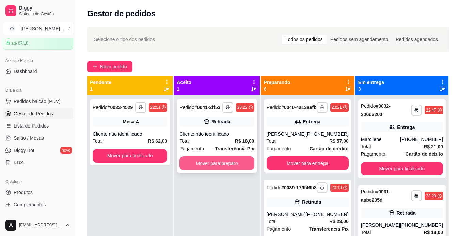
click at [231, 162] on button "Mover para preparo" at bounding box center [216, 164] width 75 height 14
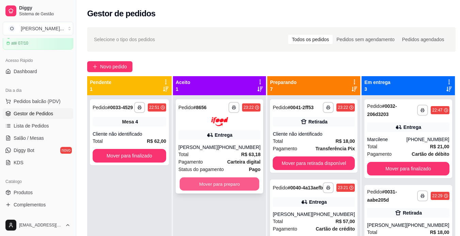
click at [215, 186] on button "Mover para preparo" at bounding box center [220, 183] width 80 height 13
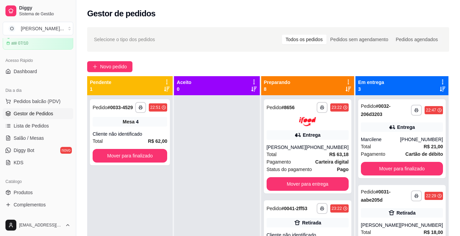
click at [215, 186] on div at bounding box center [216, 213] width 85 height 236
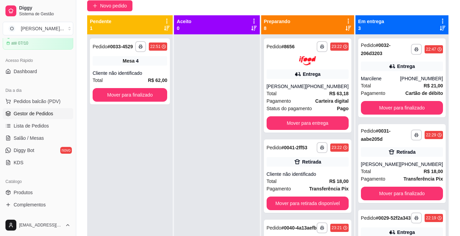
scroll to position [104, 0]
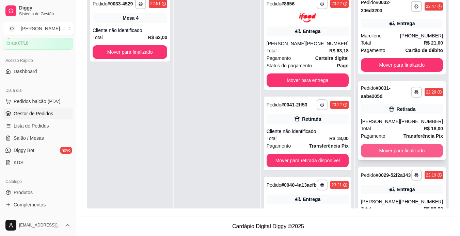
click at [392, 155] on button "Mover para finalizado" at bounding box center [402, 151] width 82 height 14
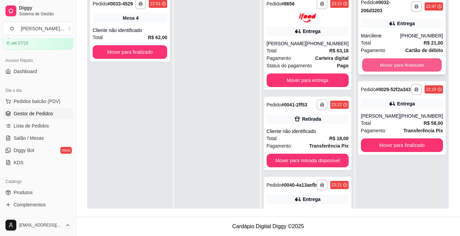
click at [386, 68] on button "Mover para finalizado" at bounding box center [402, 65] width 80 height 13
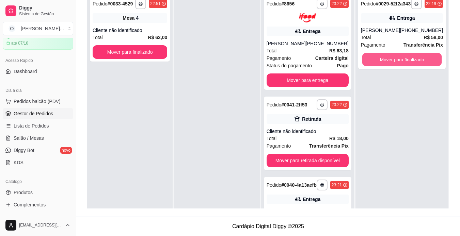
click at [386, 66] on button "Mover para finalizado" at bounding box center [402, 59] width 80 height 13
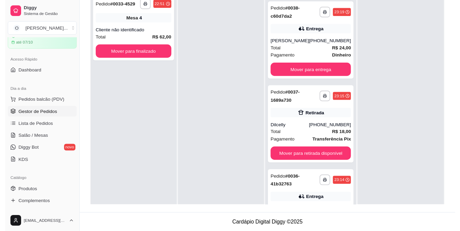
scroll to position [338, 0]
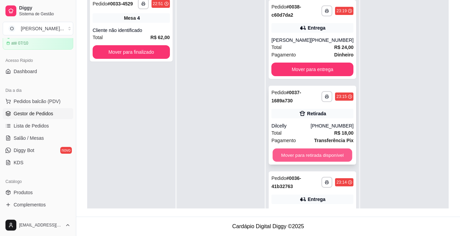
click at [287, 162] on button "Mover para retirada disponível" at bounding box center [313, 154] width 80 height 13
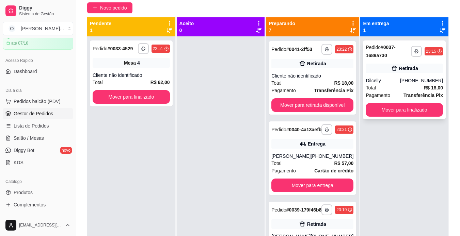
scroll to position [0, 0]
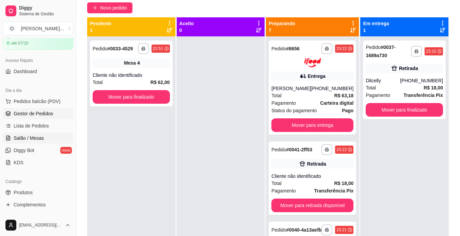
click at [40, 141] on span "Salão / Mesas" at bounding box center [29, 138] width 30 height 7
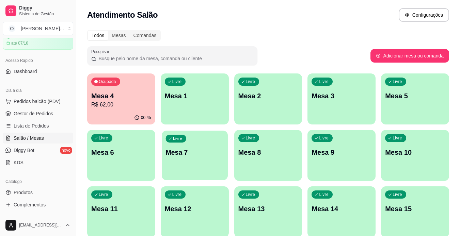
click at [183, 152] on p "Mesa 7" at bounding box center [194, 152] width 58 height 9
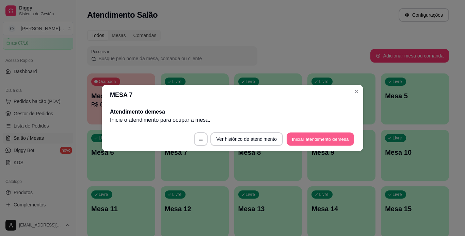
click at [309, 141] on button "Iniciar atendimento de mesa" at bounding box center [320, 139] width 67 height 13
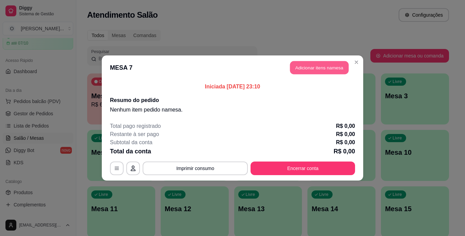
click at [302, 69] on button "Adicionar itens na mesa" at bounding box center [319, 67] width 59 height 13
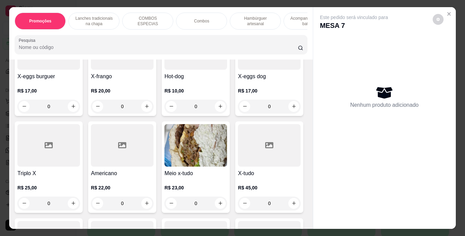
scroll to position [307, 0]
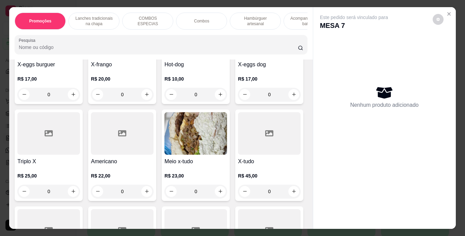
click at [154, 98] on div "0" at bounding box center [122, 95] width 63 height 14
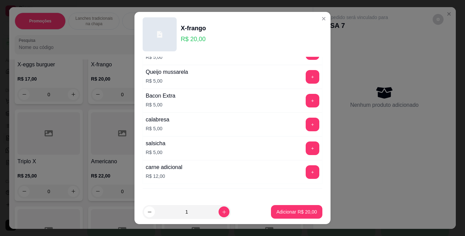
scroll to position [129, 0]
click at [306, 147] on button "+" at bounding box center [312, 148] width 13 height 13
click at [277, 209] on p "Adicionar R$ 25,00" at bounding box center [297, 212] width 40 height 6
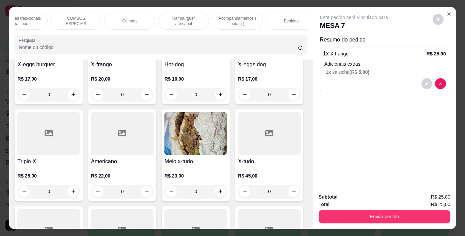
scroll to position [0, 74]
click at [287, 22] on div "Bebidas" at bounding box center [288, 21] width 51 height 17
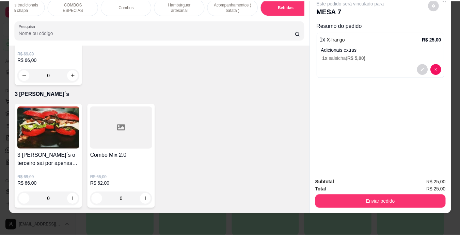
scroll to position [2179, 0]
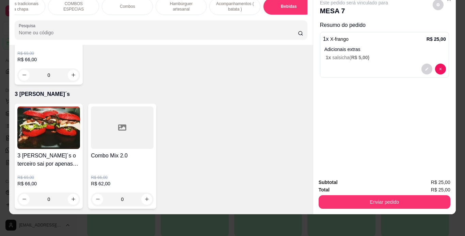
type input "1"
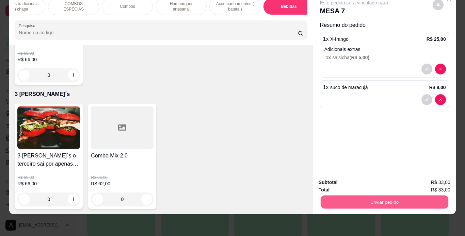
click at [372, 198] on button "Enviar pedido" at bounding box center [384, 202] width 128 height 13
click at [427, 183] on button "Enviar pedido" at bounding box center [432, 180] width 37 height 13
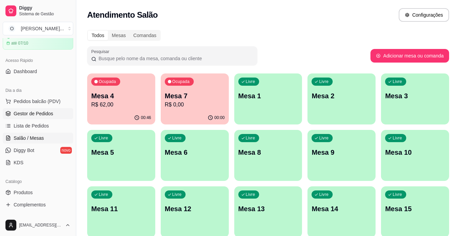
click at [34, 116] on span "Gestor de Pedidos" at bounding box center [34, 113] width 40 height 7
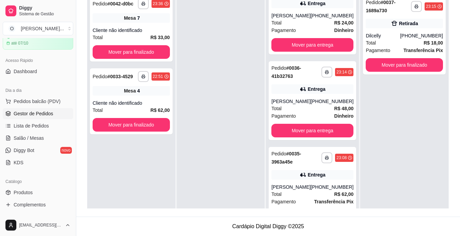
scroll to position [381, 0]
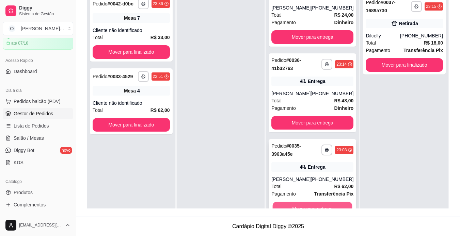
click at [332, 205] on button "Mover para entrega" at bounding box center [313, 208] width 80 height 13
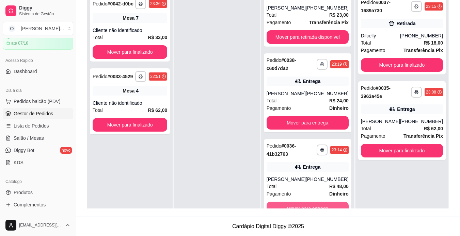
scroll to position [295, 0]
click at [332, 205] on button "Mover para entrega" at bounding box center [308, 209] width 82 height 14
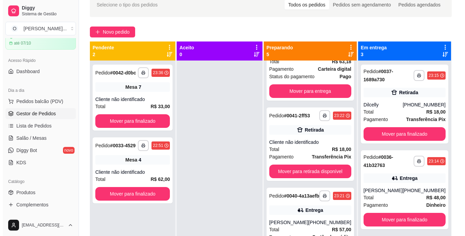
scroll to position [0, 0]
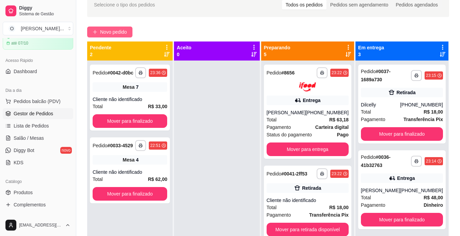
click at [116, 32] on span "Novo pedido" at bounding box center [113, 31] width 27 height 7
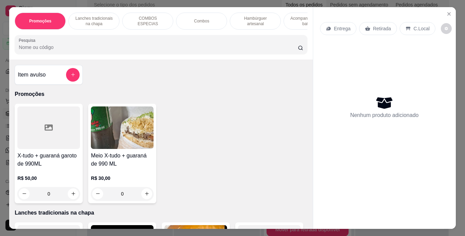
click at [341, 27] on p "Entrega" at bounding box center [342, 28] width 17 height 7
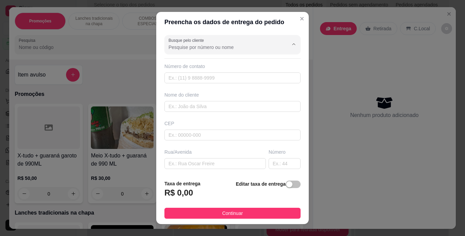
click at [220, 50] on input "Busque pelo cliente" at bounding box center [223, 47] width 109 height 7
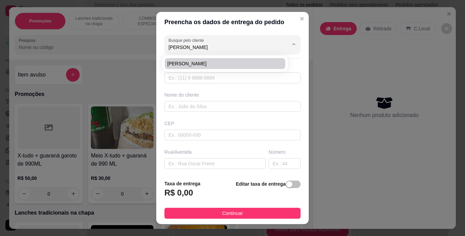
click at [204, 66] on span "[PERSON_NAME]" at bounding box center [222, 63] width 108 height 7
type input "[PERSON_NAME]"
type input "91982778468"
type input "[PERSON_NAME]"
type input "av. Norte"
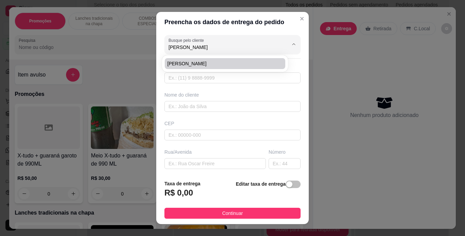
type input "1"
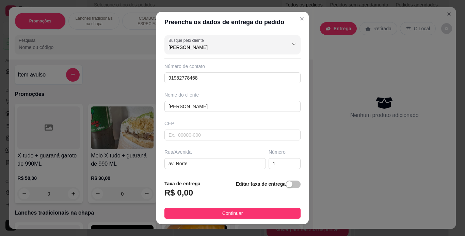
type input "[PERSON_NAME]"
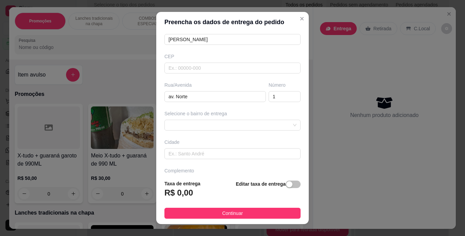
scroll to position [87, 0]
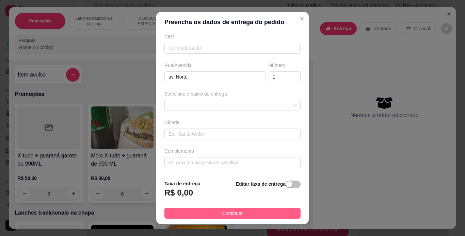
click at [235, 213] on span "Continuar" at bounding box center [232, 213] width 21 height 7
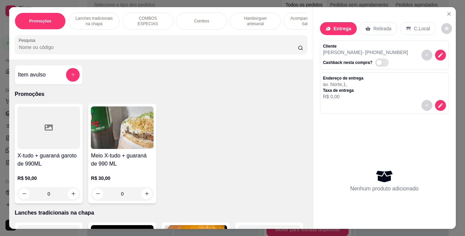
click at [100, 17] on p "Lanches tradicionais na chapa" at bounding box center [94, 21] width 40 height 11
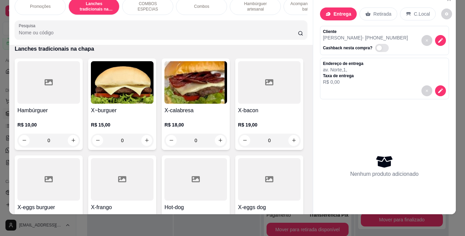
scroll to position [0, 0]
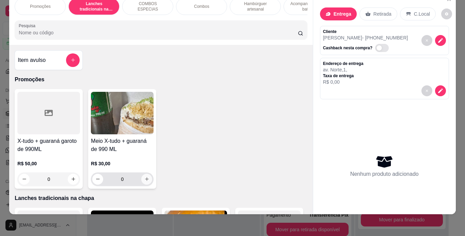
click at [144, 178] on icon "increase-product-quantity" at bounding box center [146, 179] width 5 height 5
type input "1"
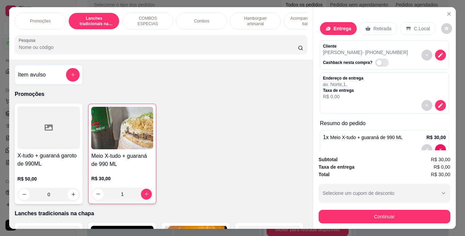
click at [252, 18] on p "Hambúrguer artesanal" at bounding box center [256, 21] width 40 height 11
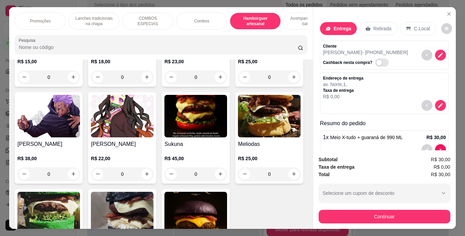
scroll to position [17, 0]
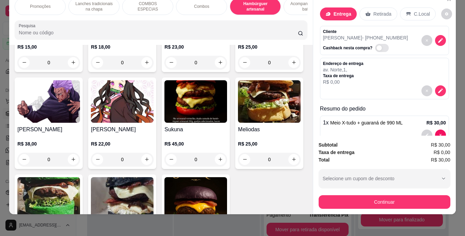
click at [143, 69] on div "0" at bounding box center [122, 63] width 63 height 14
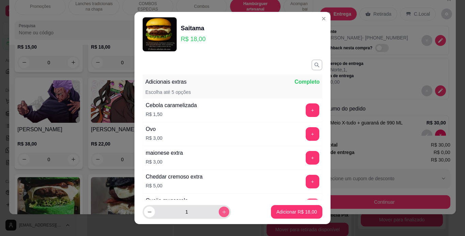
click at [219, 216] on button "increase-product-quantity" at bounding box center [224, 212] width 11 height 11
type input "3"
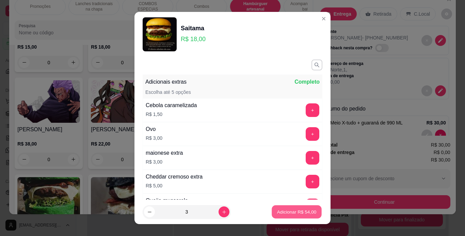
click at [272, 216] on button "Adicionar R$ 54,00" at bounding box center [297, 212] width 50 height 13
type input "3"
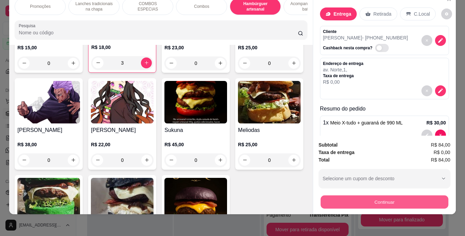
click at [338, 202] on button "Continuar" at bounding box center [384, 202] width 128 height 13
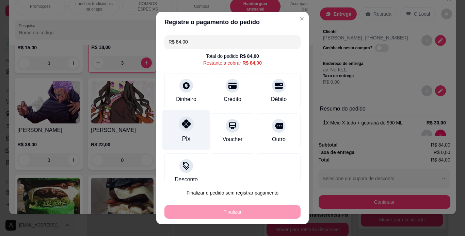
click at [182, 128] on icon at bounding box center [186, 124] width 9 height 9
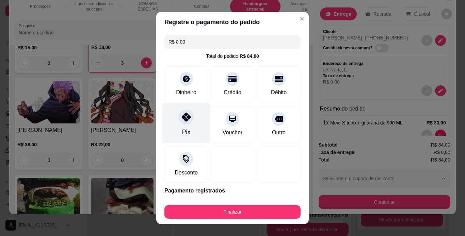
type input "R$ 0,00"
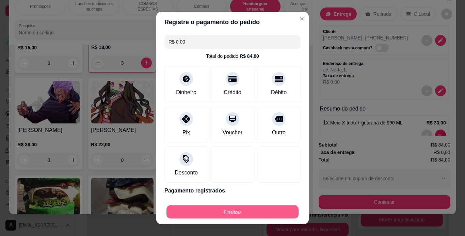
click at [202, 215] on button "Finalizar" at bounding box center [233, 212] width 132 height 13
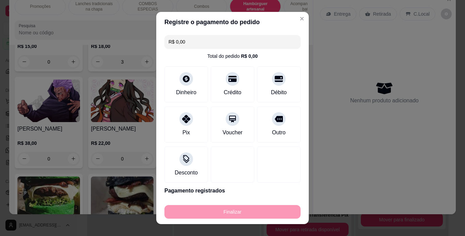
type input "0"
type input "-R$ 84,00"
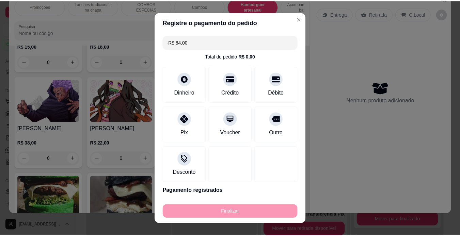
scroll to position [1263, 0]
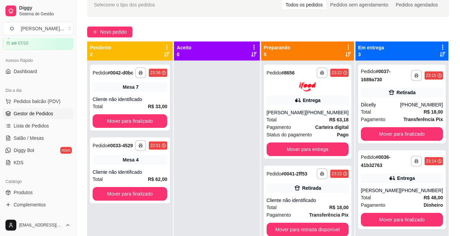
scroll to position [98, 0]
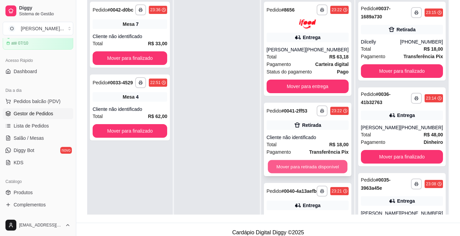
click at [328, 165] on button "Mover para retirada disponível" at bounding box center [308, 166] width 80 height 13
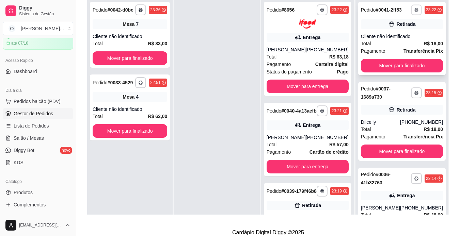
click at [414, 12] on icon "button" at bounding box center [416, 10] width 4 height 4
click at [384, 35] on button "IMPRESSORA" at bounding box center [388, 36] width 48 height 11
click at [388, 73] on button "Mover para finalizado" at bounding box center [402, 65] width 80 height 13
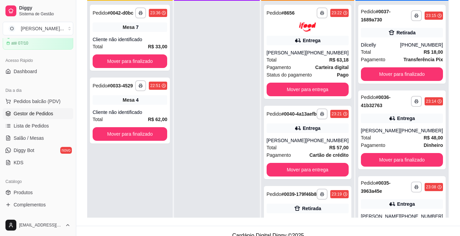
scroll to position [57, 0]
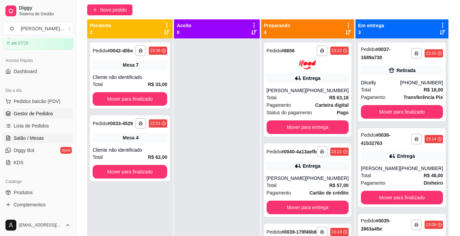
click at [16, 143] on link "Salão / Mesas" at bounding box center [38, 138] width 70 height 11
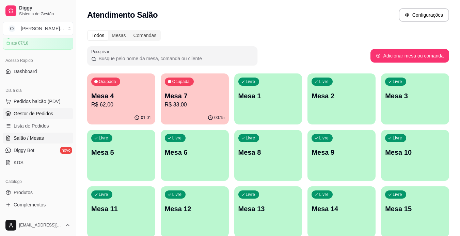
click at [32, 117] on link "Gestor de Pedidos" at bounding box center [38, 113] width 70 height 11
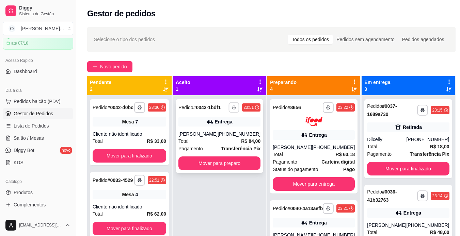
click at [232, 107] on icon "button" at bounding box center [234, 108] width 4 height 4
click at [211, 133] on button "IMPRESSORA" at bounding box center [213, 131] width 48 height 11
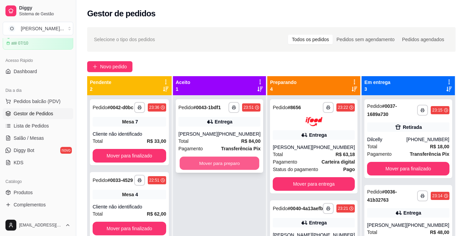
click at [210, 160] on button "Mover para preparo" at bounding box center [220, 163] width 80 height 13
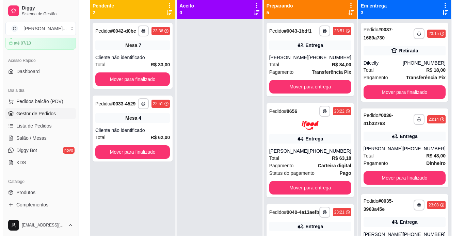
scroll to position [102, 0]
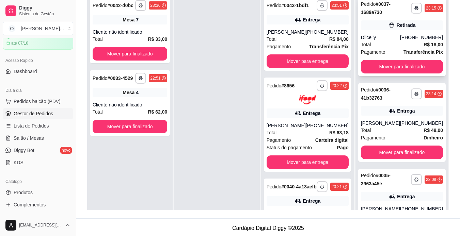
click at [410, 42] on div "Total R$ 18,00" at bounding box center [402, 44] width 82 height 7
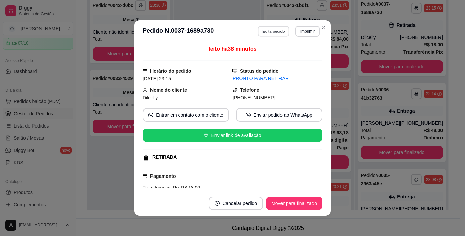
click at [269, 29] on button "Editar pedido" at bounding box center [274, 31] width 32 height 11
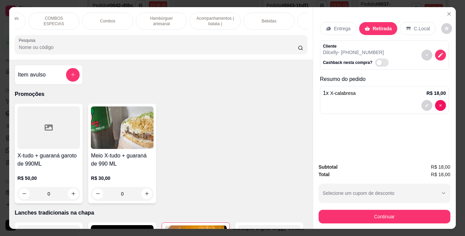
scroll to position [0, 96]
click at [261, 20] on p "Bebidas" at bounding box center [267, 20] width 15 height 5
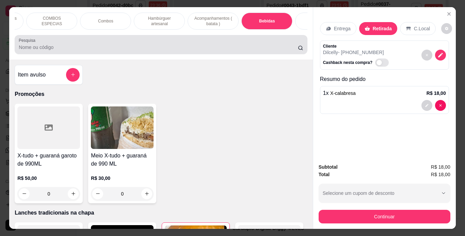
scroll to position [17, 0]
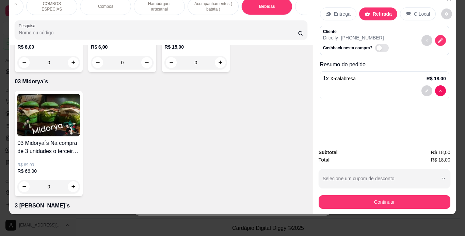
type input "1"
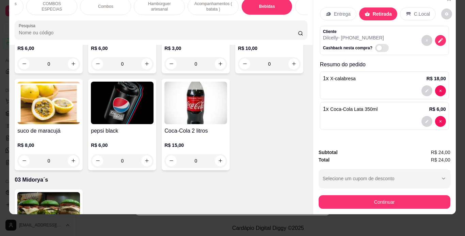
scroll to position [1903, 0]
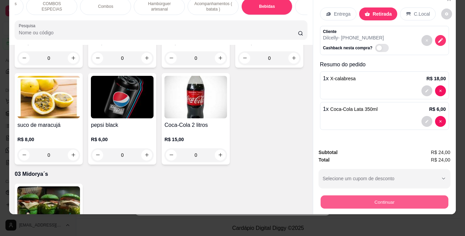
click at [342, 198] on button "Continuar" at bounding box center [384, 202] width 128 height 13
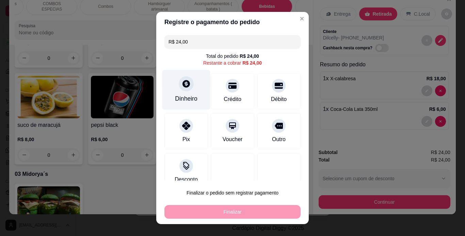
click at [192, 96] on div "Dinheiro" at bounding box center [186, 98] width 22 height 9
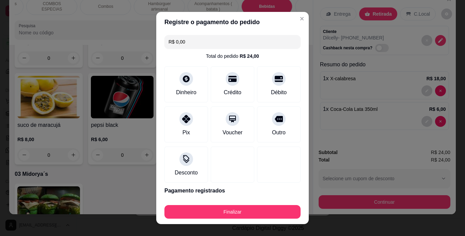
type input "R$ 0,00"
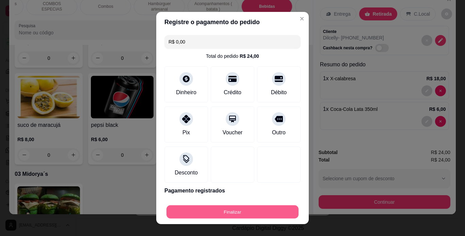
click at [238, 207] on button "Finalizar" at bounding box center [233, 212] width 132 height 13
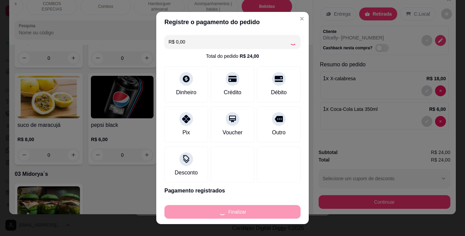
type input "0"
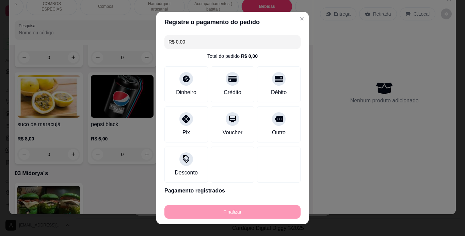
type input "-R$ 24,00"
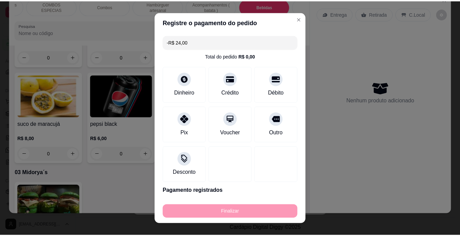
scroll to position [1902, 0]
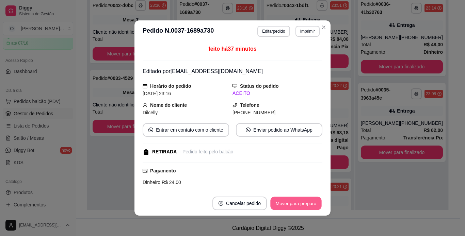
click at [282, 201] on button "Mover para preparo" at bounding box center [295, 203] width 51 height 13
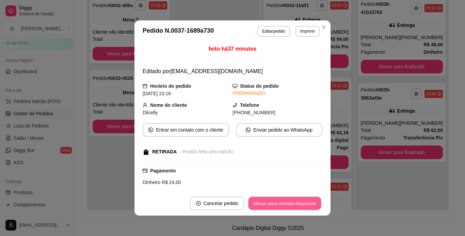
click at [282, 201] on button "Mover para retirada disponível" at bounding box center [284, 203] width 73 height 13
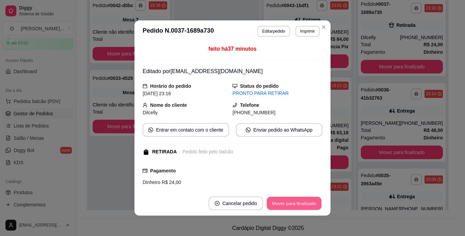
click at [282, 201] on button "Mover para finalizado" at bounding box center [294, 203] width 55 height 13
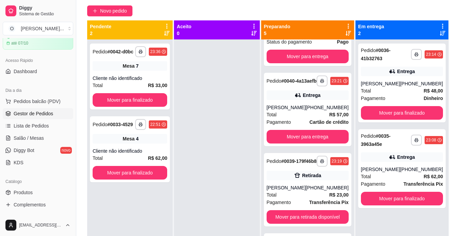
scroll to position [163, 0]
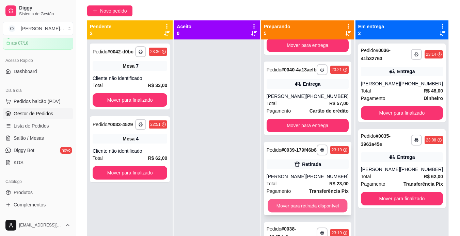
click at [315, 212] on button "Mover para retirada disponível" at bounding box center [308, 205] width 80 height 13
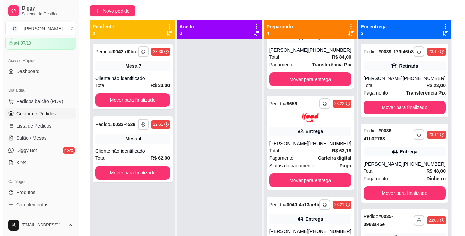
scroll to position [0, 0]
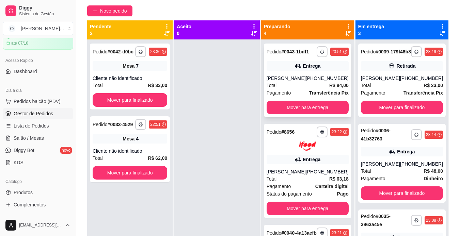
click at [330, 78] on div "**********" at bounding box center [308, 81] width 88 height 74
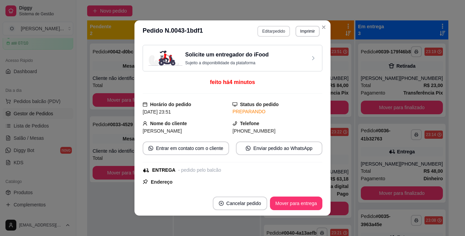
click at [271, 34] on button "Editar pedido" at bounding box center [273, 31] width 32 height 11
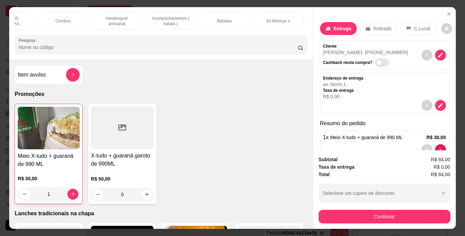
scroll to position [0, 139]
click at [231, 24] on div "Bebidas" at bounding box center [224, 21] width 51 height 17
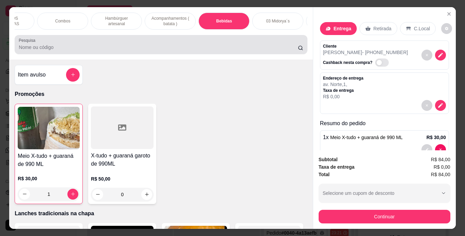
scroll to position [17, 0]
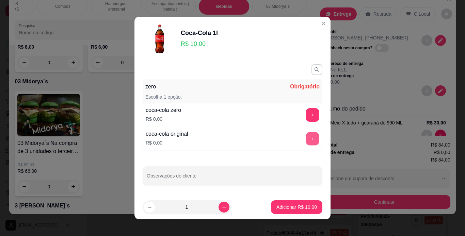
click at [306, 137] on button "+" at bounding box center [312, 138] width 13 height 13
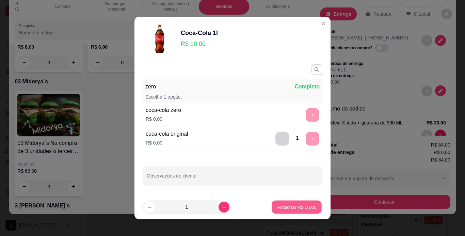
click at [280, 207] on p "Adicionar R$ 10,00" at bounding box center [297, 207] width 40 height 6
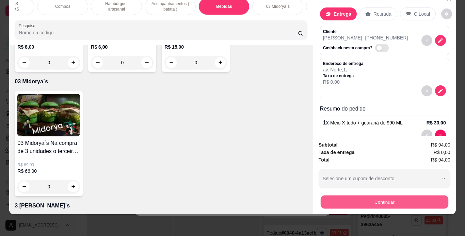
click at [349, 200] on button "Continuar" at bounding box center [384, 202] width 128 height 13
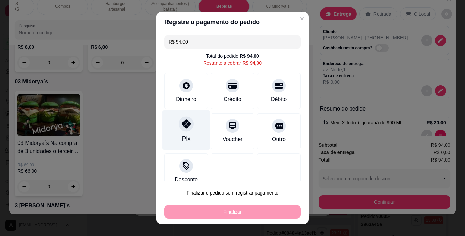
click at [195, 137] on div "Pix" at bounding box center [186, 130] width 48 height 40
type input "R$ 0,00"
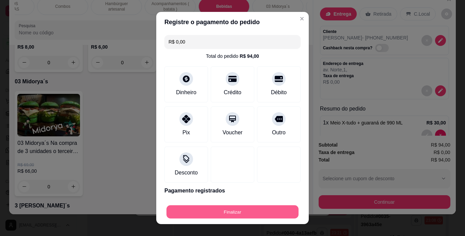
click at [207, 213] on button "Finalizar" at bounding box center [233, 212] width 132 height 13
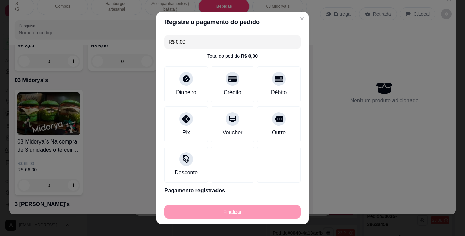
type input "0"
type input "-R$ 94,00"
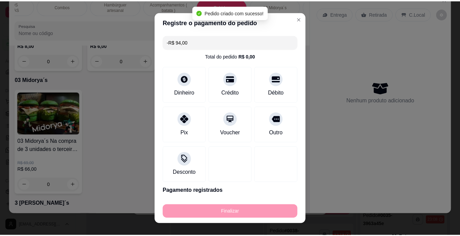
scroll to position [1994, 0]
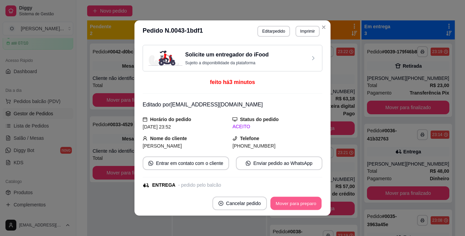
click at [287, 202] on button "Mover para preparo" at bounding box center [295, 203] width 51 height 13
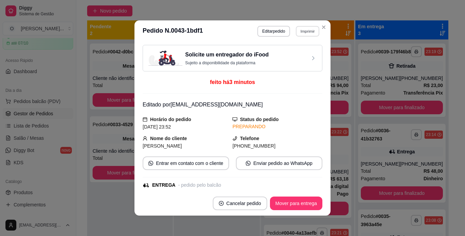
click at [310, 33] on button "Imprimir" at bounding box center [307, 31] width 23 height 11
click at [290, 52] on button "IMPRESSORA" at bounding box center [293, 55] width 48 height 11
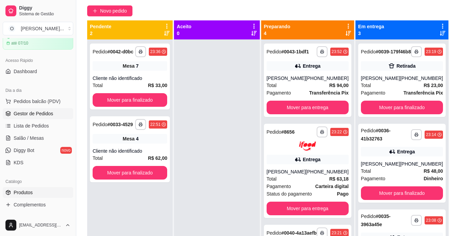
click at [45, 190] on link "Produtos" at bounding box center [38, 192] width 70 height 11
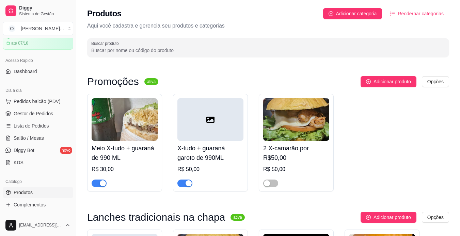
click at [103, 185] on div "button" at bounding box center [103, 183] width 6 height 6
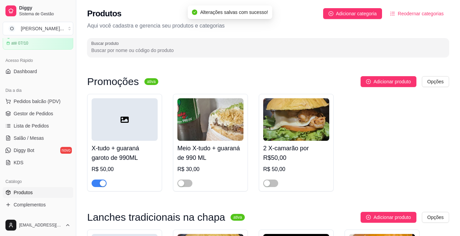
click at [104, 185] on div "button" at bounding box center [103, 183] width 6 height 6
click at [38, 138] on span "Salão / Mesas" at bounding box center [29, 138] width 30 height 7
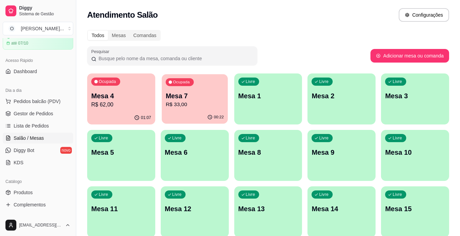
click at [175, 107] on p "R$ 33,00" at bounding box center [194, 105] width 58 height 8
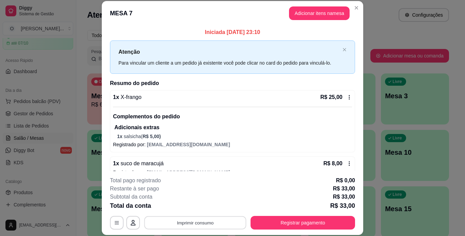
click at [213, 223] on button "Imprimir consumo" at bounding box center [195, 222] width 102 height 13
click at [203, 206] on button "IMPRESSORA" at bounding box center [195, 207] width 48 height 11
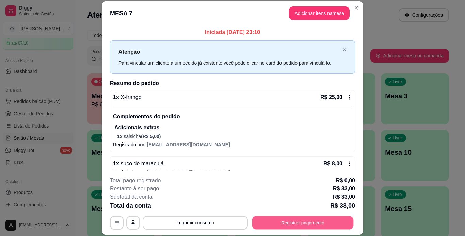
click at [281, 221] on button "Registrar pagamento" at bounding box center [302, 222] width 101 height 13
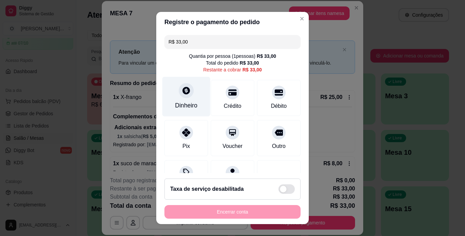
click at [186, 102] on div "Dinheiro" at bounding box center [186, 105] width 22 height 9
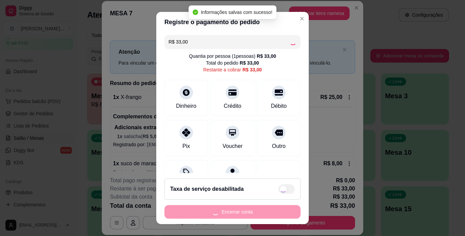
type input "R$ 0,00"
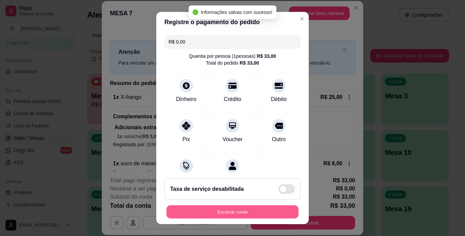
click at [234, 208] on button "Encerrar conta" at bounding box center [233, 212] width 132 height 13
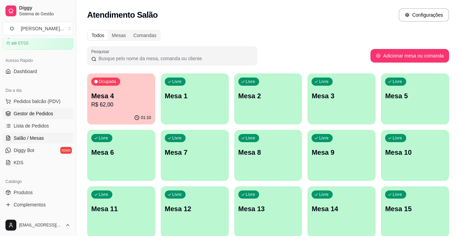
click at [52, 112] on span "Gestor de Pedidos" at bounding box center [34, 113] width 40 height 7
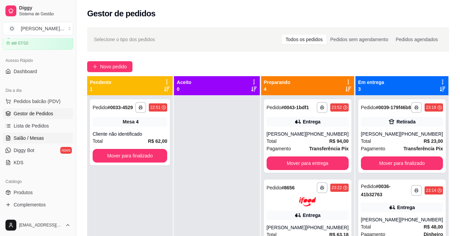
click at [40, 140] on span "Salão / Mesas" at bounding box center [29, 138] width 30 height 7
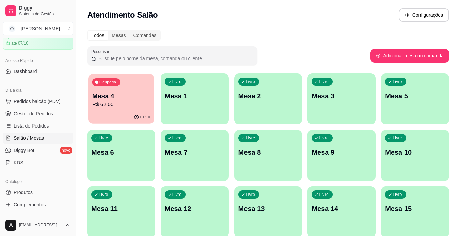
click at [114, 119] on div "01:10" at bounding box center [121, 117] width 66 height 13
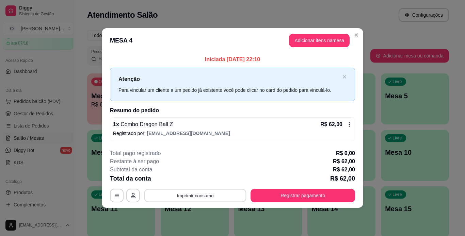
click at [219, 194] on button "Imprimir consumo" at bounding box center [195, 195] width 102 height 13
click at [202, 178] on button "IMPRESSORA" at bounding box center [198, 180] width 48 height 11
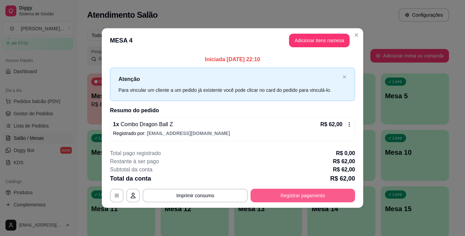
click at [276, 194] on button "Registrar pagamento" at bounding box center [303, 196] width 105 height 14
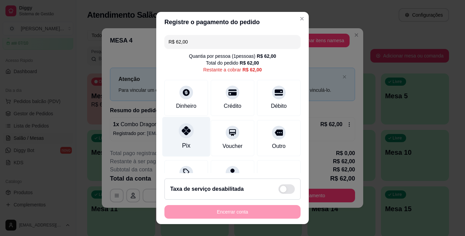
click at [185, 138] on div at bounding box center [186, 130] width 15 height 15
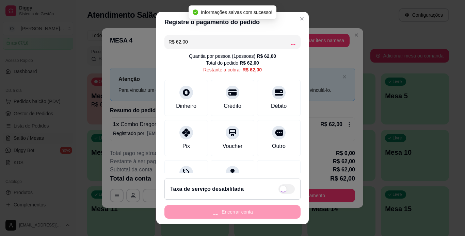
type input "R$ 0,00"
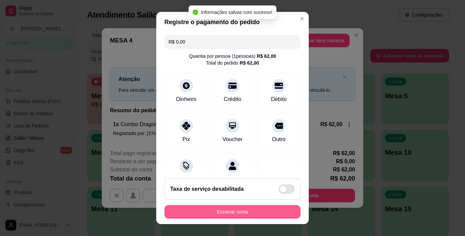
click at [204, 216] on button "Encerrar conta" at bounding box center [232, 212] width 136 height 14
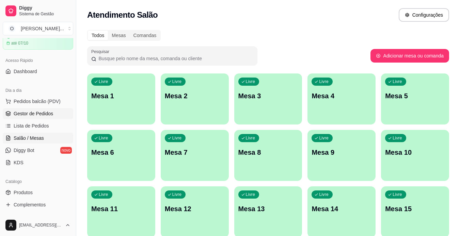
click at [38, 115] on span "Gestor de Pedidos" at bounding box center [34, 113] width 40 height 7
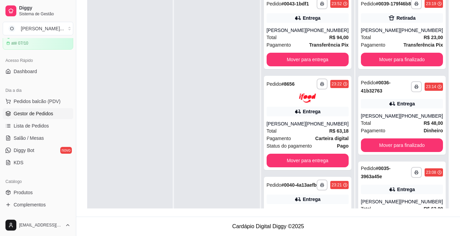
scroll to position [28, 0]
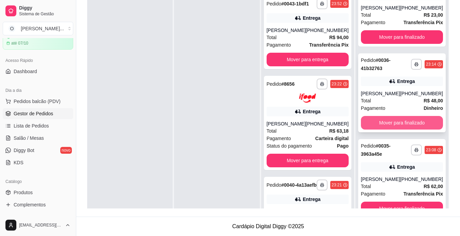
click at [416, 119] on button "Mover para finalizado" at bounding box center [402, 123] width 82 height 14
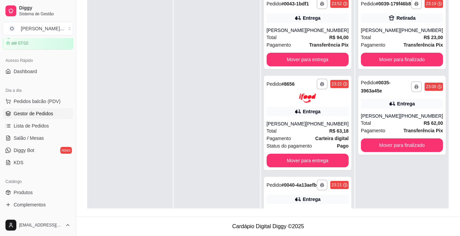
scroll to position [0, 0]
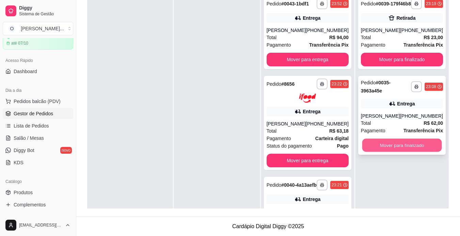
click at [406, 147] on button "Mover para finalizado" at bounding box center [402, 145] width 80 height 13
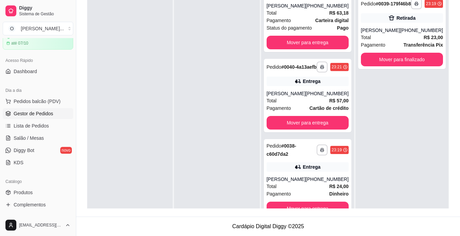
scroll to position [129, 0]
click at [316, 207] on button "Mover para entrega" at bounding box center [308, 208] width 80 height 13
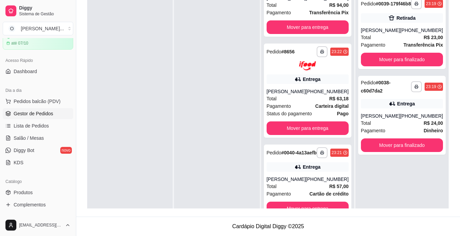
scroll to position [43, 0]
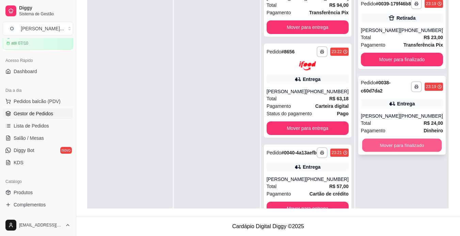
click at [411, 152] on button "Mover para finalizado" at bounding box center [402, 145] width 80 height 13
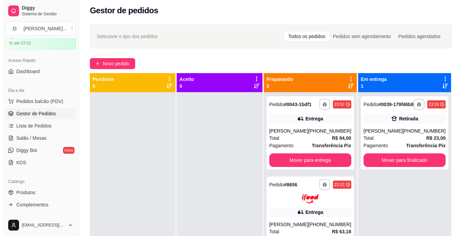
scroll to position [17, 0]
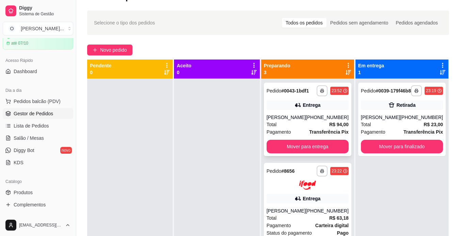
click at [317, 135] on strong "Transferência Pix" at bounding box center [329, 131] width 40 height 5
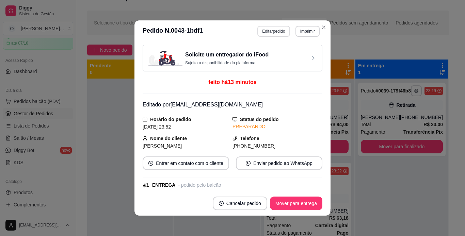
click at [263, 31] on button "Editar pedido" at bounding box center [273, 31] width 32 height 11
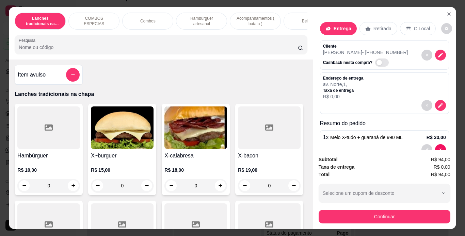
click at [360, 49] on p "[PERSON_NAME] - [PHONE_NUMBER]" at bounding box center [365, 52] width 85 height 7
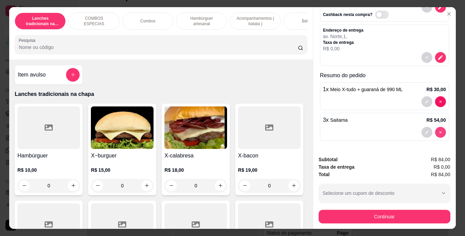
scroll to position [48, 0]
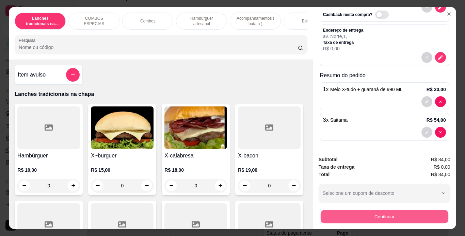
click at [396, 215] on button "Continuar" at bounding box center [384, 216] width 128 height 13
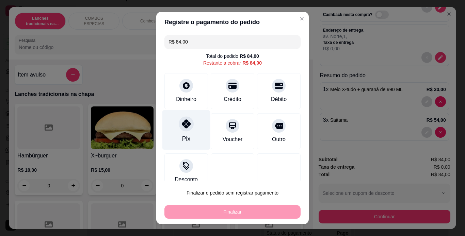
click at [193, 136] on div "Pix" at bounding box center [186, 130] width 48 height 40
type input "R$ 0,00"
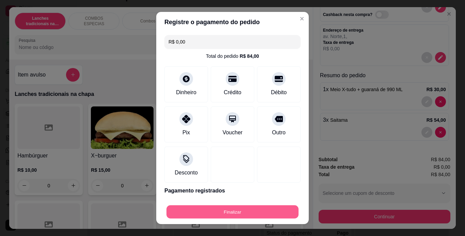
click at [212, 211] on button "Finalizar" at bounding box center [233, 212] width 132 height 13
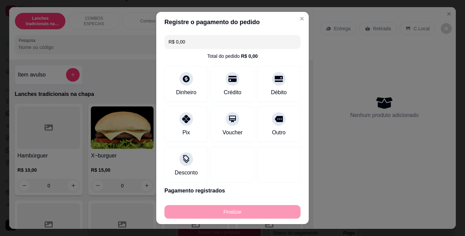
type input "0"
type input "-R$ 84,00"
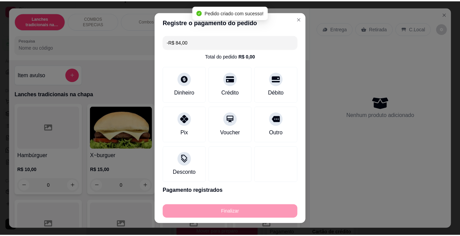
scroll to position [0, 0]
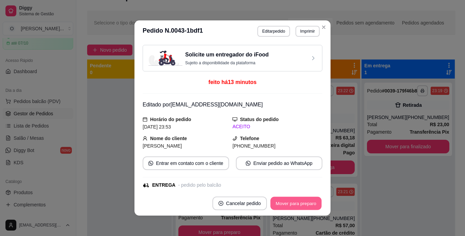
click at [283, 203] on button "Mover para preparo" at bounding box center [295, 203] width 51 height 13
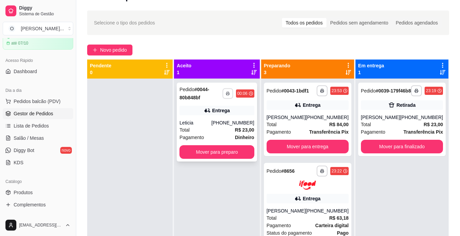
click at [232, 96] on button "button" at bounding box center [227, 93] width 11 height 11
click at [214, 120] on button "IMPRESSORA" at bounding box center [215, 117] width 48 height 11
click at [210, 154] on button "Mover para preparo" at bounding box center [217, 152] width 73 height 13
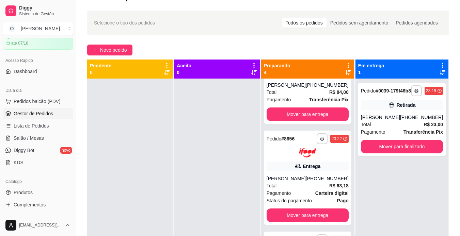
scroll to position [51, 0]
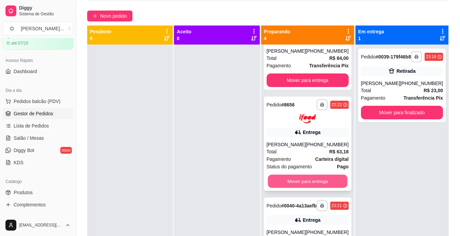
click at [318, 179] on button "Mover para entrega" at bounding box center [308, 181] width 80 height 13
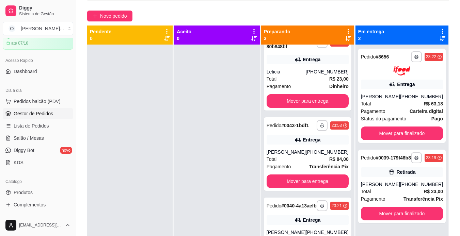
scroll to position [104, 0]
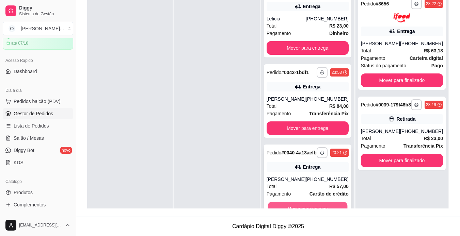
click at [301, 207] on button "Mover para entrega" at bounding box center [308, 208] width 80 height 13
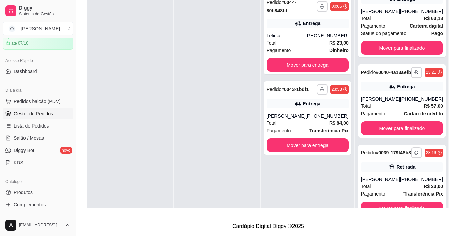
scroll to position [43, 0]
click at [404, 204] on button "Mover para finalizado" at bounding box center [402, 208] width 80 height 13
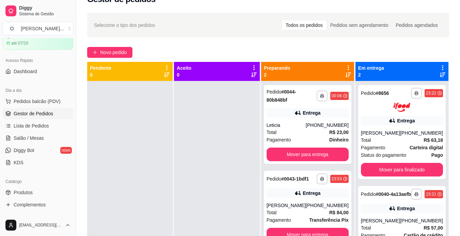
scroll to position [15, 0]
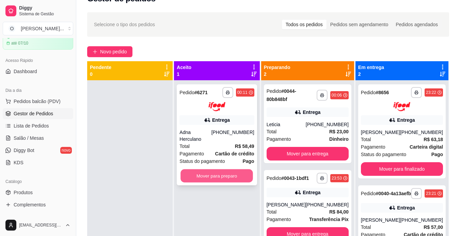
click at [227, 173] on button "Mover para preparo" at bounding box center [217, 175] width 73 height 13
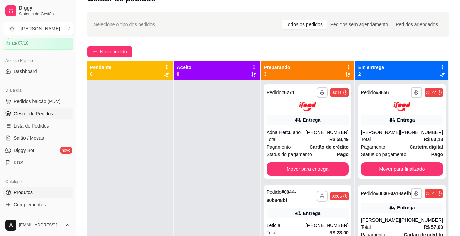
click at [36, 189] on link "Produtos" at bounding box center [38, 192] width 70 height 11
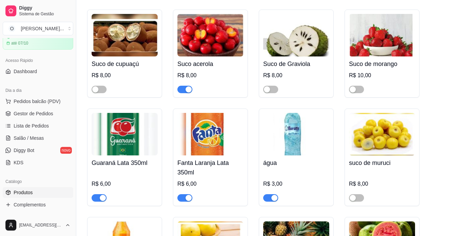
scroll to position [2251, 0]
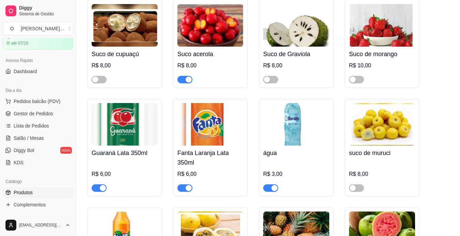
click at [273, 185] on div "button" at bounding box center [274, 188] width 6 height 6
click at [186, 185] on div "button" at bounding box center [189, 188] width 6 height 6
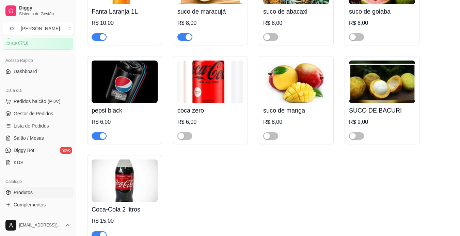
scroll to position [2511, 0]
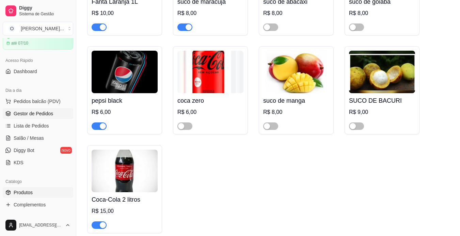
click at [18, 110] on link "Gestor de Pedidos" at bounding box center [38, 113] width 70 height 11
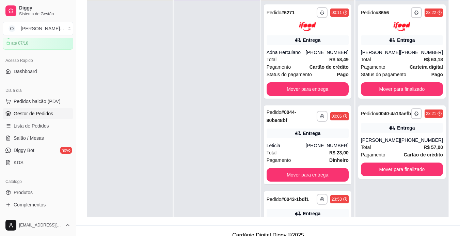
scroll to position [22, 0]
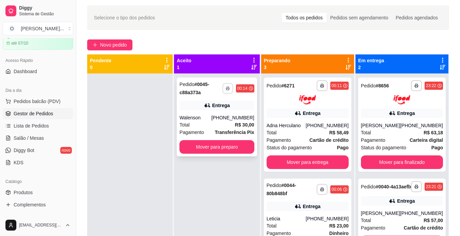
click at [233, 91] on button "button" at bounding box center [227, 88] width 11 height 11
click at [224, 110] on button "IMPRESSORA" at bounding box center [215, 112] width 48 height 11
click at [213, 146] on button "Mover para preparo" at bounding box center [217, 147] width 73 height 13
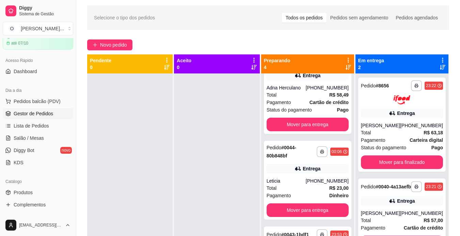
scroll to position [72, 0]
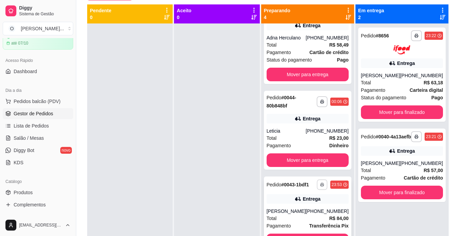
click at [320, 183] on icon "button" at bounding box center [322, 185] width 4 height 4
click at [295, 202] on button "IMPRESSORA" at bounding box center [299, 206] width 48 height 11
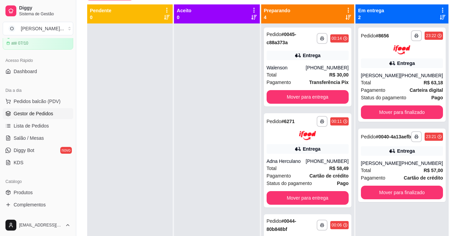
scroll to position [0, 0]
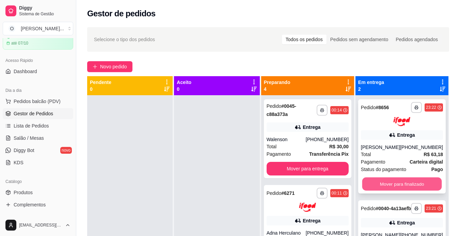
click at [381, 187] on button "Mover para finalizado" at bounding box center [402, 183] width 80 height 13
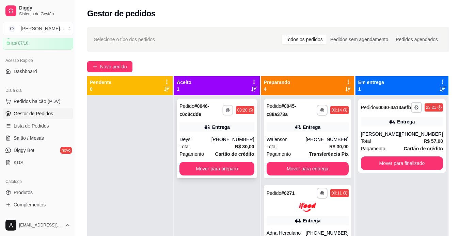
click at [232, 113] on button "button" at bounding box center [227, 110] width 11 height 11
click at [221, 133] on button "IMPRESSORA" at bounding box center [215, 134] width 48 height 11
click at [216, 170] on button "Mover para preparo" at bounding box center [217, 168] width 73 height 13
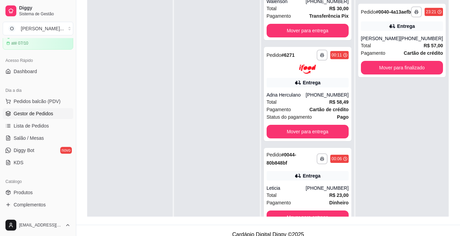
scroll to position [215, 0]
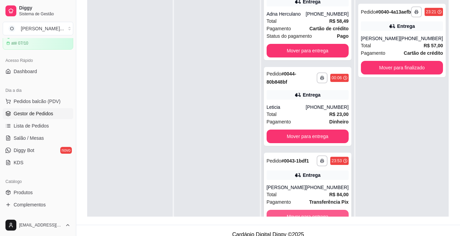
click at [326, 215] on button "Mover para entrega" at bounding box center [308, 217] width 82 height 14
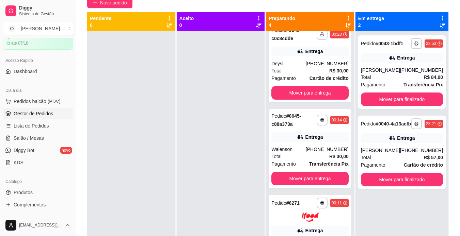
scroll to position [0, 0]
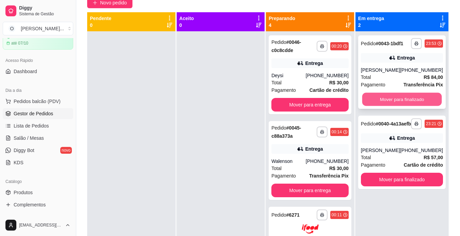
click at [398, 95] on button "Mover para finalizado" at bounding box center [402, 99] width 80 height 13
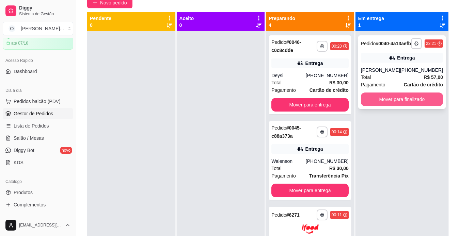
click at [399, 102] on button "Mover para finalizado" at bounding box center [402, 100] width 82 height 14
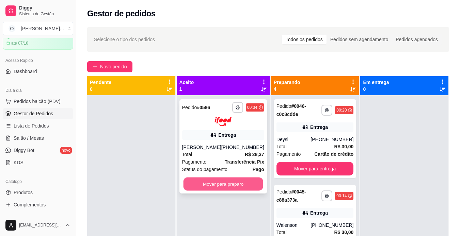
click at [218, 185] on button "Mover para preparo" at bounding box center [223, 183] width 80 height 13
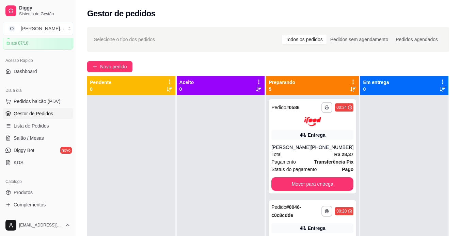
click at [221, 177] on div at bounding box center [221, 213] width 88 height 236
click at [218, 165] on div at bounding box center [221, 213] width 88 height 236
click at [231, 142] on div at bounding box center [221, 213] width 88 height 236
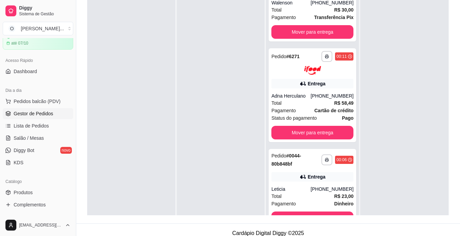
scroll to position [101, 0]
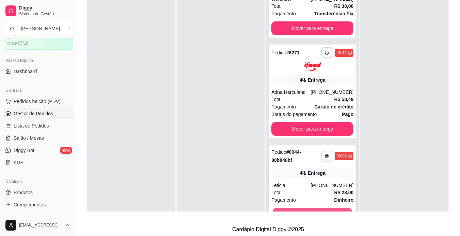
click at [302, 210] on button "Mover para entrega" at bounding box center [313, 214] width 80 height 13
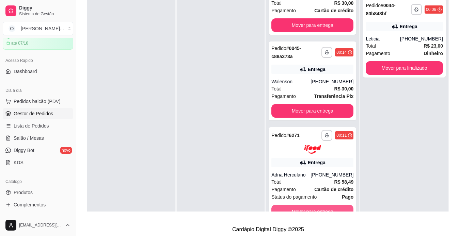
scroll to position [144, 0]
click at [302, 210] on button "Mover para entrega" at bounding box center [313, 211] width 80 height 13
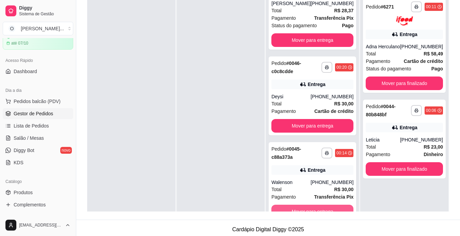
scroll to position [43, 0]
click at [302, 210] on button "Mover para entrega" at bounding box center [313, 211] width 80 height 13
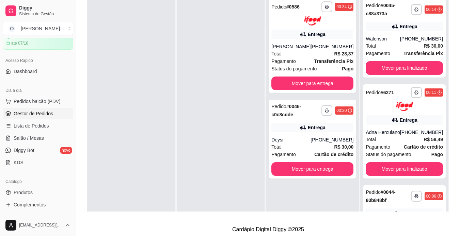
scroll to position [0, 0]
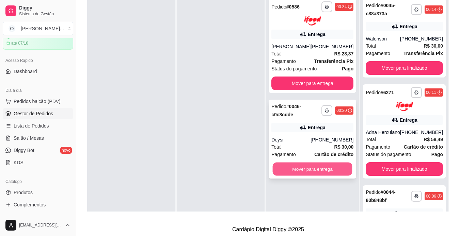
click at [304, 173] on button "Mover para entrega" at bounding box center [313, 168] width 80 height 13
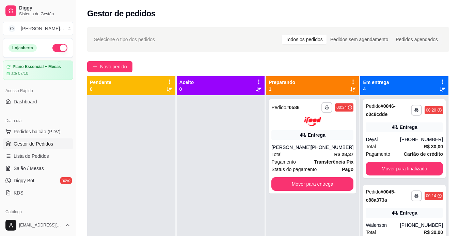
click at [58, 46] on button "button" at bounding box center [59, 48] width 15 height 8
click at [113, 68] on span "Novo pedido" at bounding box center [113, 66] width 27 height 7
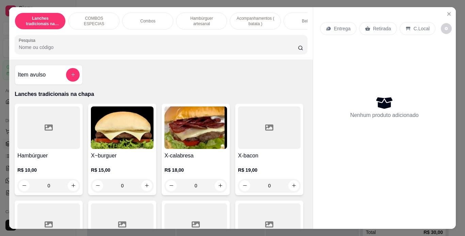
click at [373, 28] on p "Retirada" at bounding box center [382, 28] width 18 height 7
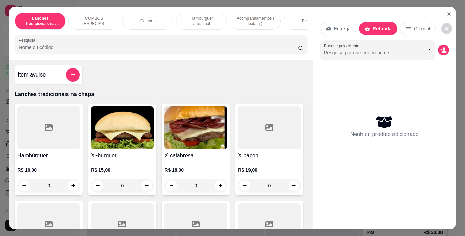
click at [218, 24] on p "Hambúrguer artesanal" at bounding box center [202, 21] width 40 height 11
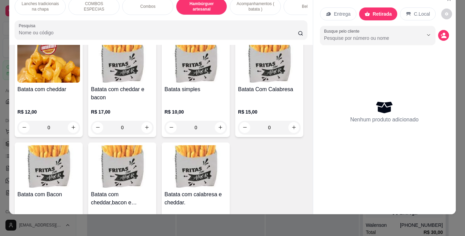
scroll to position [1398, 0]
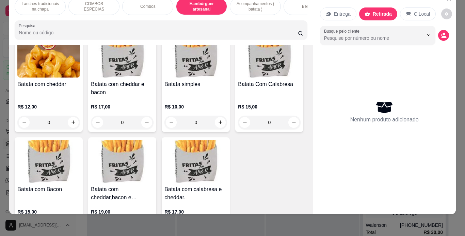
click at [91, 11] on div "0" at bounding box center [122, 4] width 63 height 14
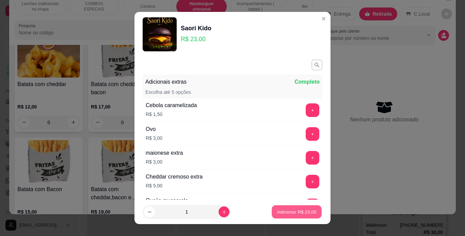
click at [282, 207] on button "Adicionar R$ 23,00" at bounding box center [297, 212] width 50 height 13
type input "1"
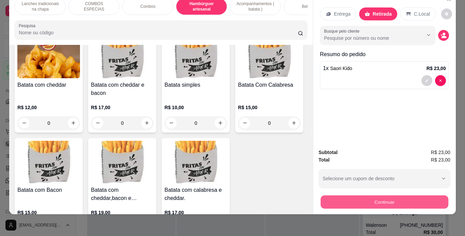
click at [358, 196] on button "Continuar" at bounding box center [384, 202] width 128 height 13
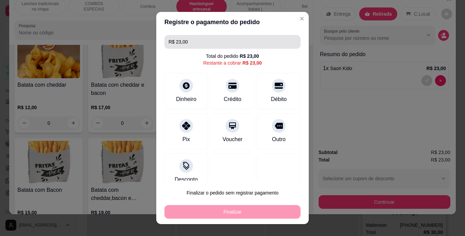
click at [224, 48] on input "R$ 23,00" at bounding box center [233, 42] width 128 height 14
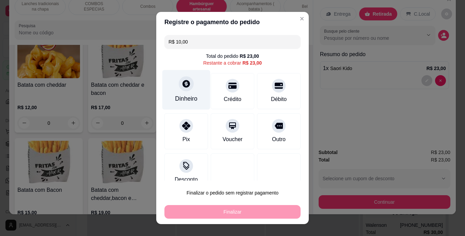
click at [193, 82] on div "Dinheiro" at bounding box center [186, 90] width 48 height 40
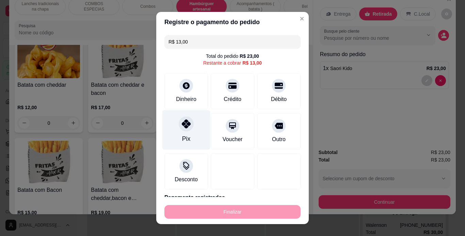
click at [185, 136] on div "Pix" at bounding box center [186, 139] width 8 height 9
type input "R$ 0,00"
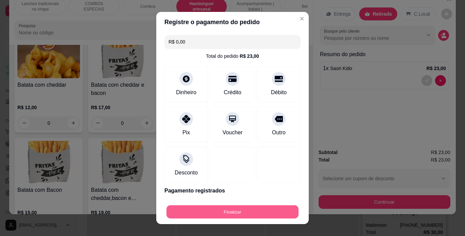
click at [205, 215] on button "Finalizar" at bounding box center [233, 212] width 132 height 13
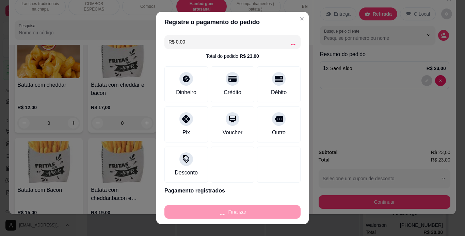
type input "0"
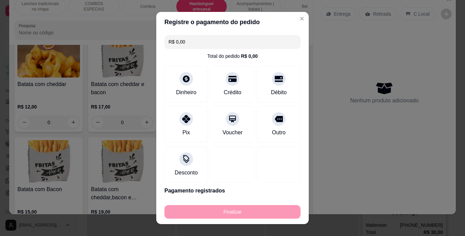
type input "-R$ 23,00"
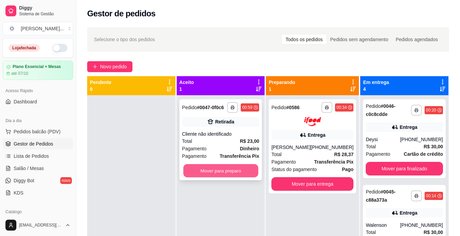
click at [246, 169] on button "Mover para preparo" at bounding box center [220, 170] width 75 height 13
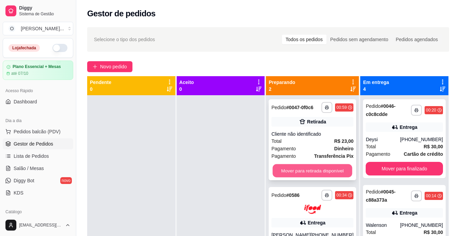
click at [322, 173] on button "Mover para retirada disponível" at bounding box center [313, 170] width 80 height 13
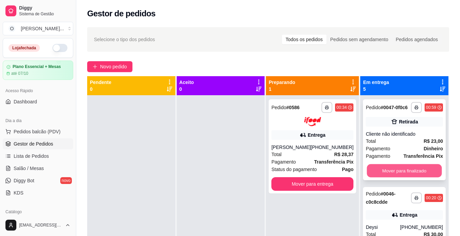
click at [383, 176] on button "Mover para finalizado" at bounding box center [404, 170] width 75 height 13
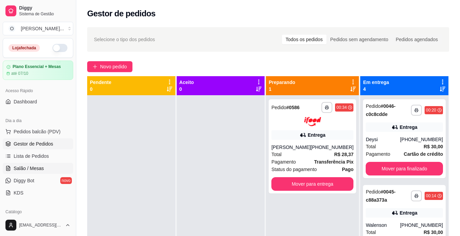
click at [34, 167] on span "Salão / Mesas" at bounding box center [29, 168] width 30 height 7
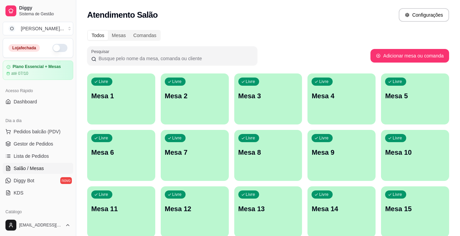
click at [119, 88] on div "Livre Mesa 1" at bounding box center [121, 95] width 68 height 43
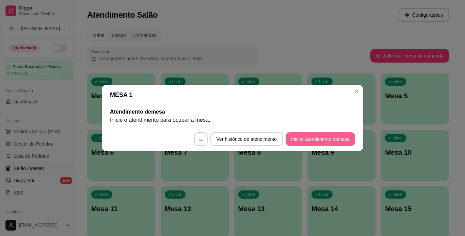
click at [290, 141] on button "Iniciar atendimento de mesa" at bounding box center [320, 139] width 69 height 14
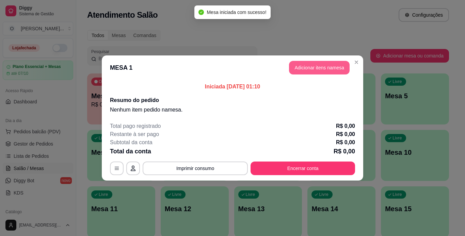
click at [301, 72] on button "Adicionar itens na mesa" at bounding box center [319, 68] width 61 height 14
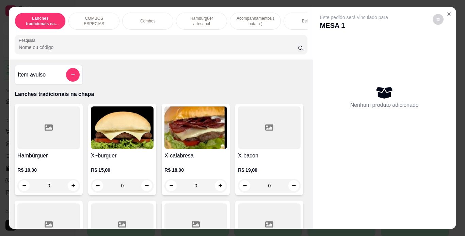
click at [69, 186] on div "0" at bounding box center [48, 186] width 63 height 14
click at [74, 185] on div "0" at bounding box center [48, 186] width 63 height 14
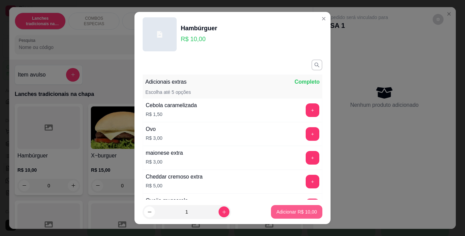
click at [286, 216] on button "Adicionar R$ 10,00" at bounding box center [296, 212] width 51 height 14
type input "1"
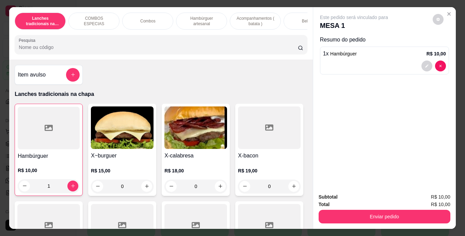
scroll to position [0, 135]
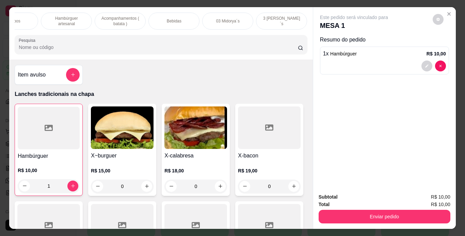
click at [173, 22] on div "Bebidas" at bounding box center [173, 21] width 51 height 17
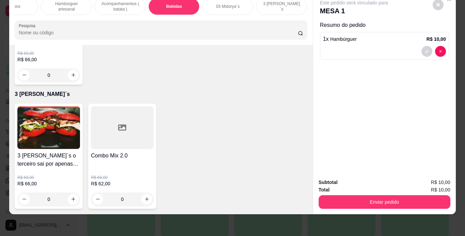
scroll to position [2032, 0]
type input "1"
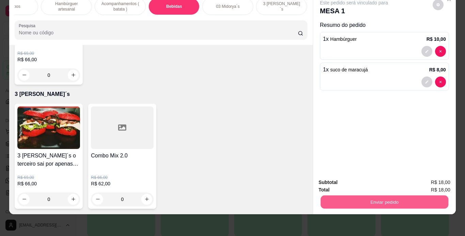
click at [352, 197] on button "Enviar pedido" at bounding box center [384, 202] width 128 height 13
click at [433, 184] on button "Enviar pedido" at bounding box center [432, 180] width 37 height 13
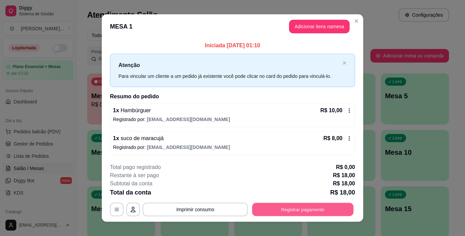
click at [331, 205] on button "Registrar pagamento" at bounding box center [302, 209] width 101 height 13
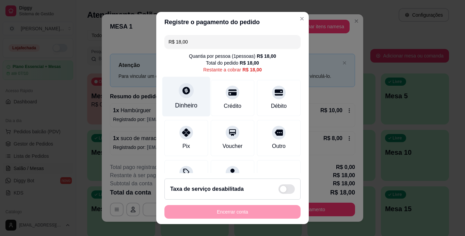
click at [183, 93] on icon at bounding box center [186, 90] width 9 height 9
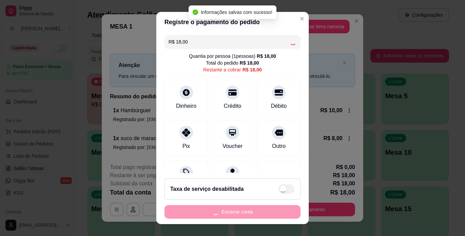
type input "R$ 0,00"
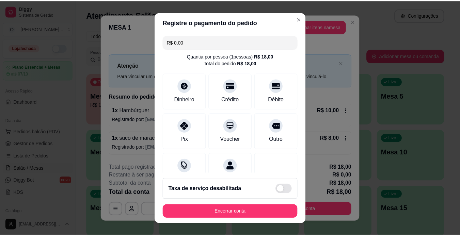
scroll to position [62, 0]
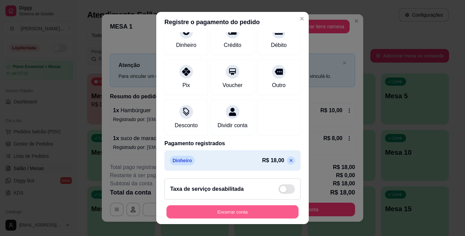
click at [218, 209] on button "Encerrar conta" at bounding box center [233, 212] width 132 height 13
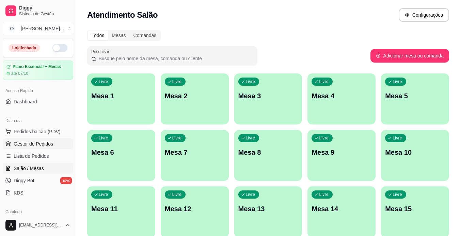
click at [52, 145] on link "Gestor de Pedidos" at bounding box center [38, 144] width 70 height 11
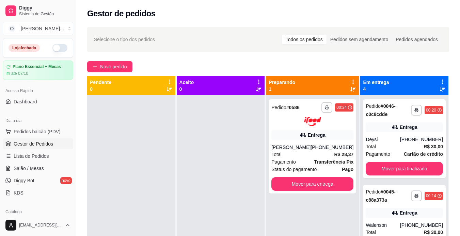
scroll to position [154, 0]
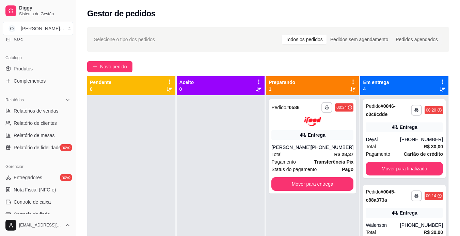
click at [52, 145] on span "Relatório de fidelidade" at bounding box center [37, 147] width 47 height 7
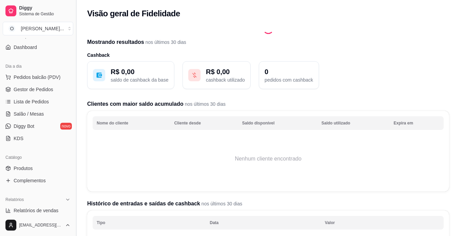
scroll to position [54, 0]
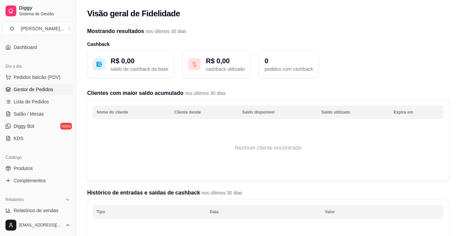
click at [47, 89] on span "Gestor de Pedidos" at bounding box center [34, 89] width 40 height 7
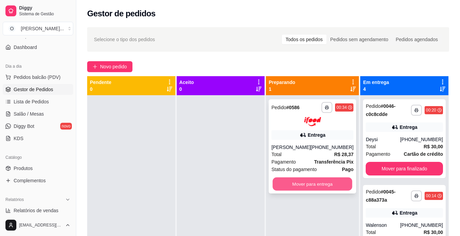
click at [312, 189] on button "Mover para entrega" at bounding box center [313, 183] width 80 height 13
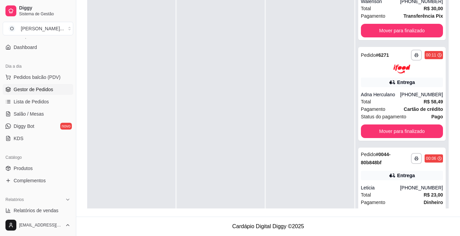
scroll to position [230, 0]
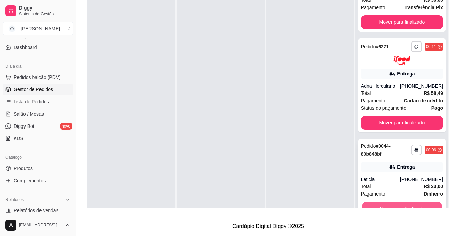
click at [402, 208] on button "Mover para finalizado" at bounding box center [402, 208] width 80 height 13
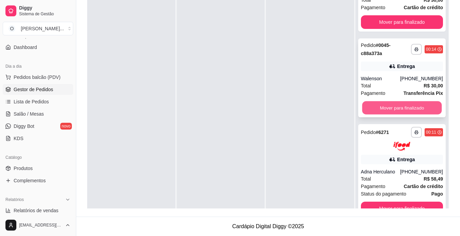
click at [407, 108] on button "Mover para finalizado" at bounding box center [402, 107] width 80 height 13
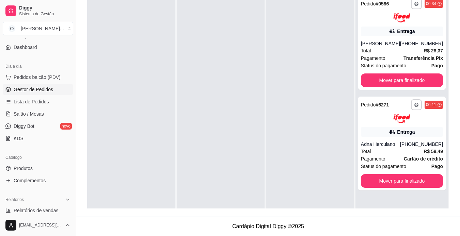
scroll to position [0, 0]
click at [382, 180] on button "Mover para finalizado" at bounding box center [402, 181] width 80 height 13
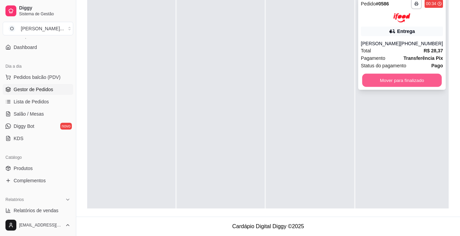
click at [392, 79] on button "Mover para finalizado" at bounding box center [402, 80] width 80 height 13
